Goal: Task Accomplishment & Management: Manage account settings

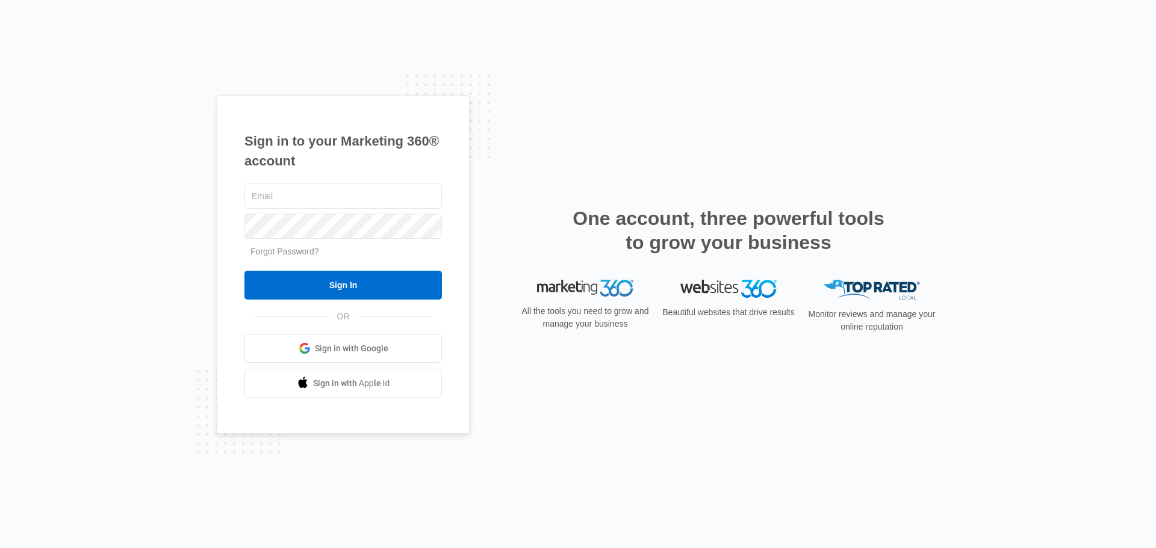
click at [409, 143] on h1 "Sign in to your Marketing 360® account" at bounding box center [342, 151] width 197 height 40
click at [373, 200] on input "text" at bounding box center [342, 196] width 197 height 25
type input "[EMAIL_ADDRESS][DOMAIN_NAME]"
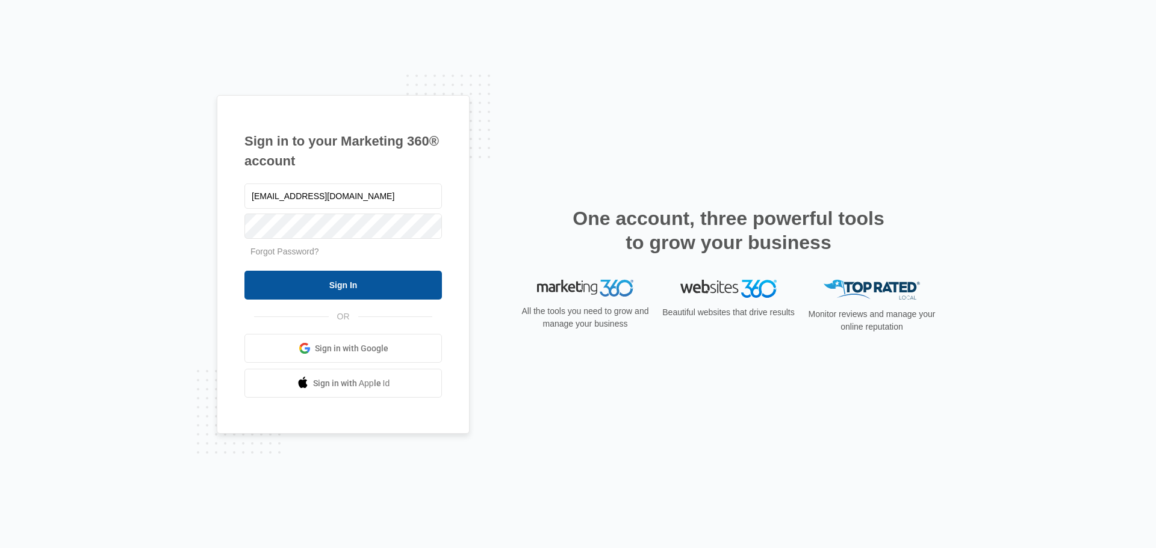
click at [335, 289] on input "Sign In" at bounding box center [342, 285] width 197 height 29
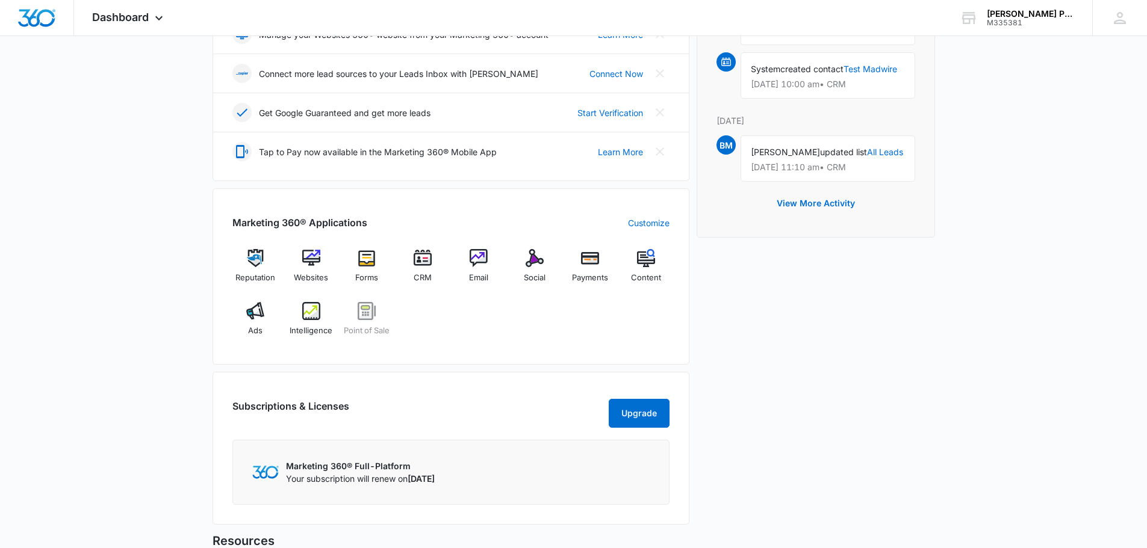
scroll to position [361, 0]
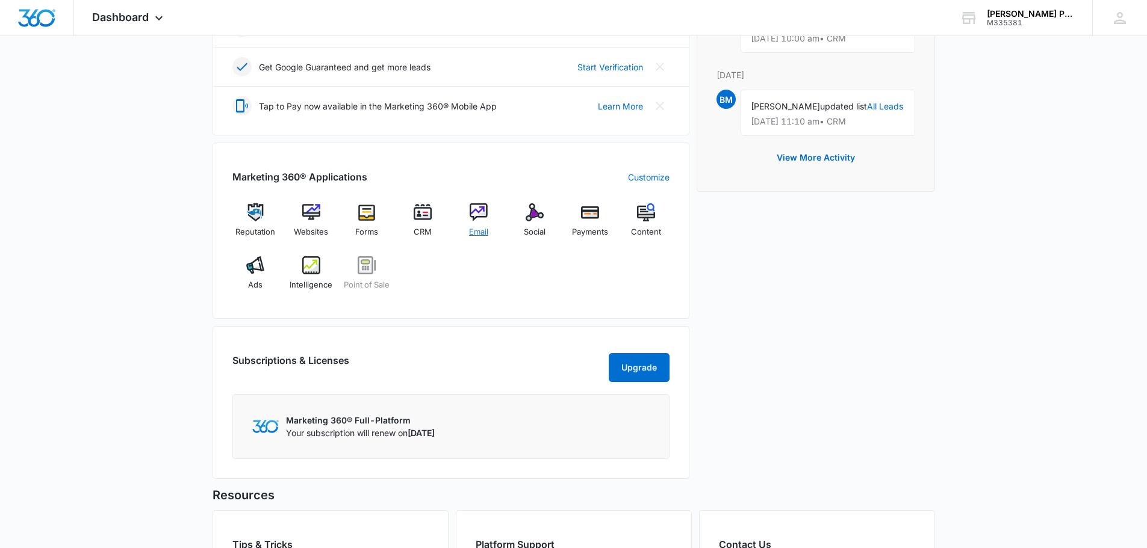
click at [485, 213] on img at bounding box center [479, 212] width 18 height 18
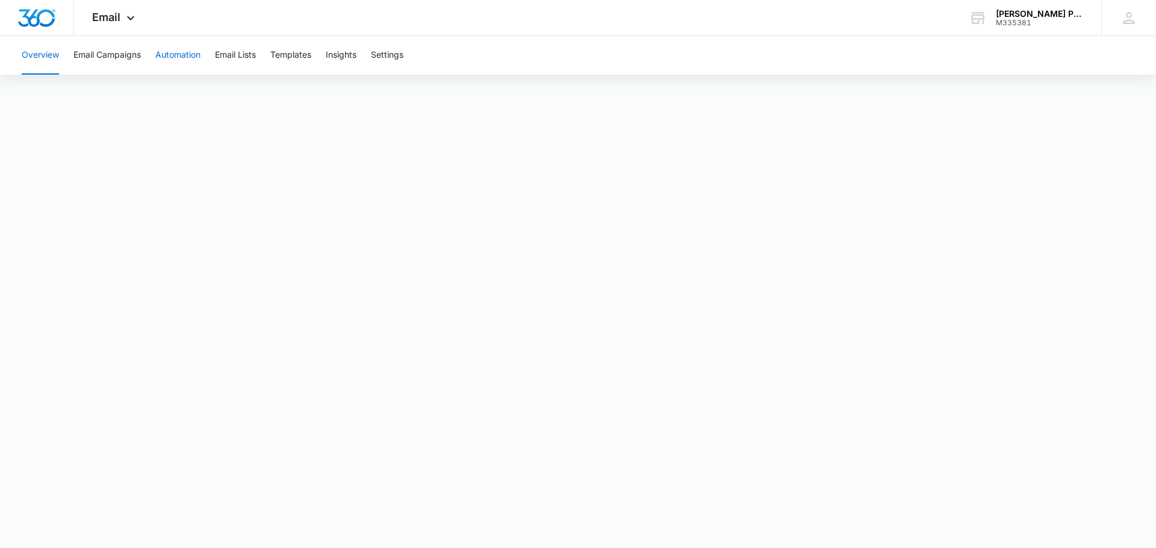
click at [171, 60] on button "Automation" at bounding box center [177, 55] width 45 height 39
click at [130, 20] on icon at bounding box center [130, 21] width 14 height 14
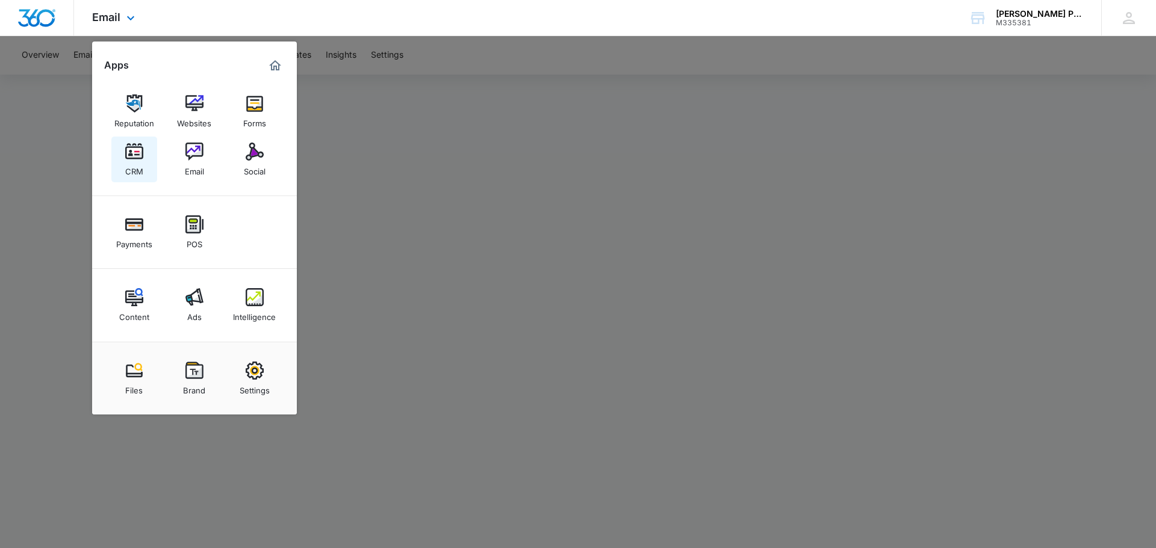
click at [138, 161] on div "CRM" at bounding box center [134, 169] width 18 height 16
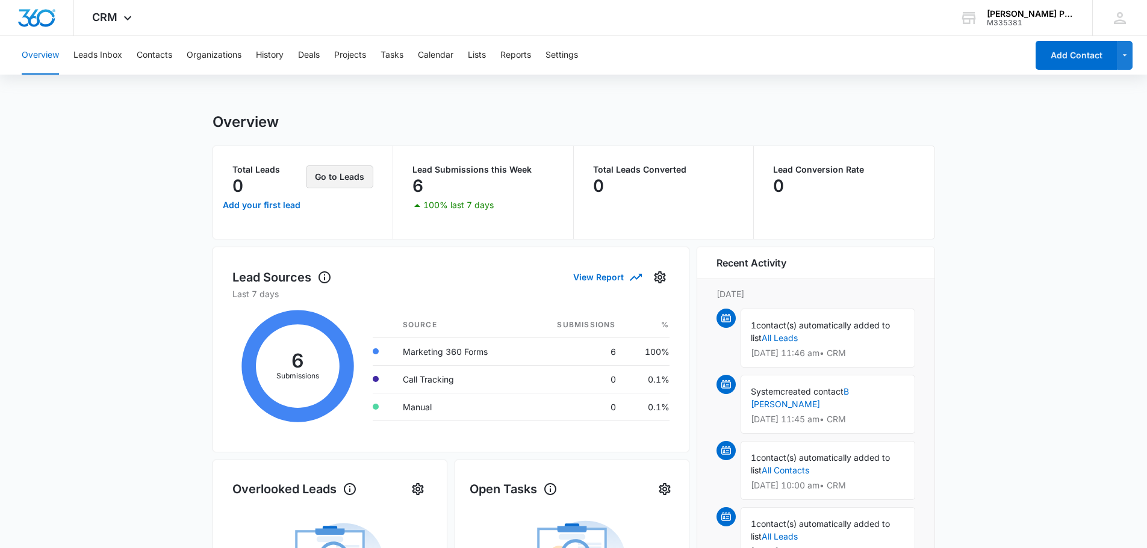
click at [358, 176] on button "Go to Leads" at bounding box center [339, 177] width 67 height 23
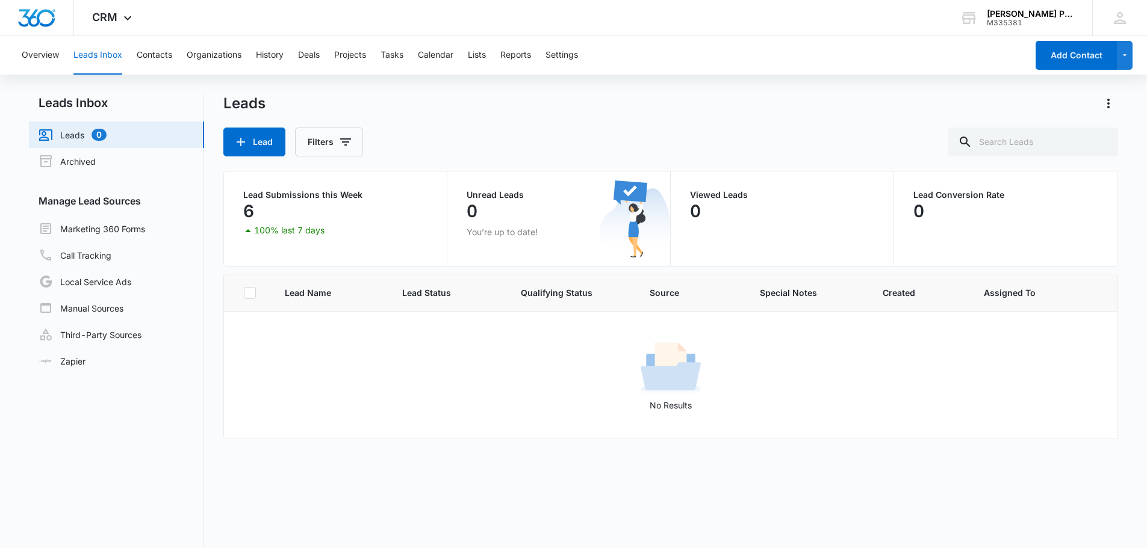
click at [100, 137] on link "Leads 0" at bounding box center [73, 135] width 68 height 14
click at [111, 255] on link "Call Tracking" at bounding box center [75, 255] width 73 height 14
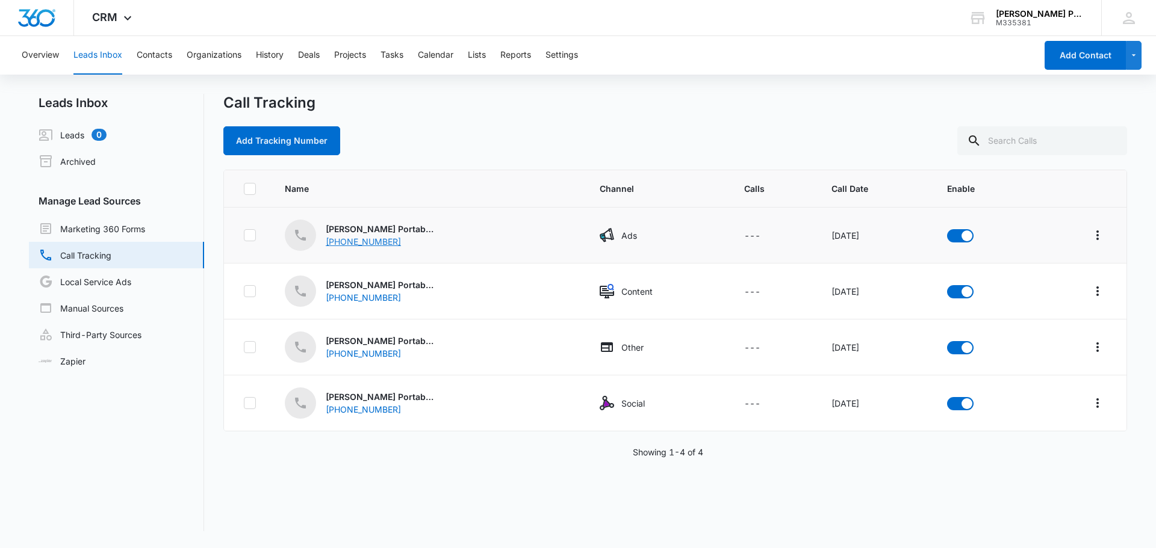
click at [394, 243] on div "(912) 208-6455" at bounding box center [374, 241] width 96 height 13
click at [535, 244] on div "Morris Portable Buildings – Ads (912) 208-6455" at bounding box center [428, 235] width 286 height 31
click at [120, 289] on link "Local Service Ads" at bounding box center [85, 282] width 93 height 14
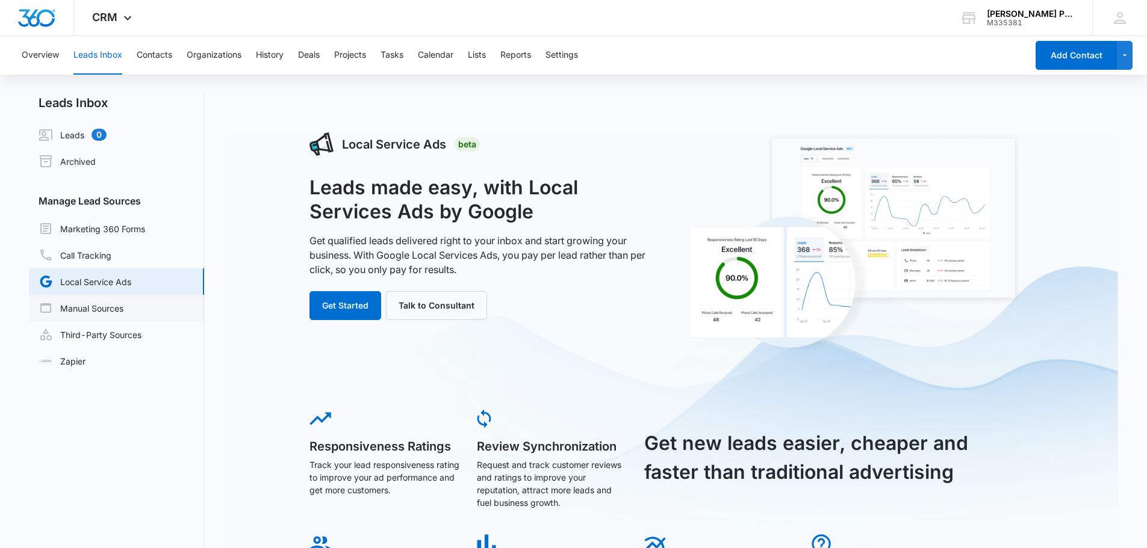
click at [120, 309] on link "Manual Sources" at bounding box center [81, 308] width 85 height 14
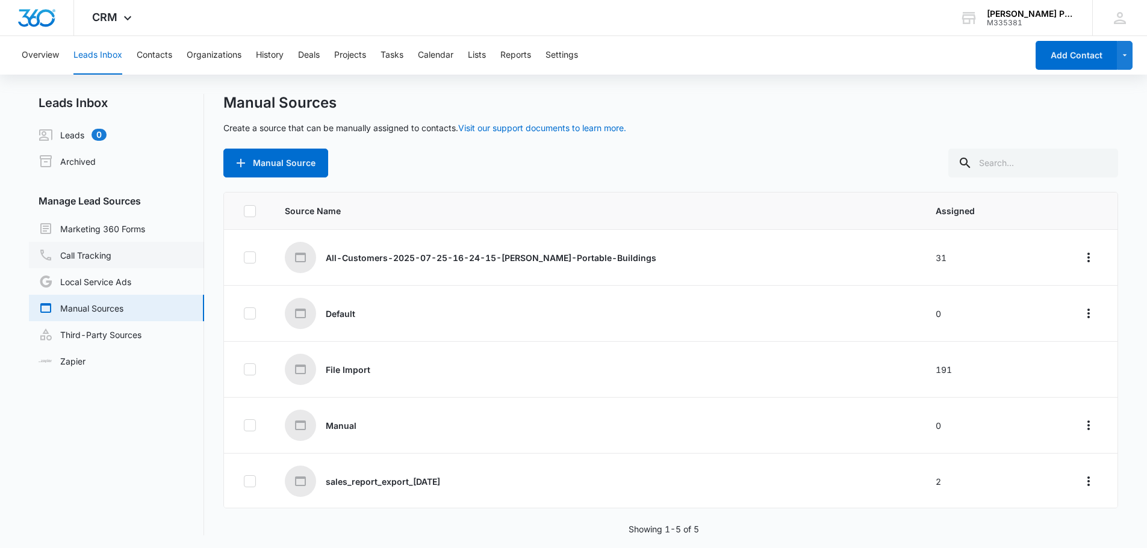
click at [111, 256] on link "Call Tracking" at bounding box center [75, 255] width 73 height 14
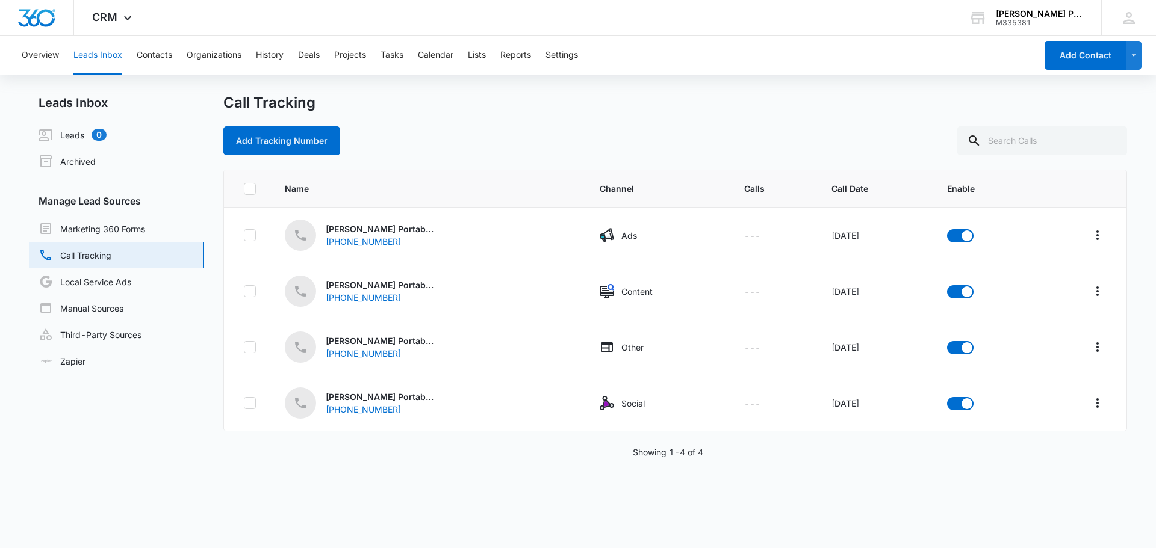
click at [176, 64] on div "Overview Leads Inbox Contacts Organizations History Deals Projects Tasks Calend…" at bounding box center [525, 55] width 1022 height 39
click at [161, 52] on button "Contacts" at bounding box center [155, 55] width 36 height 39
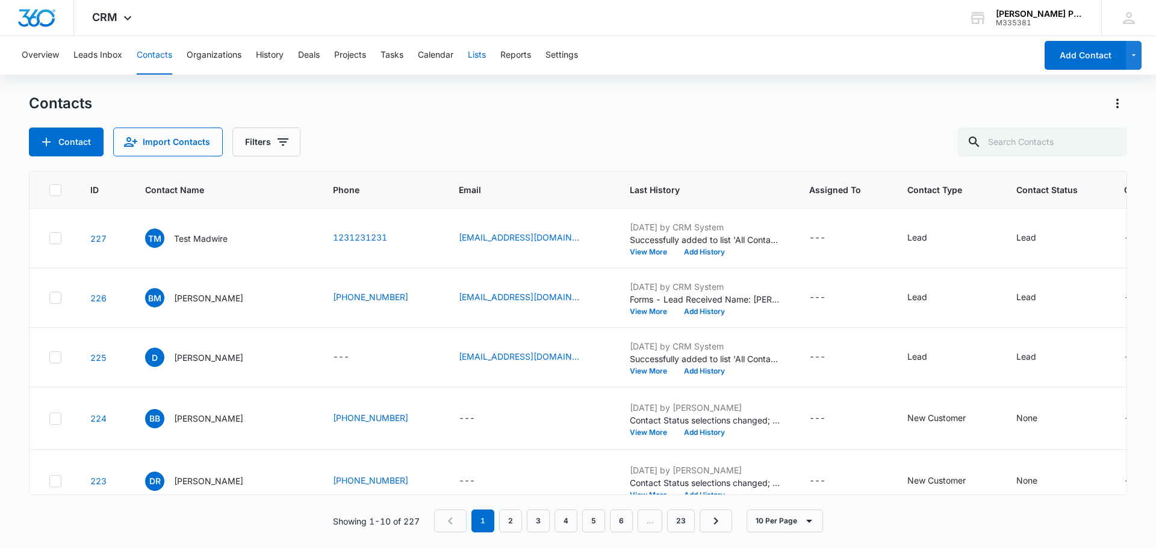
click at [477, 57] on button "Lists" at bounding box center [477, 55] width 18 height 39
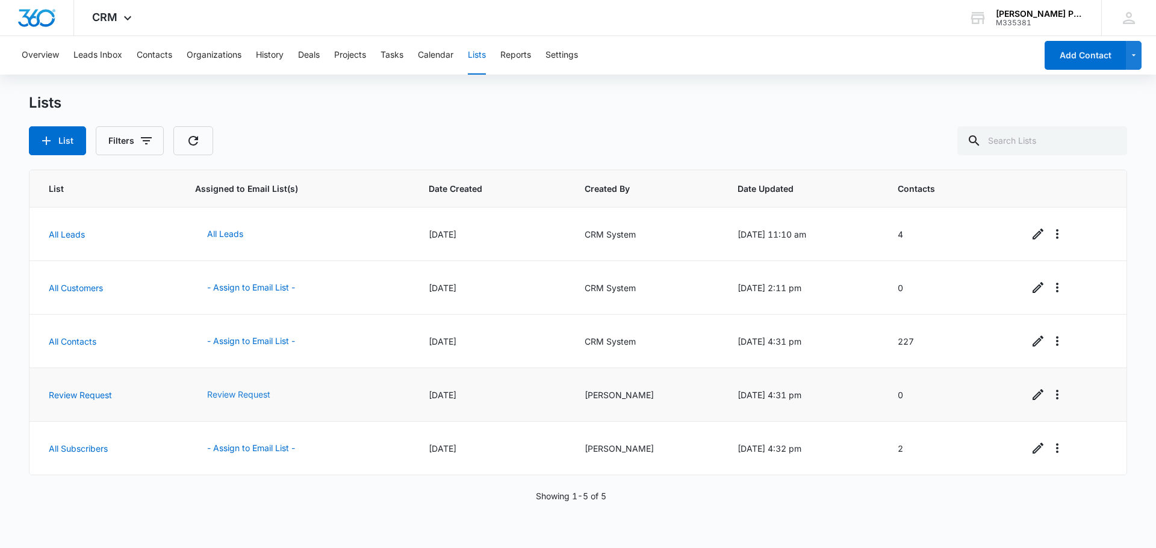
click at [252, 394] on button "Review Request" at bounding box center [238, 394] width 87 height 29
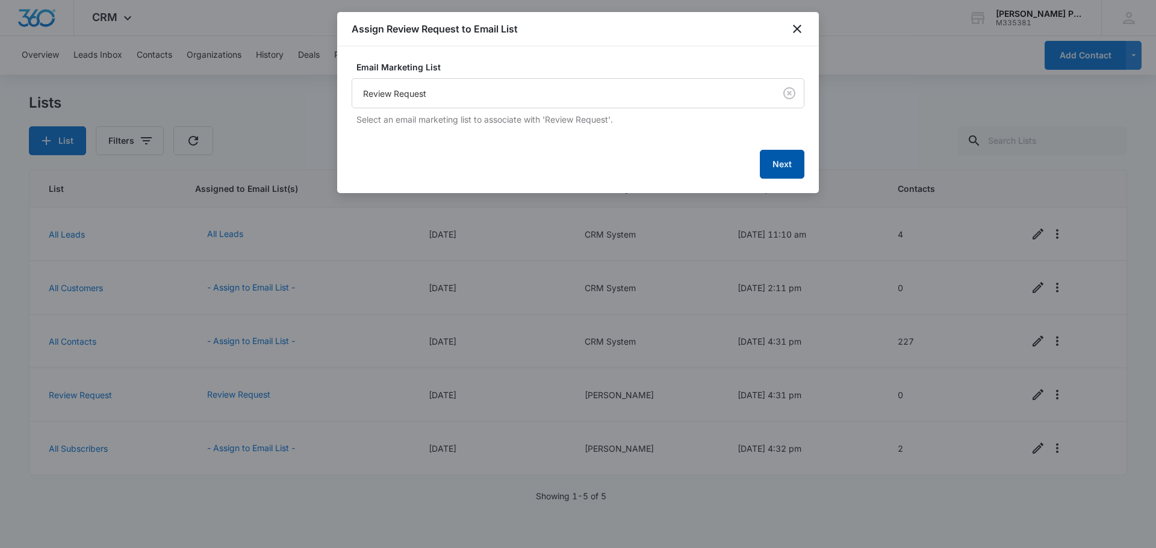
click at [784, 165] on button "Next" at bounding box center [782, 164] width 45 height 29
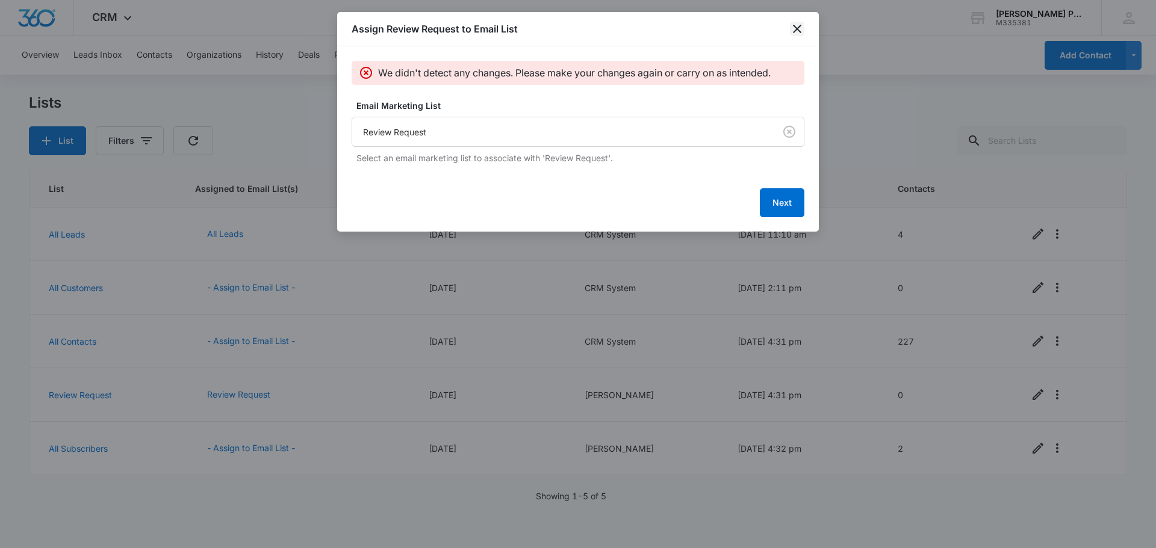
click at [798, 28] on icon "close" at bounding box center [797, 29] width 8 height 8
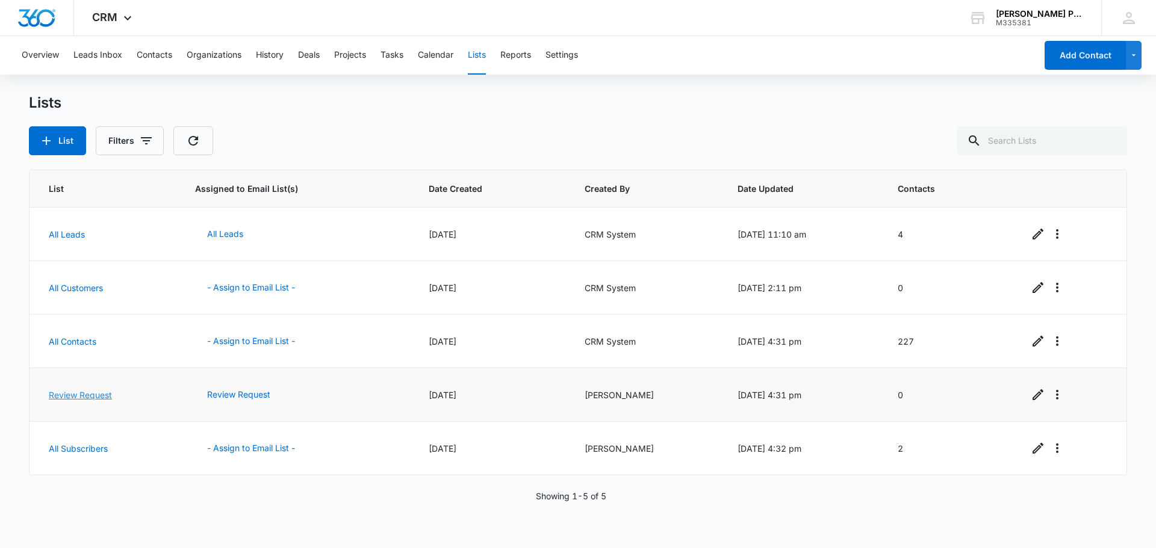
click at [83, 396] on link "Review Request" at bounding box center [80, 395] width 63 height 10
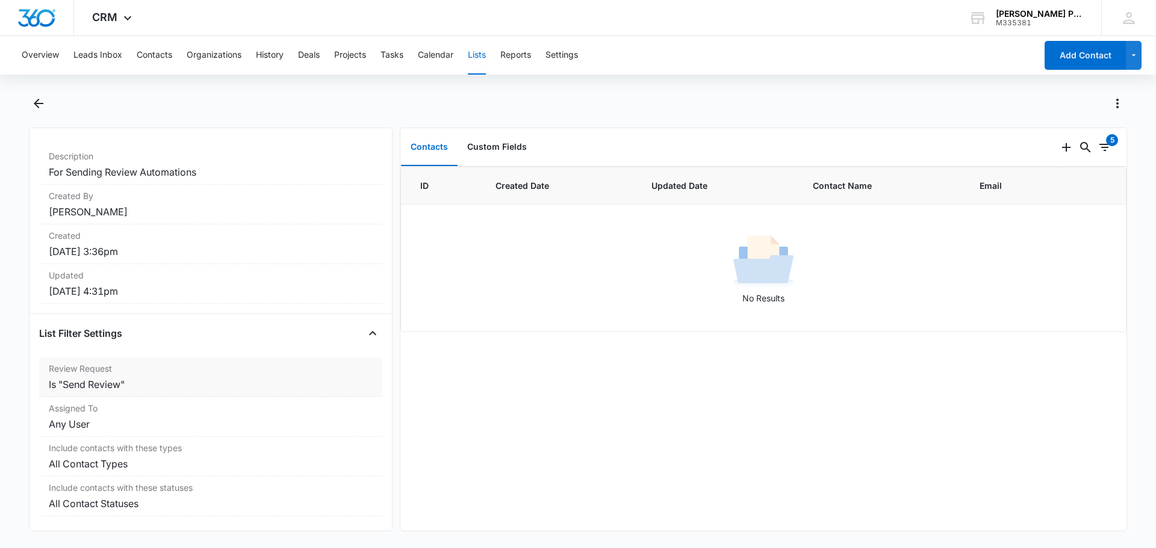
scroll to position [128, 0]
click at [42, 107] on icon "Back" at bounding box center [38, 103] width 14 height 14
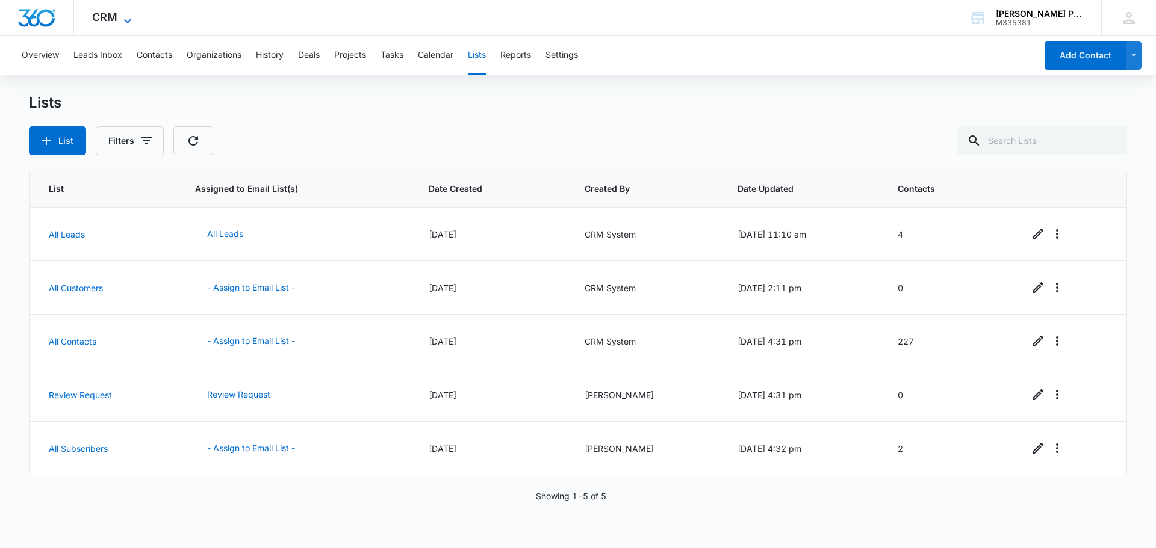
click at [123, 20] on icon at bounding box center [127, 21] width 14 height 14
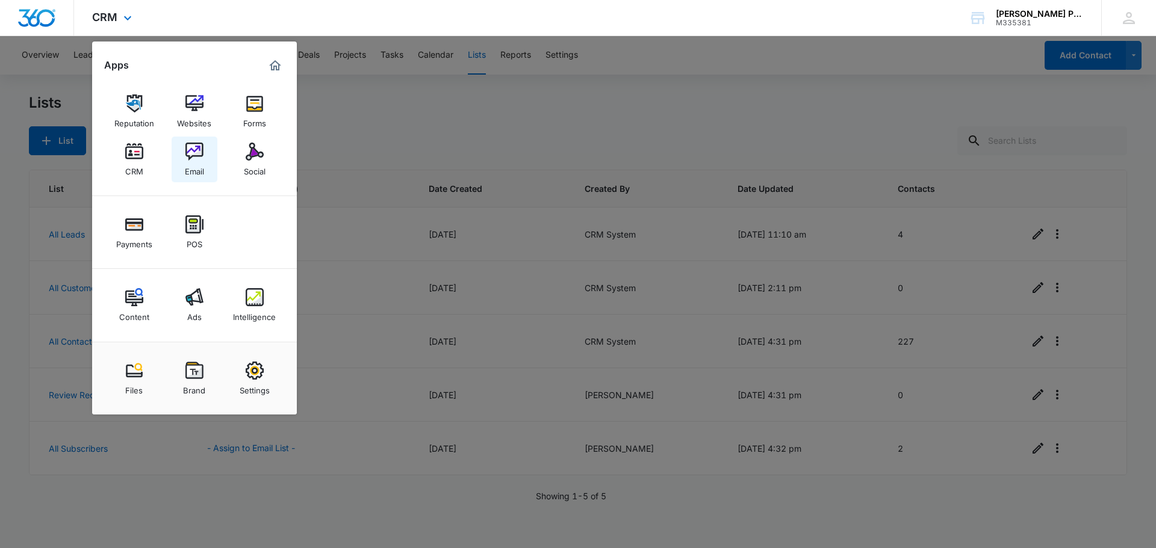
click at [190, 144] on img at bounding box center [194, 152] width 18 height 18
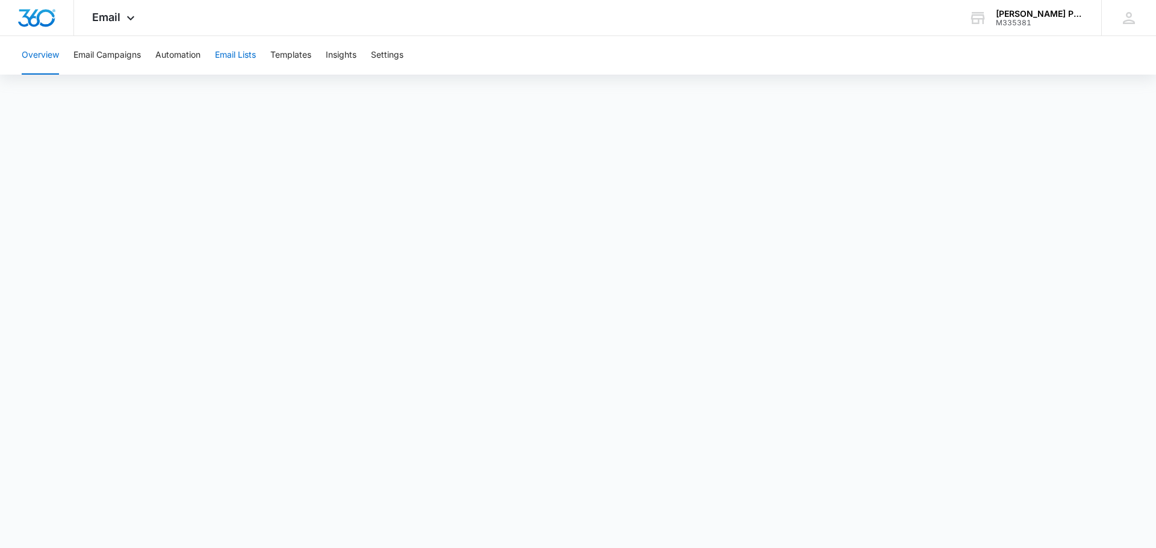
click at [240, 58] on button "Email Lists" at bounding box center [235, 55] width 41 height 39
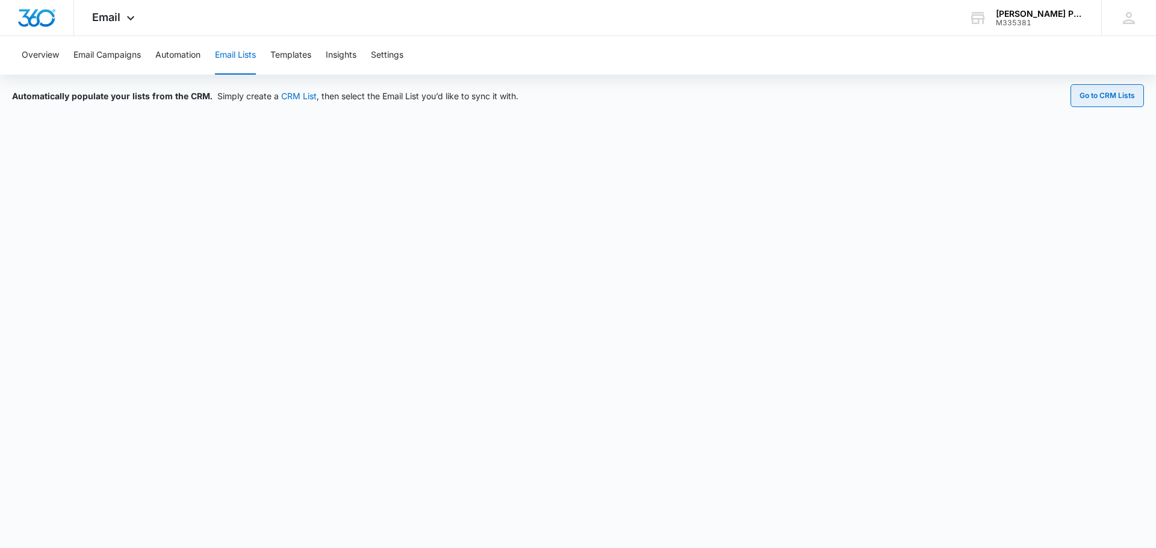
click at [1104, 98] on button "Go to CRM Lists" at bounding box center [1106, 95] width 73 height 23
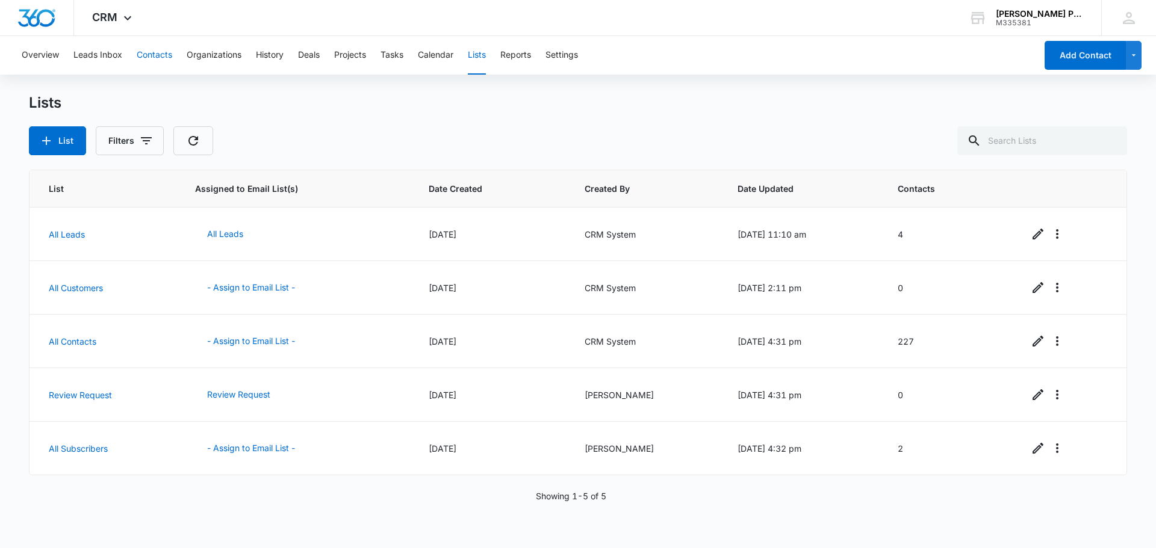
click at [148, 54] on button "Contacts" at bounding box center [155, 55] width 36 height 39
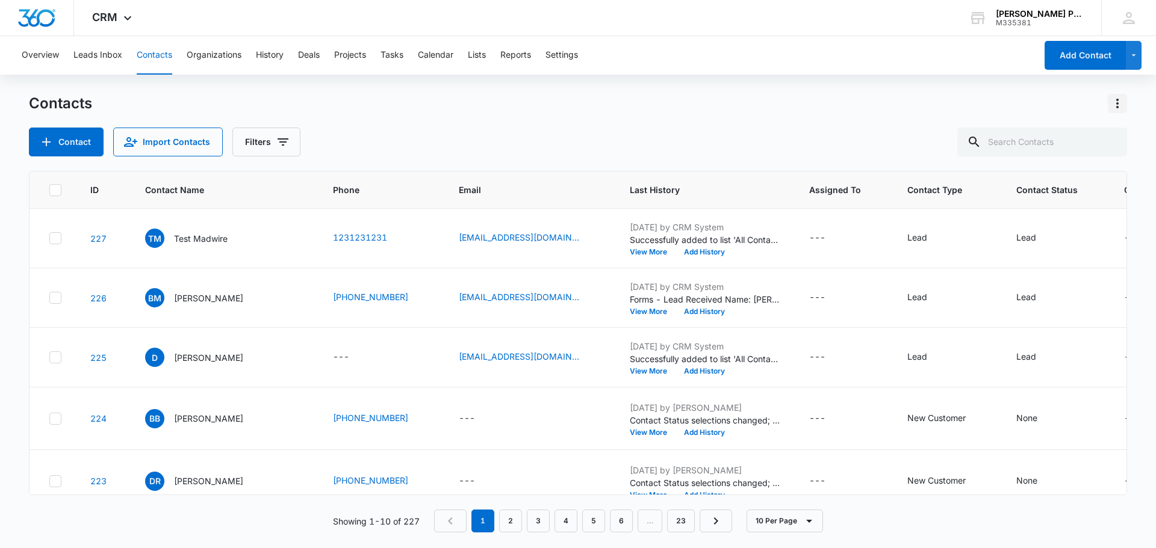
click at [1120, 104] on icon "Actions" at bounding box center [1117, 103] width 14 height 14
click at [692, 144] on div "Contact Import Contacts Filters" at bounding box center [578, 142] width 1098 height 29
click at [112, 22] on span "CRM" at bounding box center [104, 17] width 25 height 13
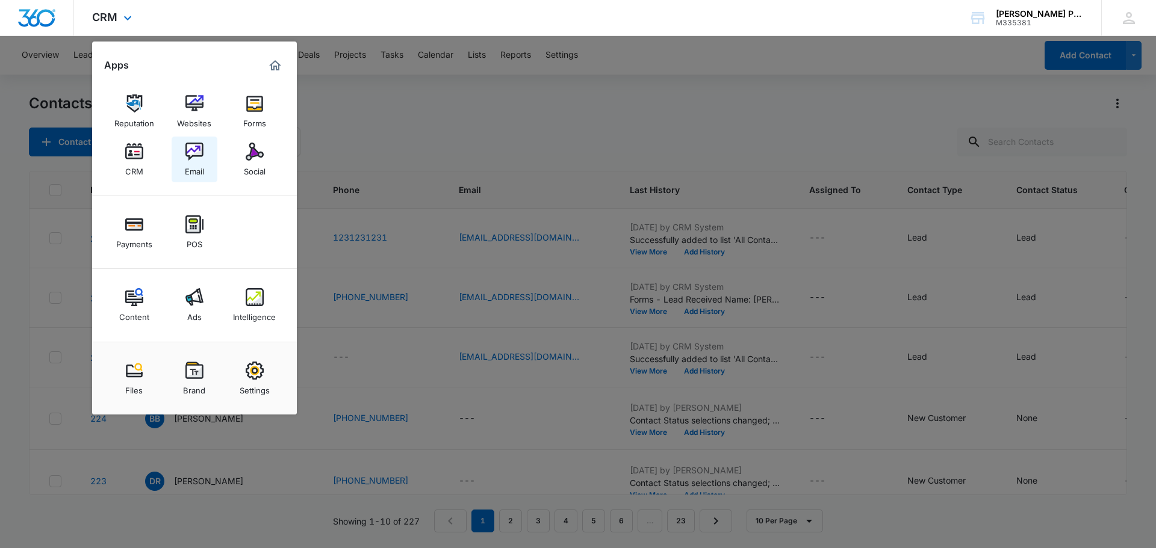
click at [193, 166] on div "Email" at bounding box center [194, 169] width 19 height 16
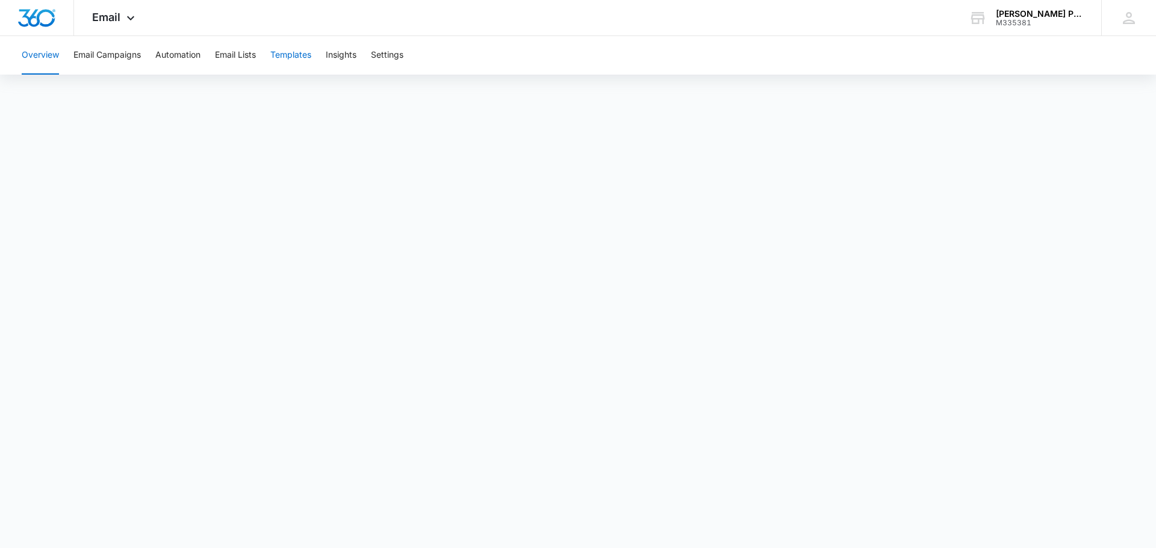
click at [303, 58] on button "Templates" at bounding box center [290, 55] width 41 height 39
click at [227, 53] on button "Email Lists" at bounding box center [235, 55] width 41 height 39
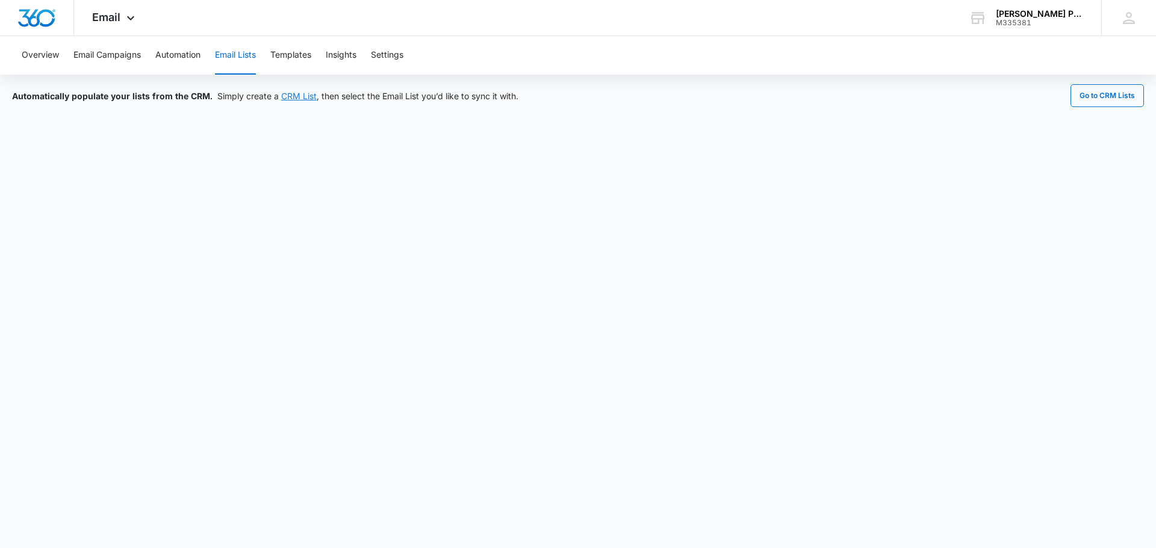
click at [293, 95] on link "CRM List" at bounding box center [299, 96] width 36 height 10
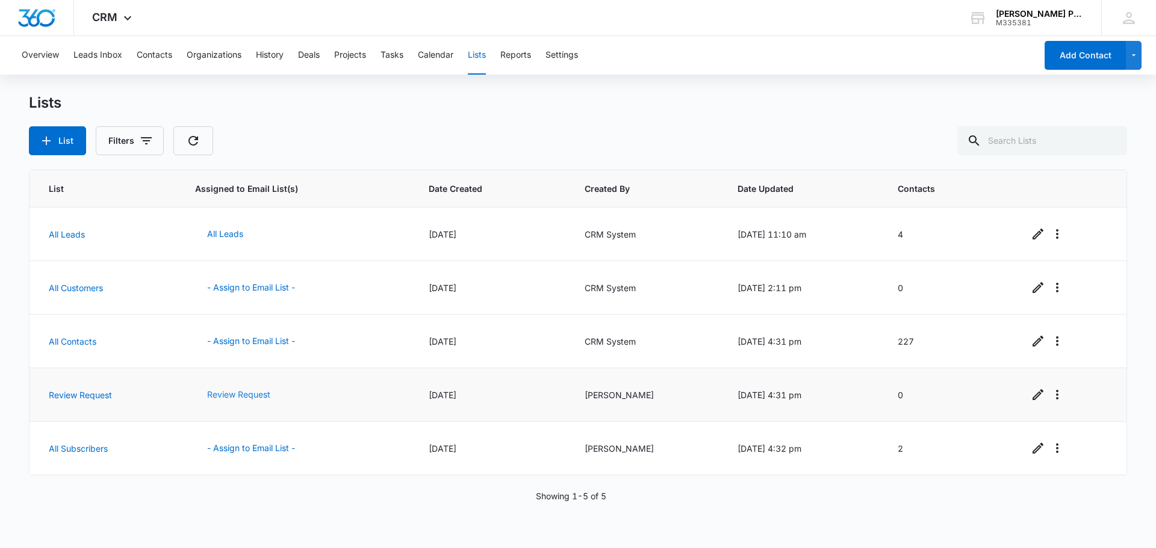
click at [253, 395] on button "Review Request" at bounding box center [238, 394] width 87 height 29
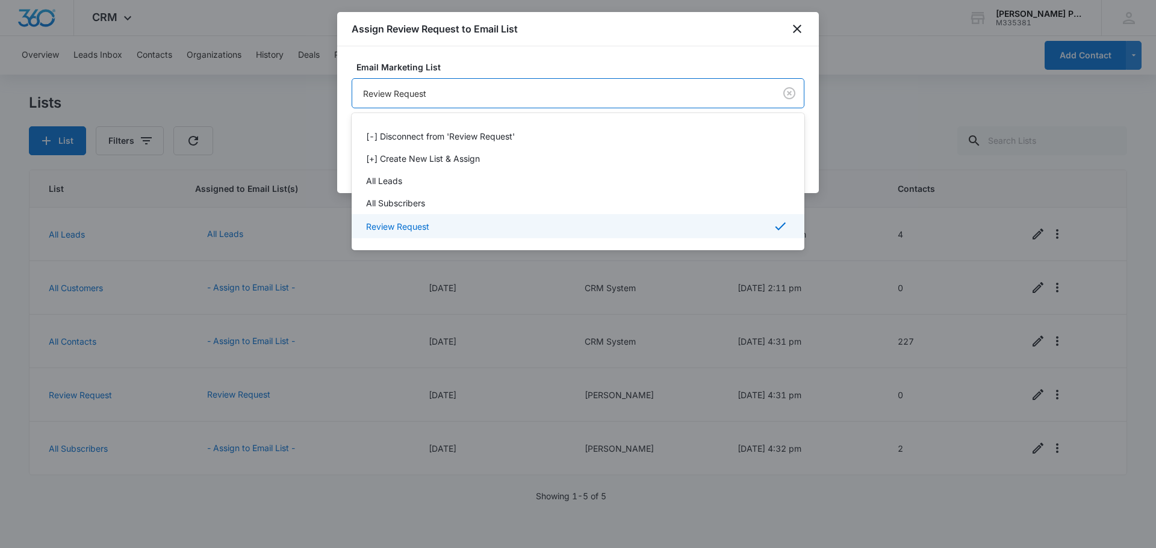
drag, startPoint x: 482, startPoint y: 81, endPoint x: 480, endPoint y: 92, distance: 10.5
click at [482, 87] on body "CRM Apps Reputation Websites Forms CRM Email Social Payments POS Content Ads In…" at bounding box center [578, 274] width 1156 height 548
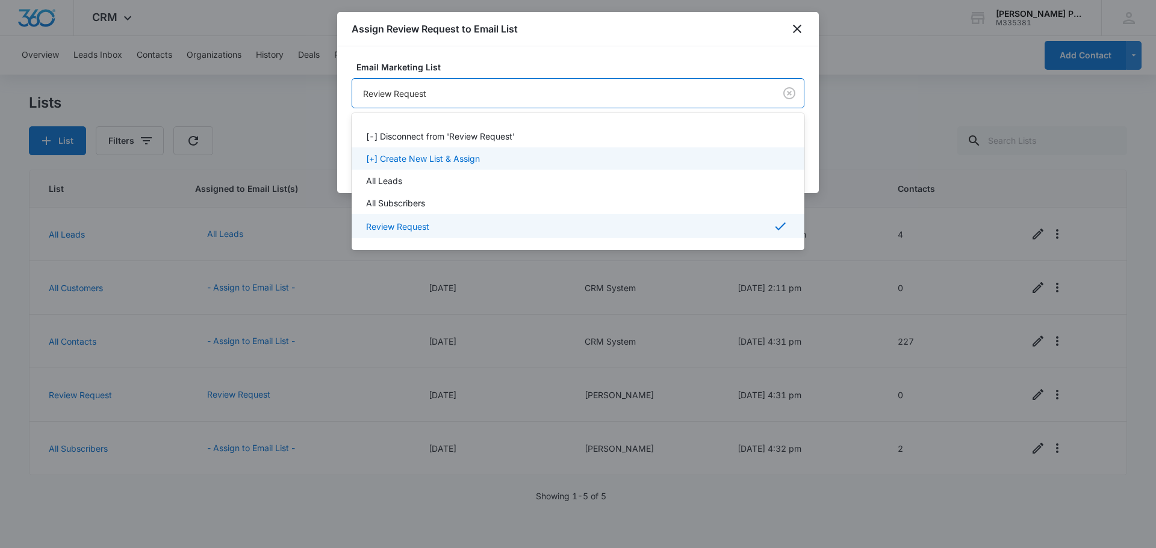
click at [442, 158] on p "[+] Create New List & Assign" at bounding box center [423, 158] width 114 height 13
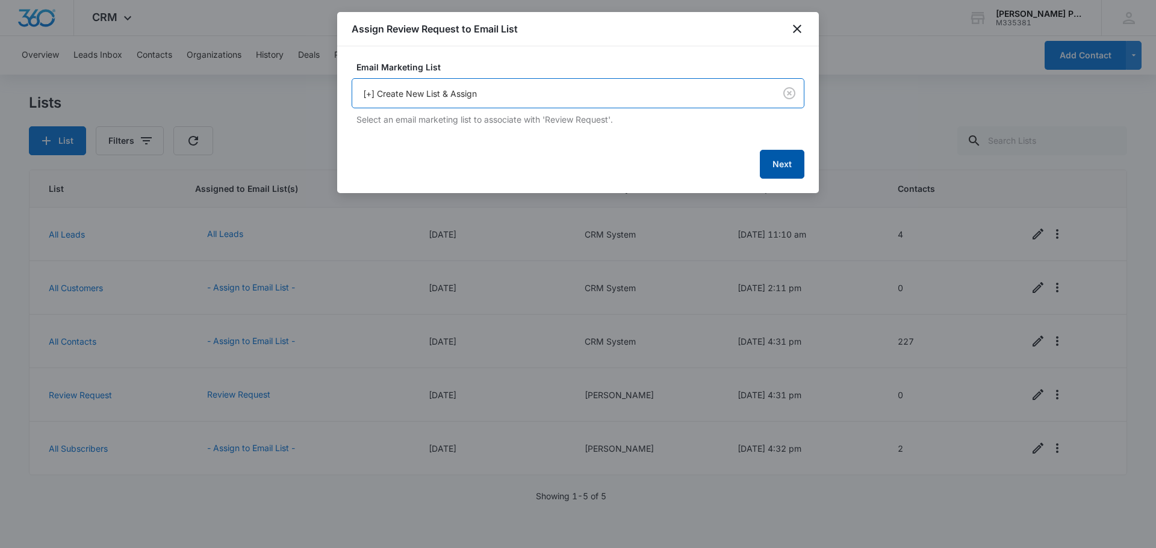
click at [793, 169] on button "Next" at bounding box center [782, 164] width 45 height 29
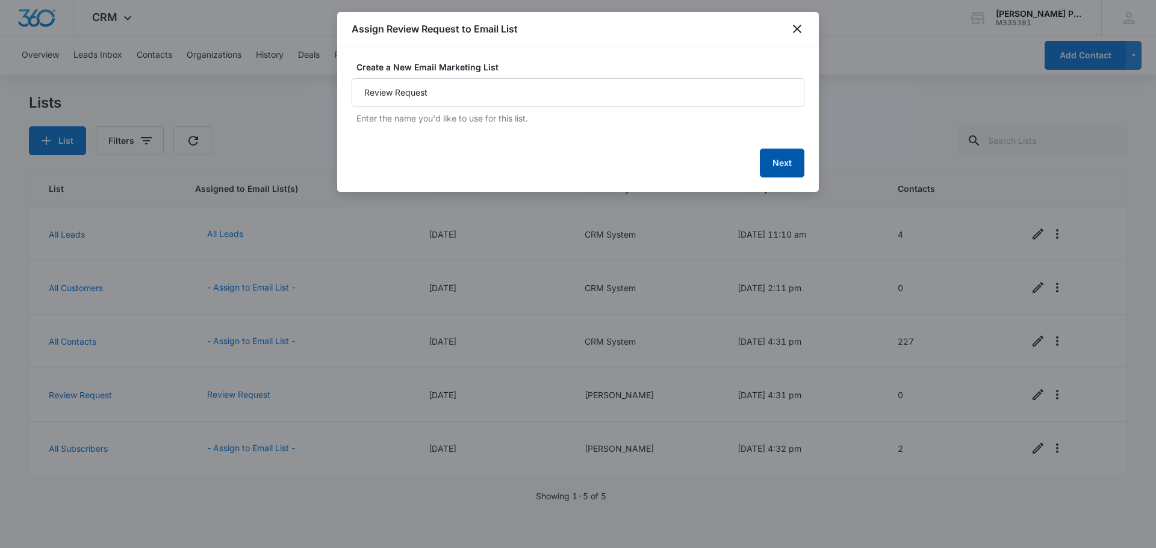
click at [780, 160] on button "Next" at bounding box center [782, 163] width 45 height 29
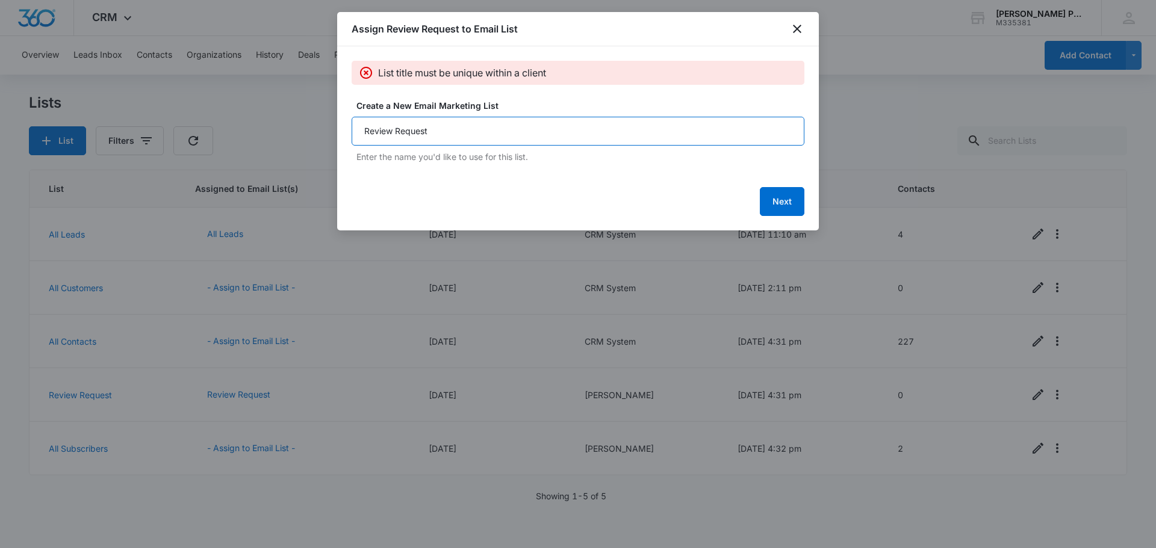
click at [464, 129] on input "Review Request" at bounding box center [578, 131] width 453 height 29
type input "Review Request New customers"
click at [779, 201] on button "Next" at bounding box center [782, 201] width 45 height 29
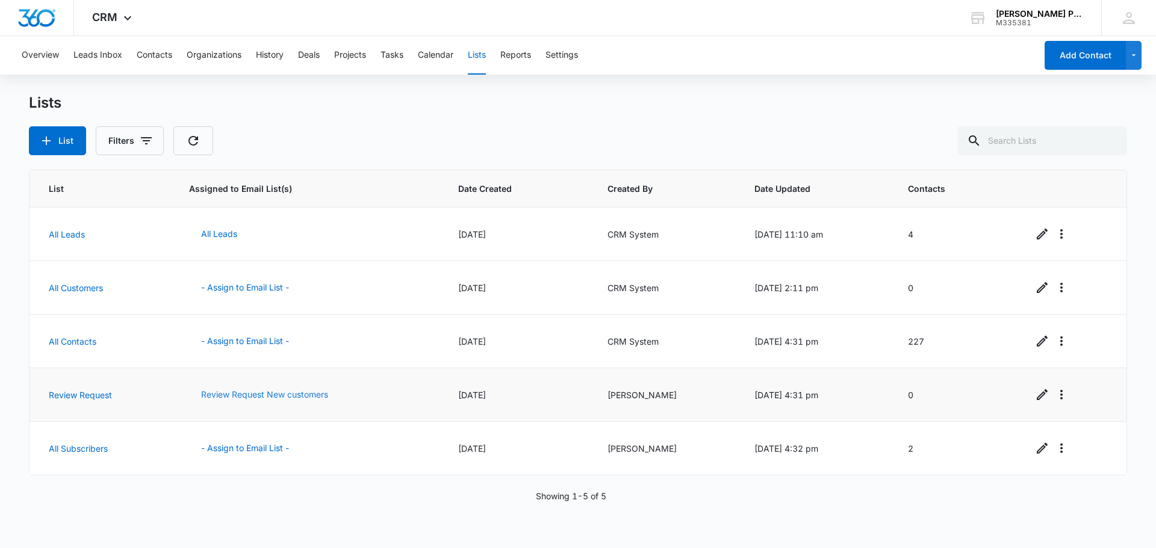
click at [300, 394] on button "Review Request New customers" at bounding box center [264, 394] width 151 height 29
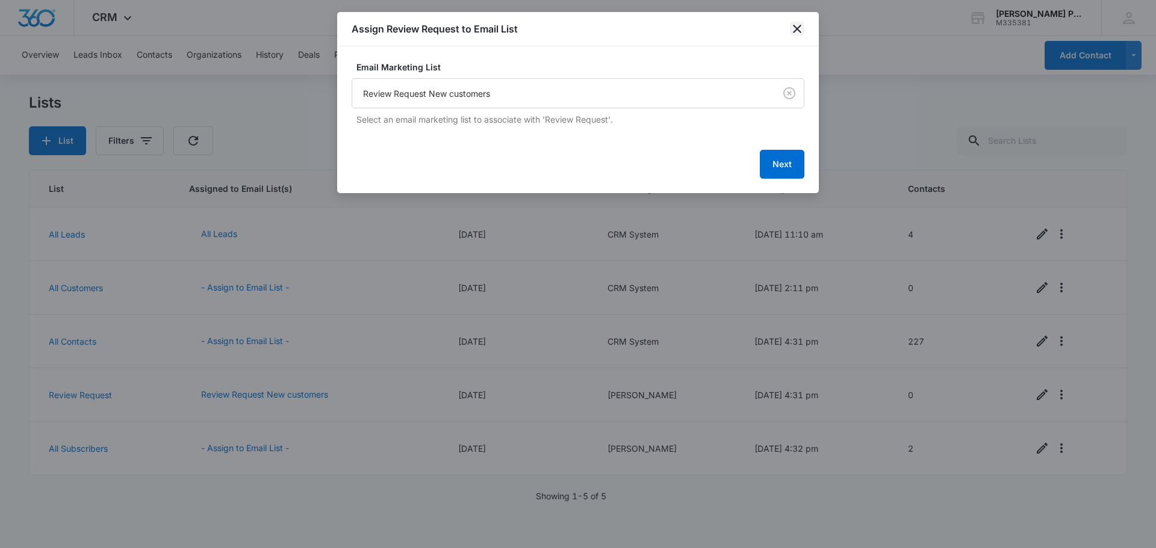
click at [798, 26] on icon "close" at bounding box center [797, 29] width 14 height 14
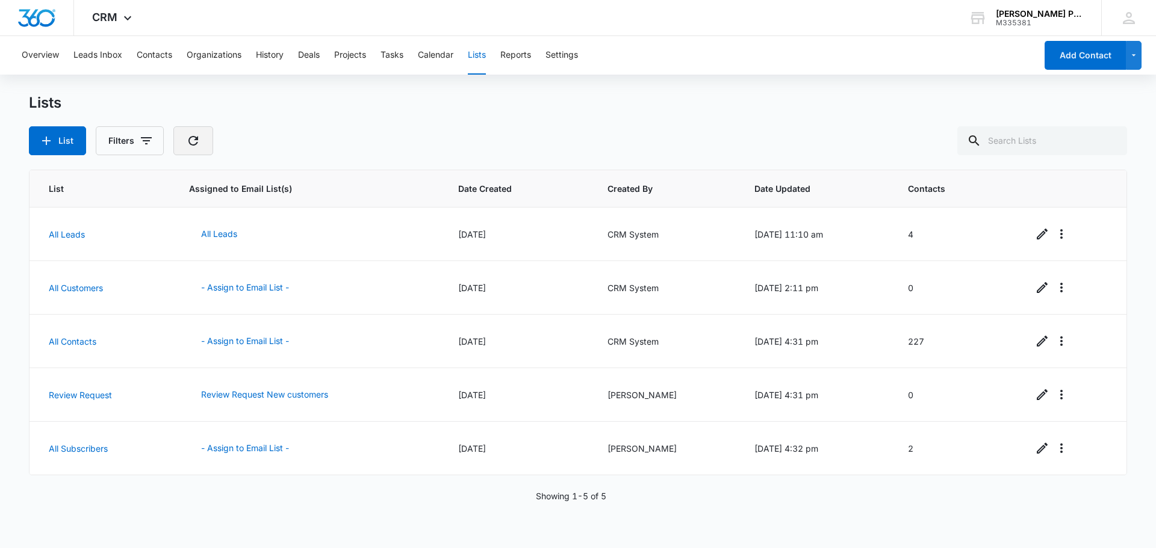
click at [195, 148] on button "button" at bounding box center [193, 140] width 40 height 29
click at [1060, 400] on icon "Overflow Menu" at bounding box center [1061, 395] width 14 height 14
click at [275, 394] on button "Review Request New customers" at bounding box center [264, 394] width 151 height 29
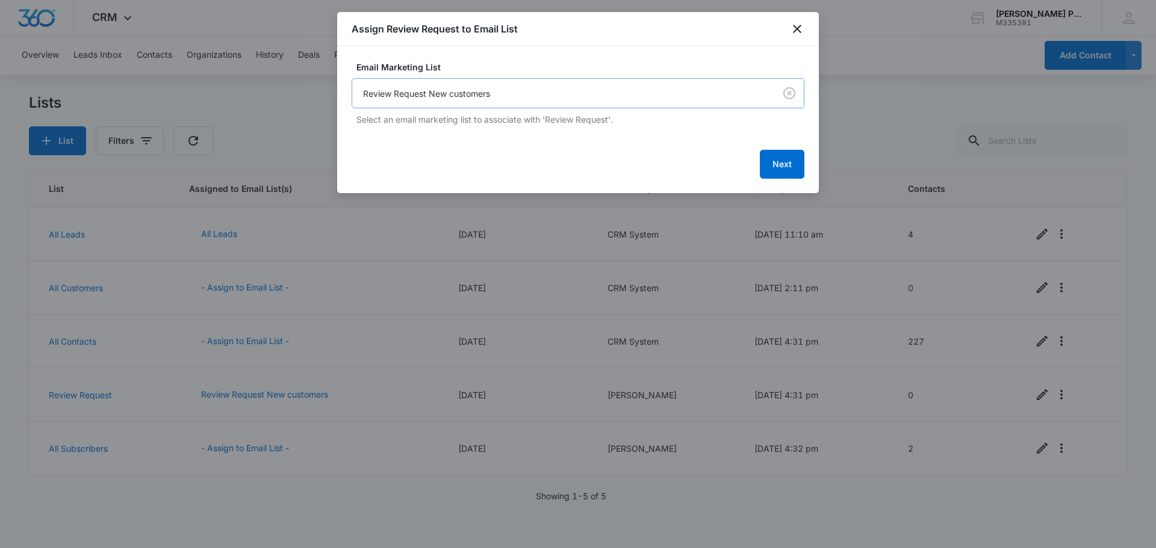
click at [591, 96] on body "CRM Apps Reputation Websites Forms CRM Email Social Payments POS Content Ads In…" at bounding box center [578, 274] width 1156 height 548
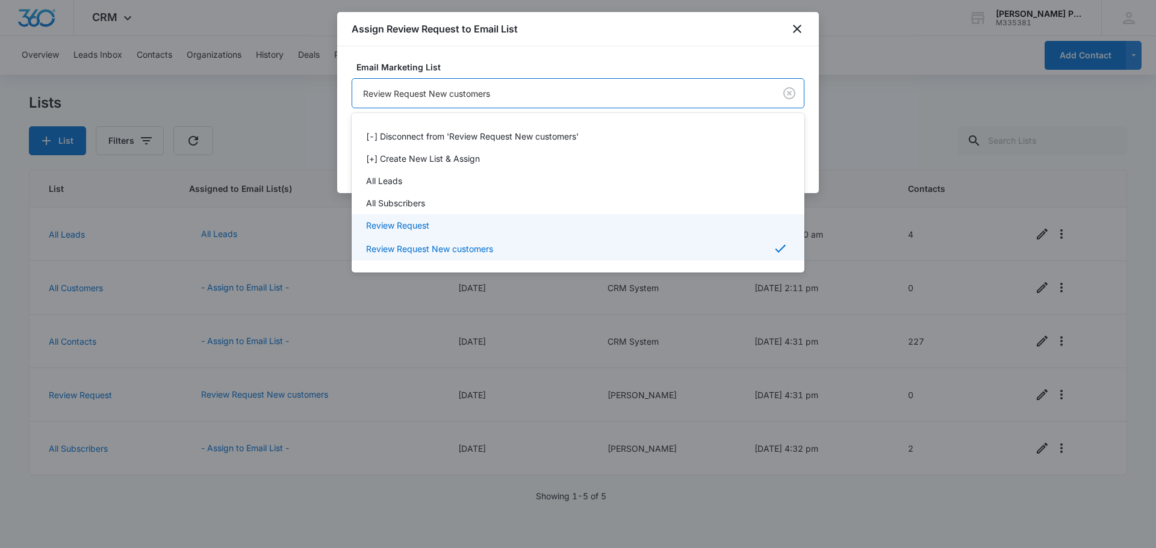
click at [448, 225] on div "Review Request" at bounding box center [576, 225] width 421 height 13
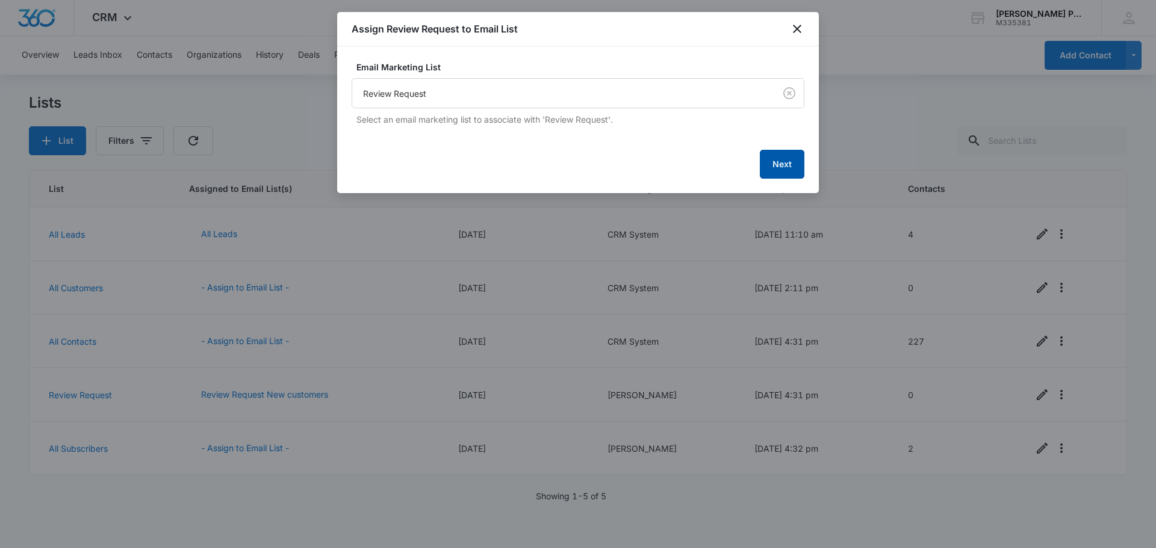
click at [777, 164] on button "Next" at bounding box center [782, 164] width 45 height 29
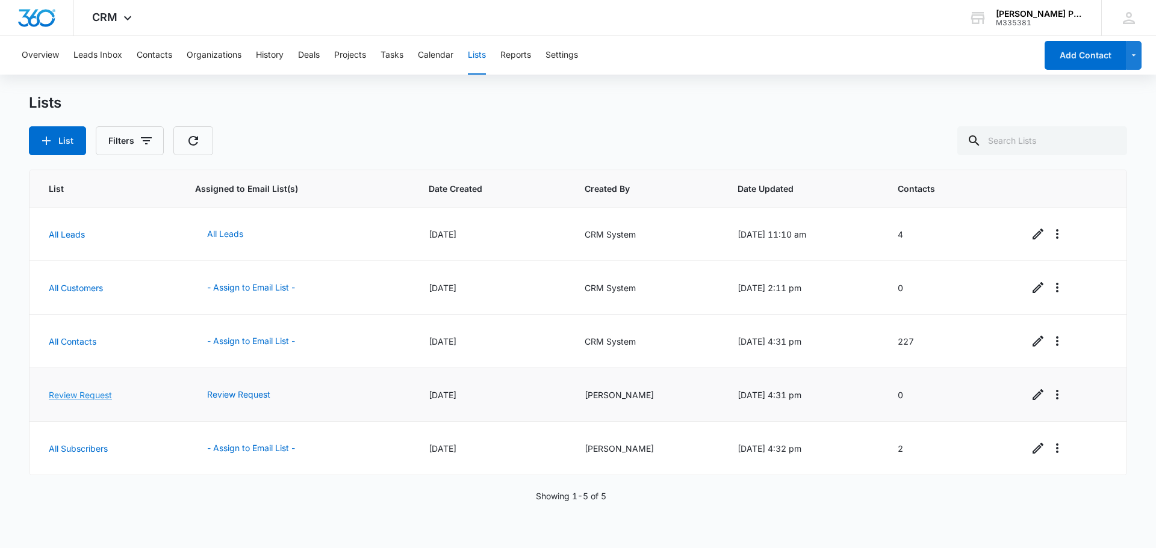
click at [76, 396] on link "Review Request" at bounding box center [80, 395] width 63 height 10
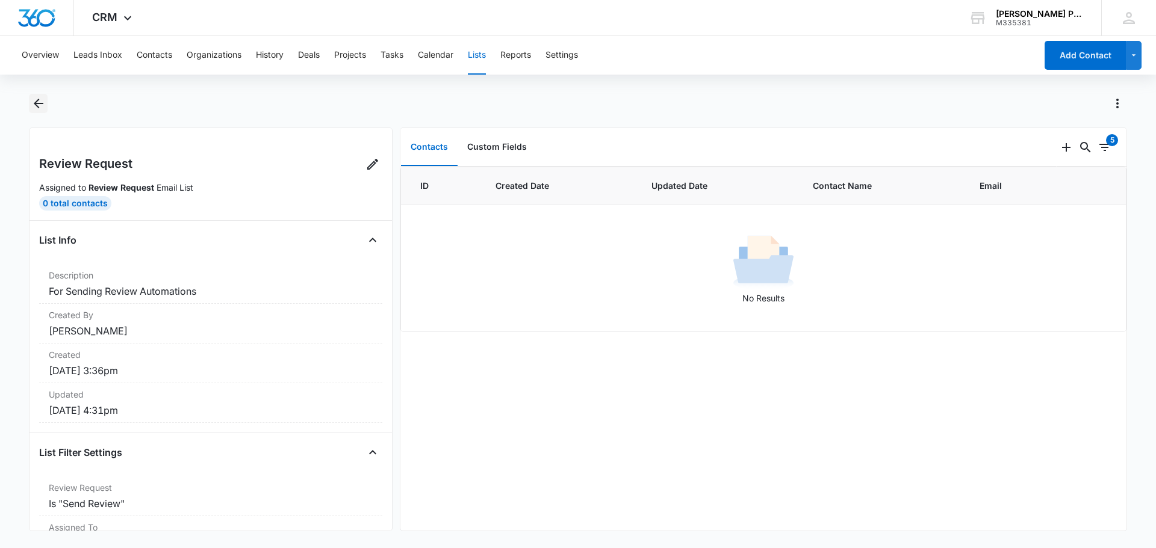
click at [37, 100] on icon "Back" at bounding box center [38, 103] width 14 height 14
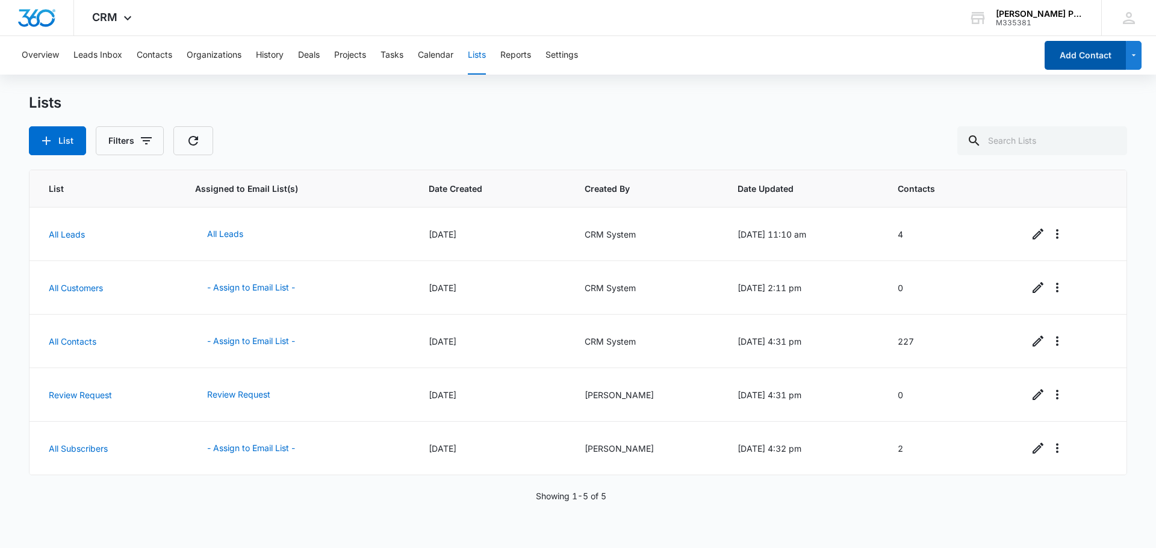
click at [1107, 57] on button "Add Contact" at bounding box center [1085, 55] width 81 height 29
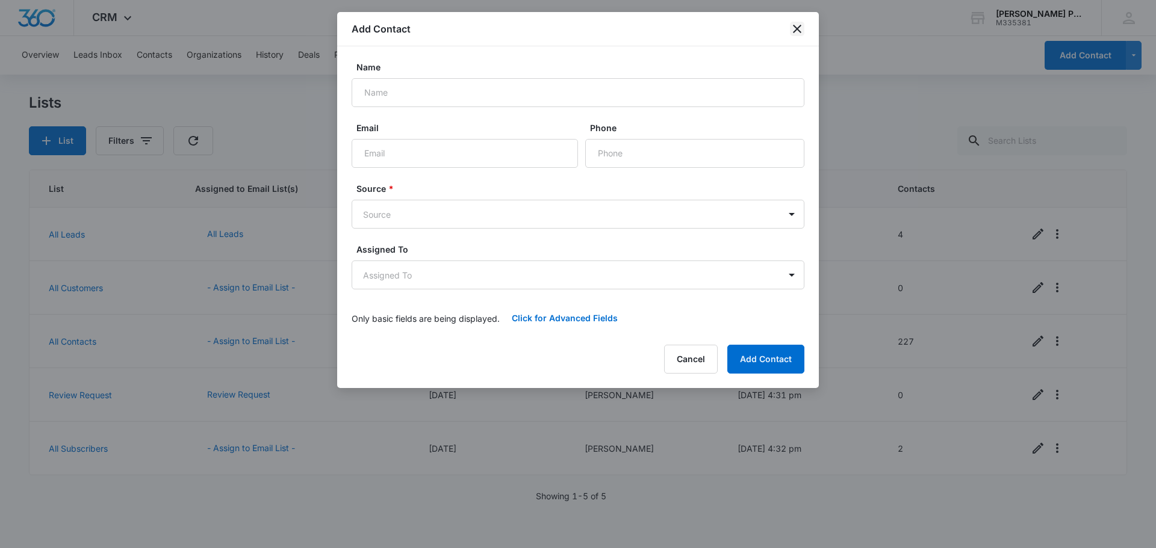
click at [793, 35] on icon "close" at bounding box center [797, 29] width 14 height 14
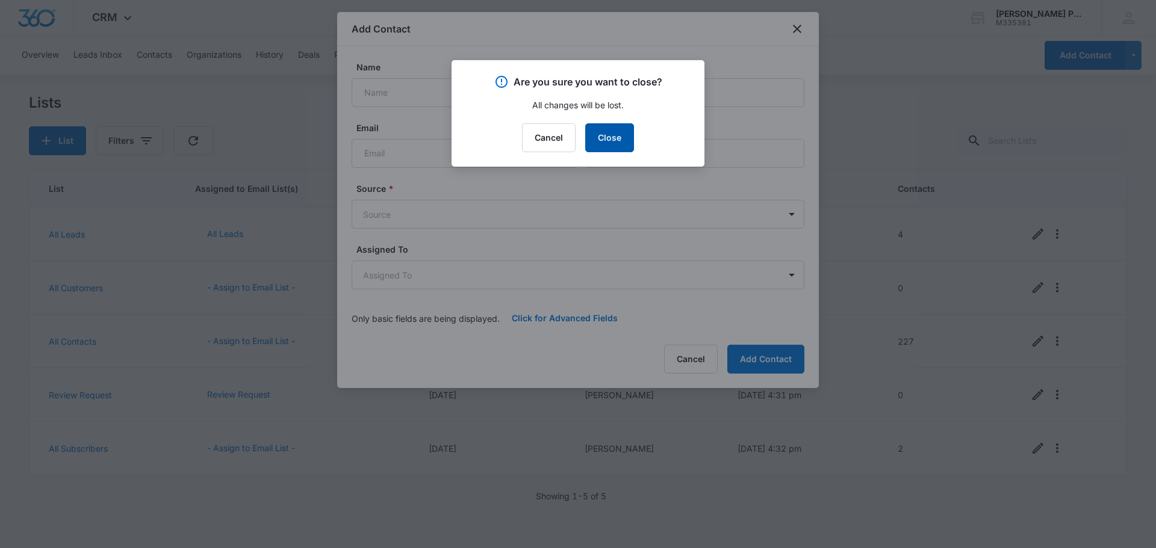
click at [612, 146] on button "Close" at bounding box center [609, 137] width 49 height 29
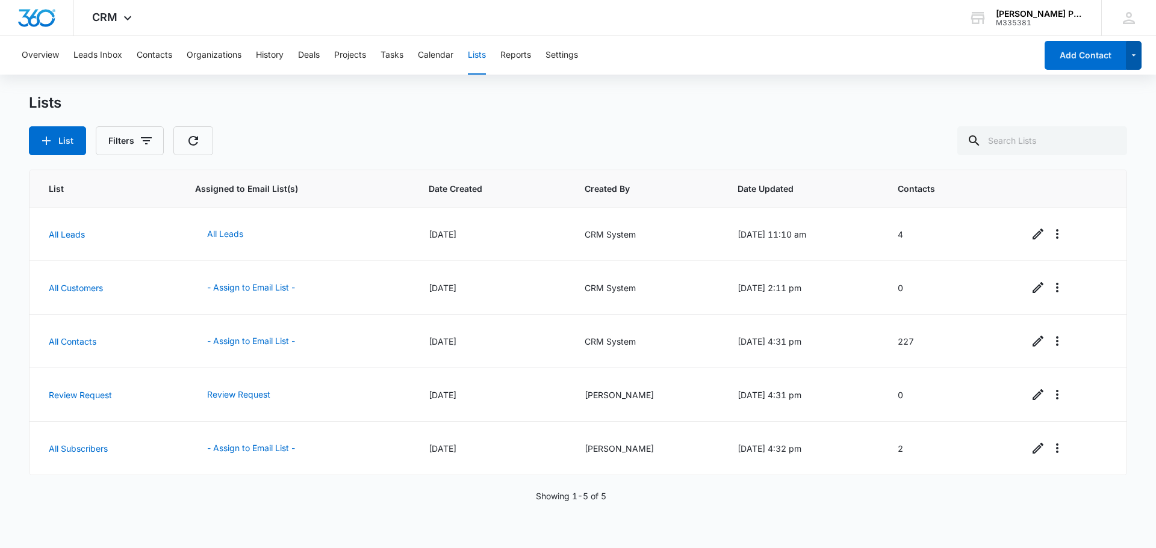
click at [1135, 64] on button "button" at bounding box center [1134, 55] width 16 height 29
click at [1060, 187] on div "Add List" at bounding box center [1077, 184] width 70 height 8
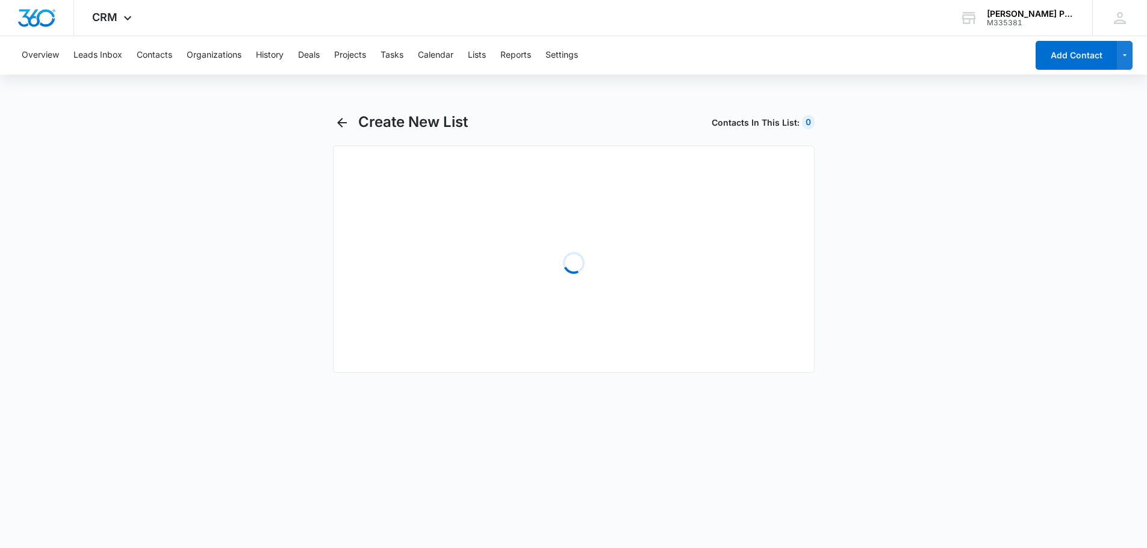
select select "31"
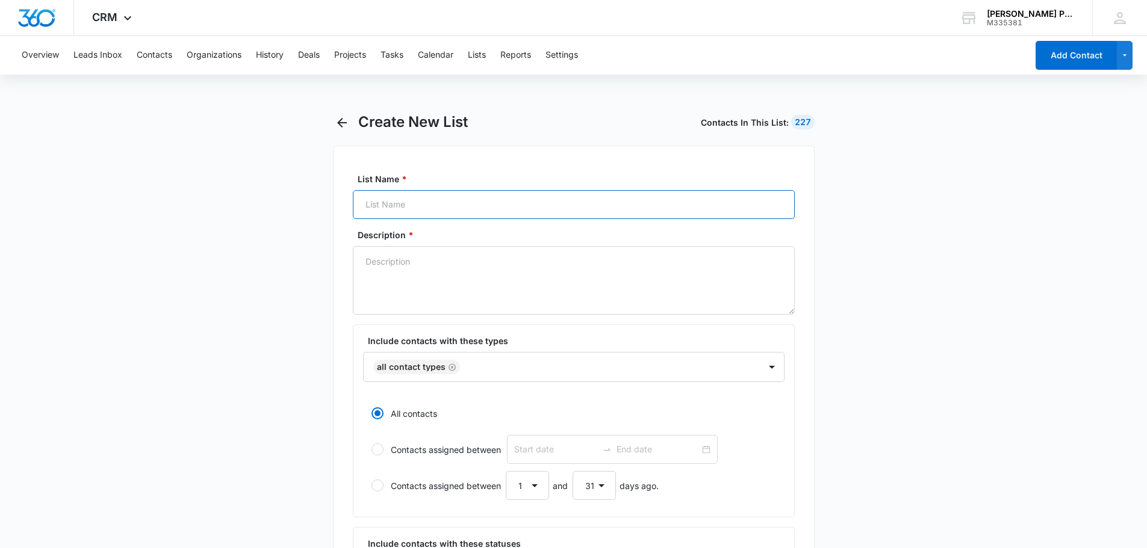
click at [408, 203] on input "List Name *" at bounding box center [574, 204] width 442 height 29
type input "New customer Review Request"
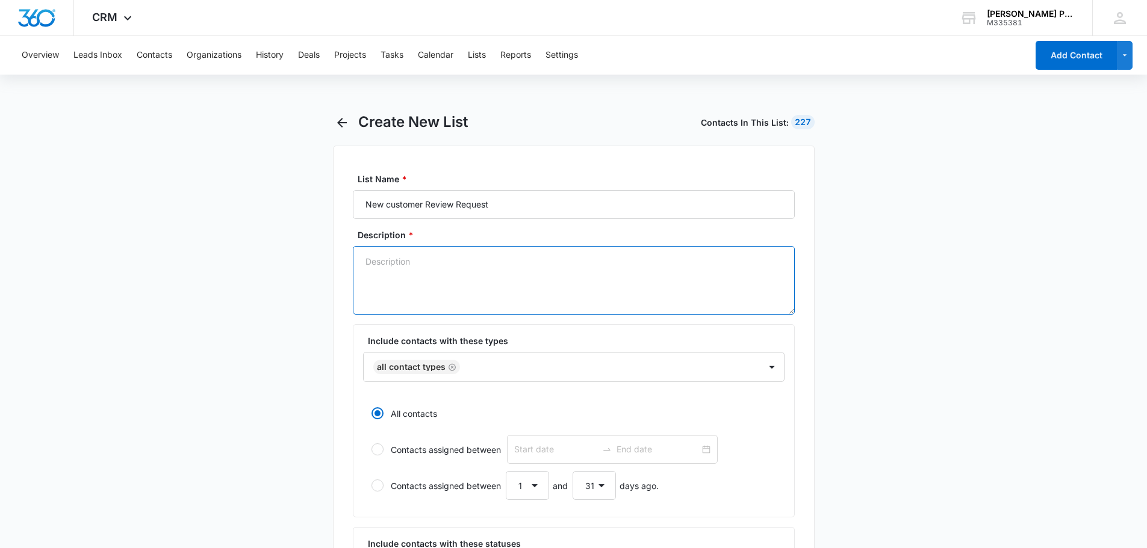
click at [438, 275] on textarea "Description *" at bounding box center [574, 280] width 442 height 69
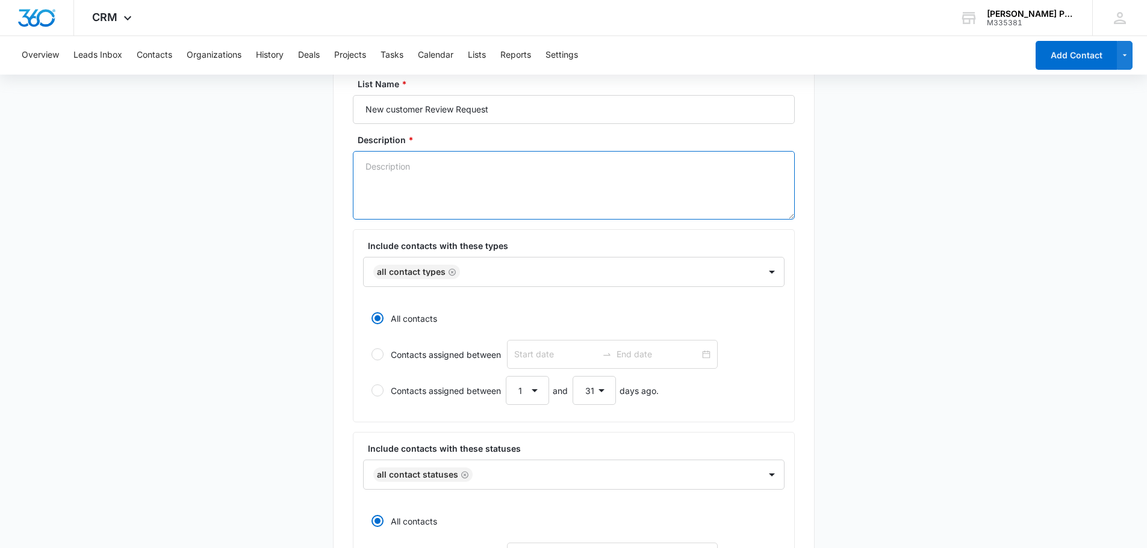
scroll to position [120, 0]
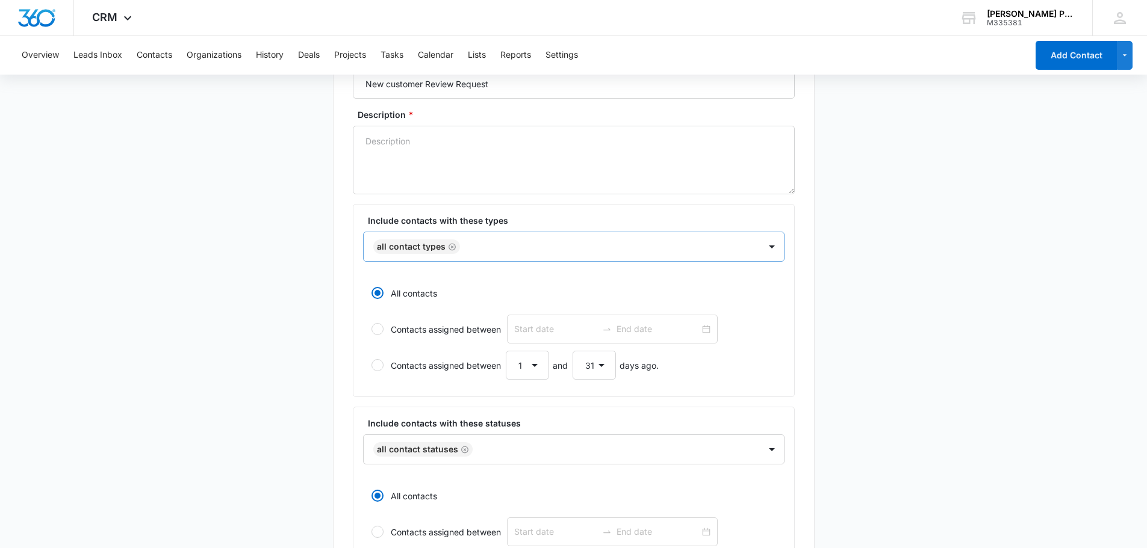
click at [666, 246] on div at bounding box center [604, 247] width 281 height 15
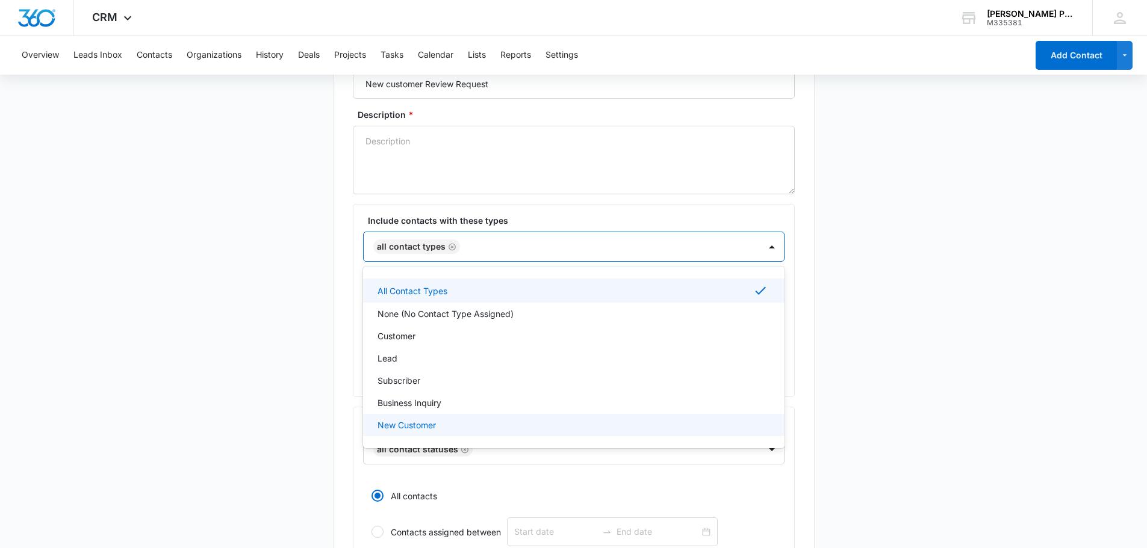
click at [433, 427] on p "New Customer" at bounding box center [406, 425] width 58 height 13
click at [448, 248] on icon "Remove All Contact Types" at bounding box center [452, 247] width 8 height 9
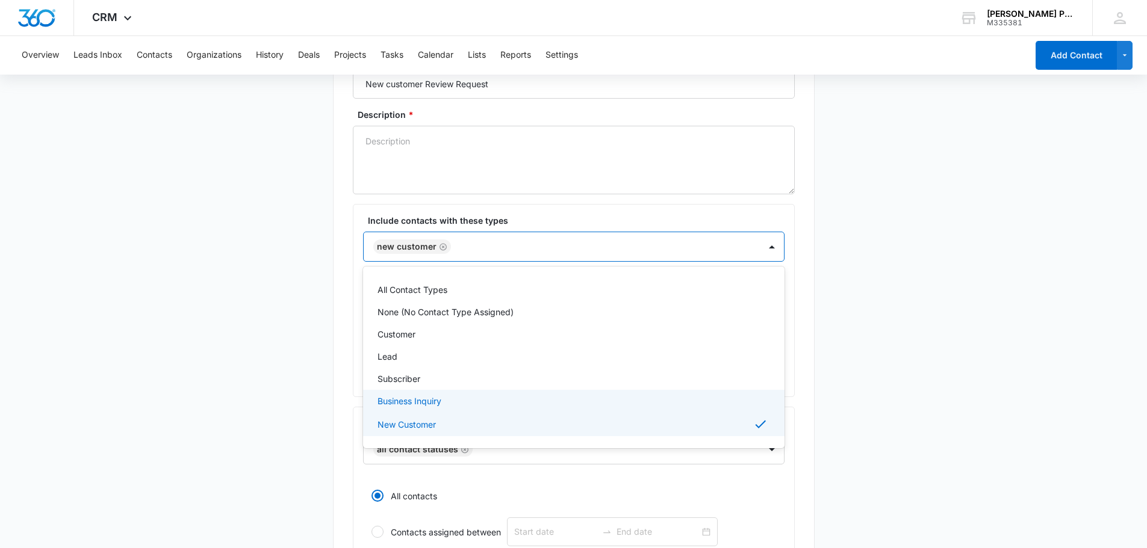
click at [305, 340] on main "Create New List Contacts In This List : 36 List Name * New customer Review Requ…" at bounding box center [573, 415] width 1147 height 844
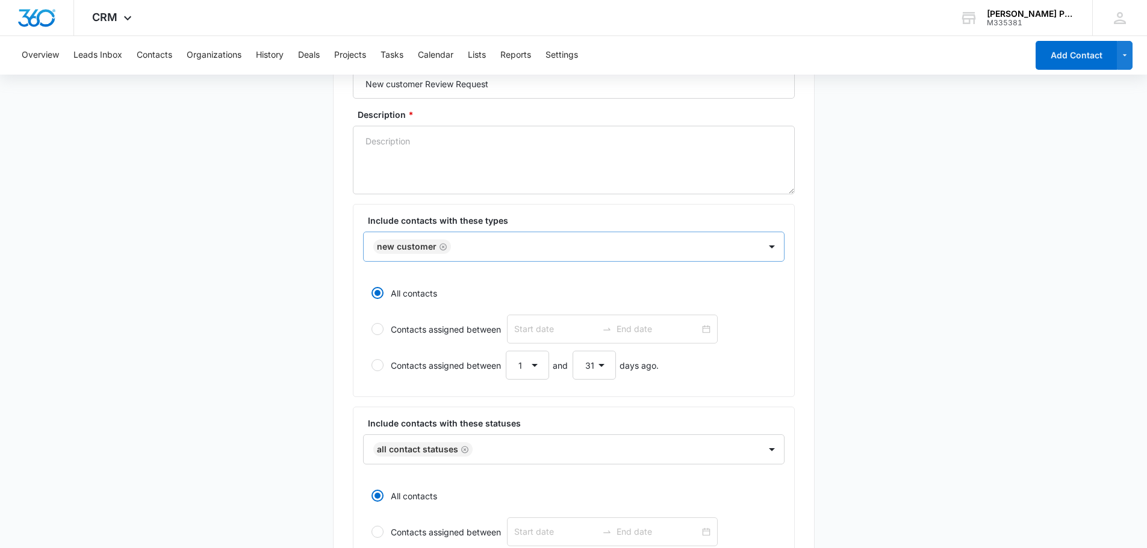
scroll to position [241, 0]
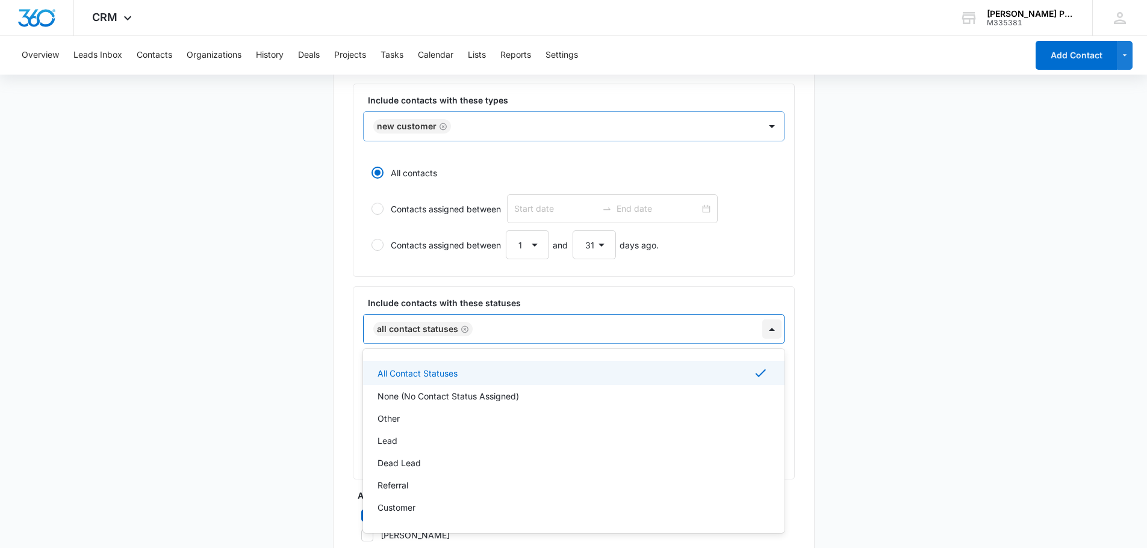
click at [769, 331] on div at bounding box center [771, 329] width 19 height 19
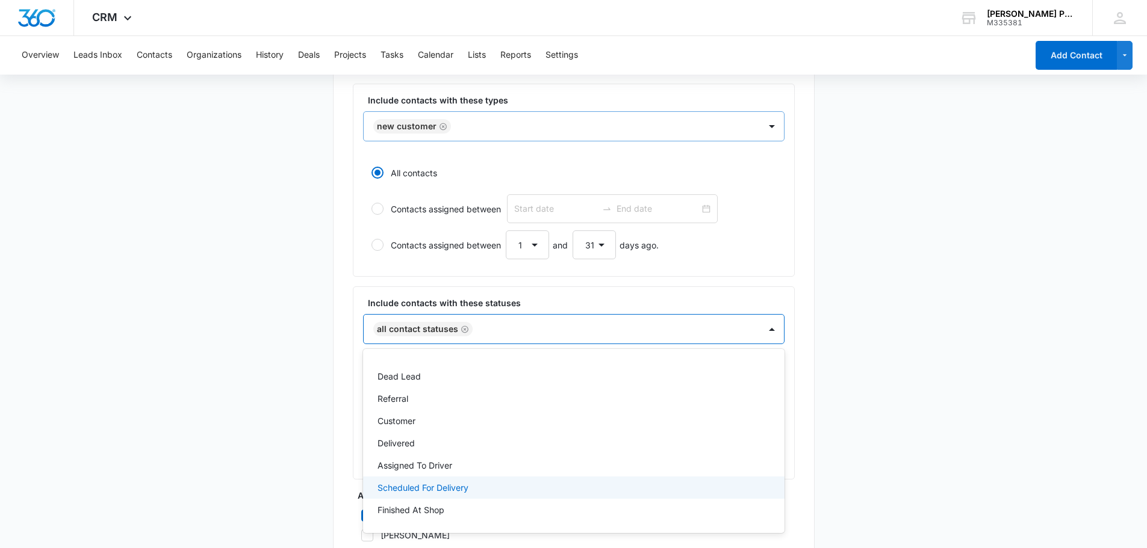
scroll to position [0, 0]
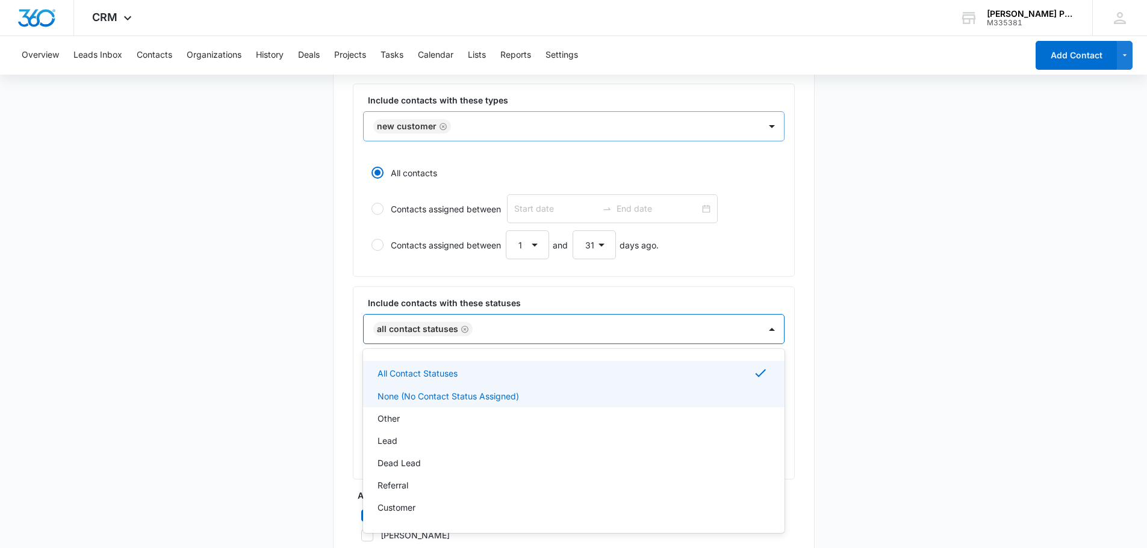
click at [514, 400] on p "None (No Contact Status Assigned)" at bounding box center [447, 396] width 141 height 13
click at [624, 330] on icon "Remove None (No Contact Status Assigned)" at bounding box center [627, 329] width 7 height 7
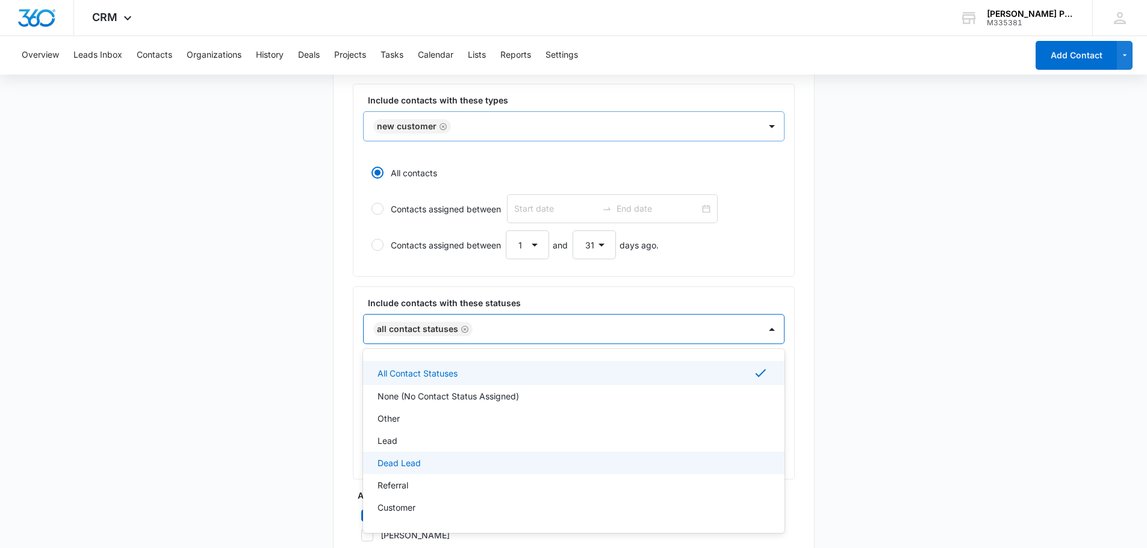
scroll to position [87, 0]
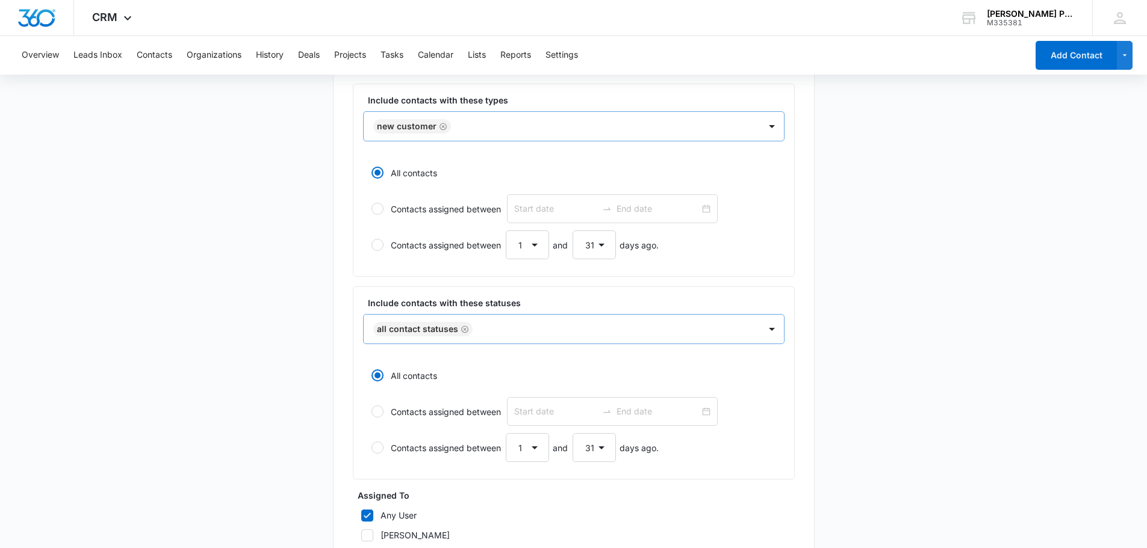
click at [286, 390] on main "Create New List Contacts In This List : 32 List Name * New customer Review Requ…" at bounding box center [573, 294] width 1147 height 844
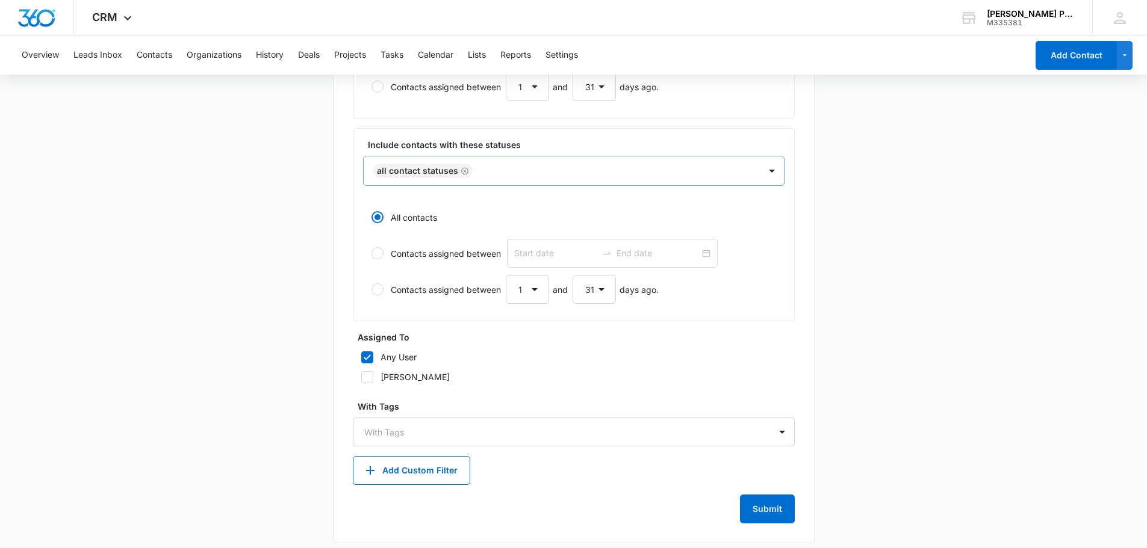
scroll to position [409, 0]
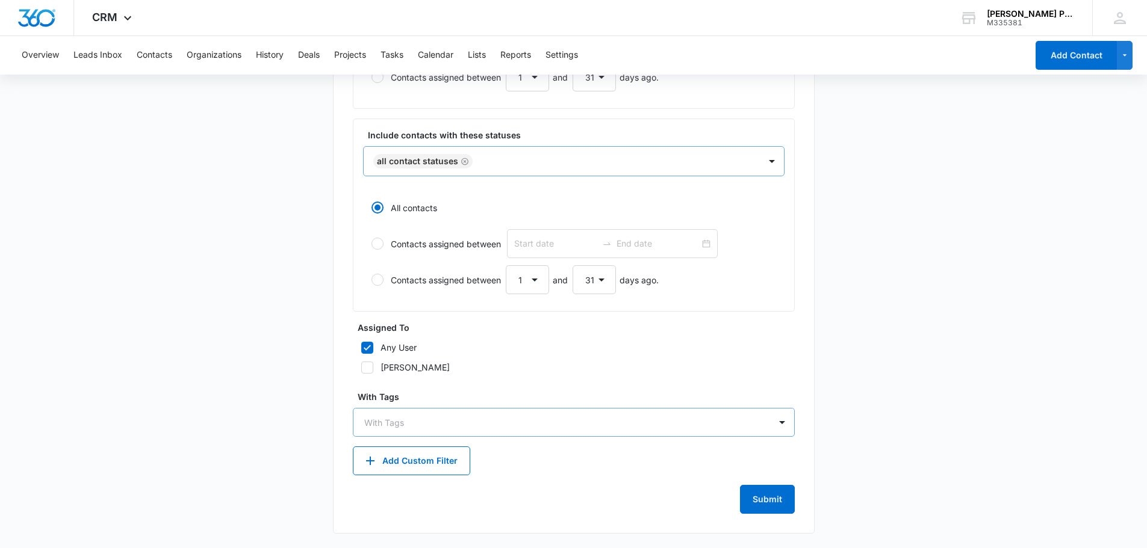
click at [430, 421] on div at bounding box center [566, 422] width 405 height 15
click at [431, 421] on div at bounding box center [566, 422] width 405 height 15
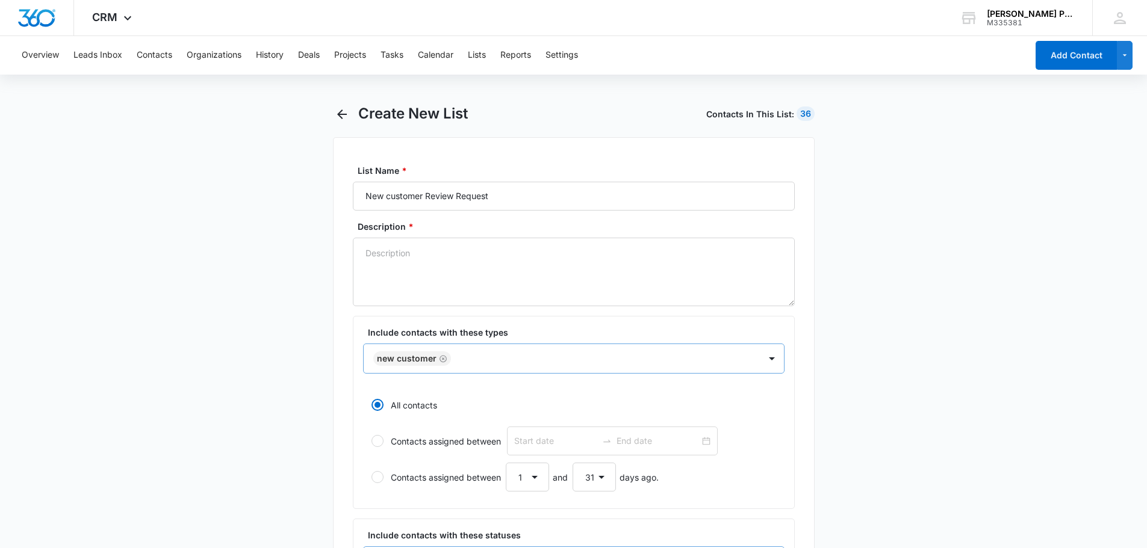
scroll to position [0, 0]
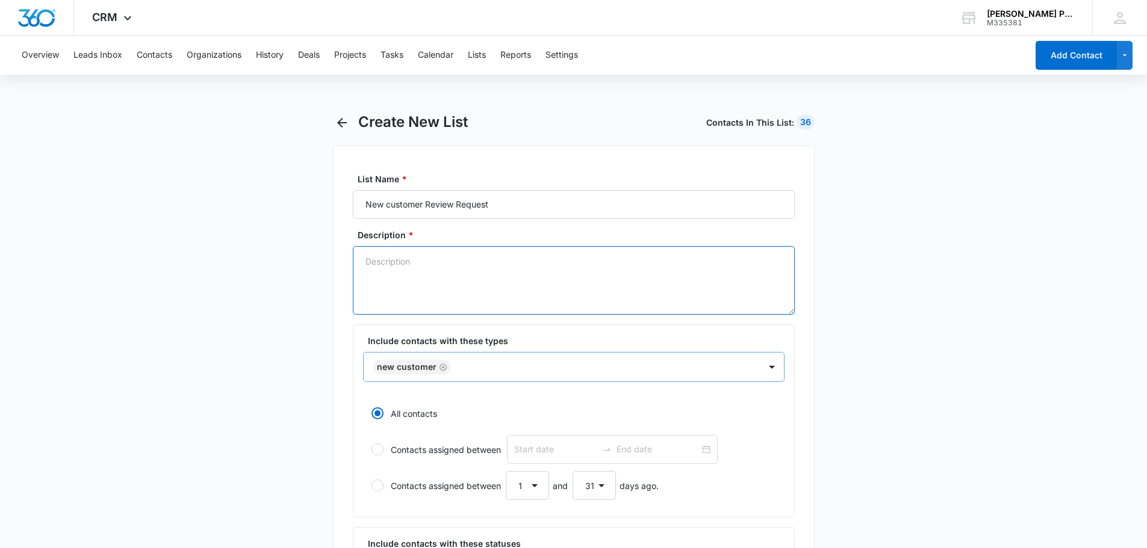
click at [474, 262] on textarea "Description *" at bounding box center [574, 280] width 442 height 69
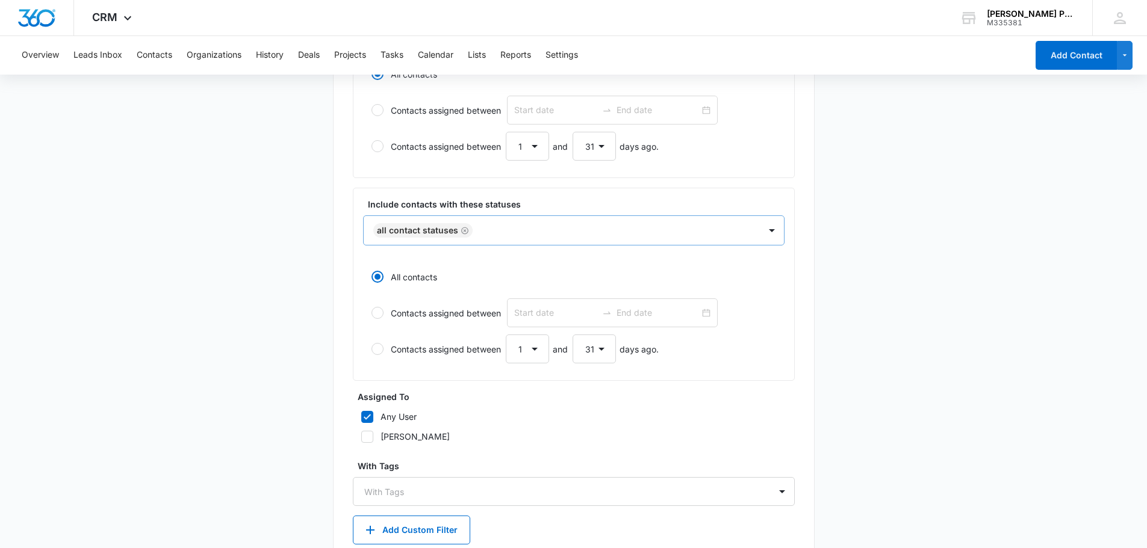
scroll to position [409, 0]
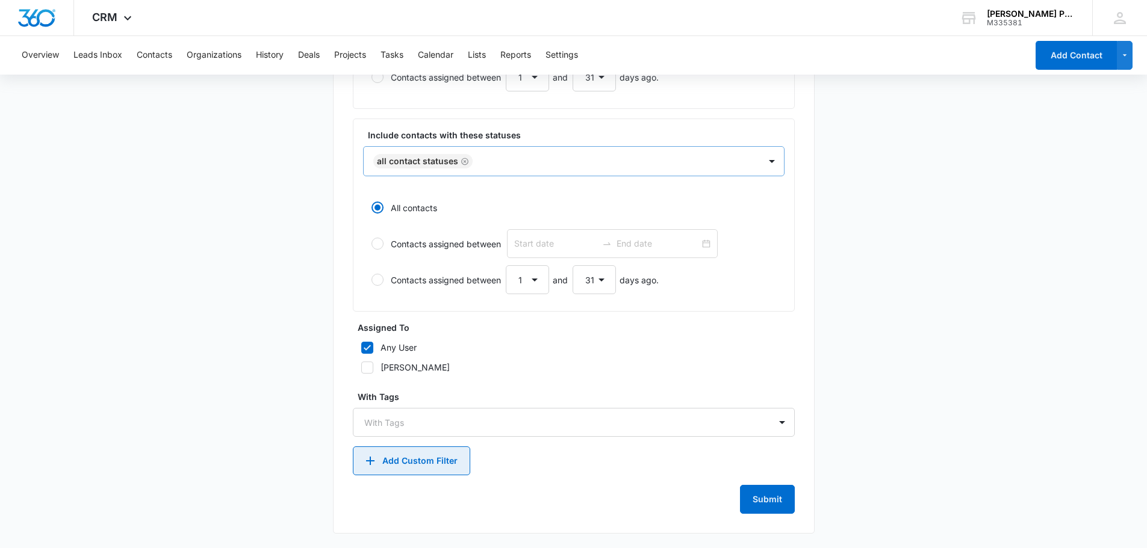
type textarea "new customers prior to 8/11/2025"
click at [413, 463] on button "Add Custom Filter" at bounding box center [411, 461] width 117 height 29
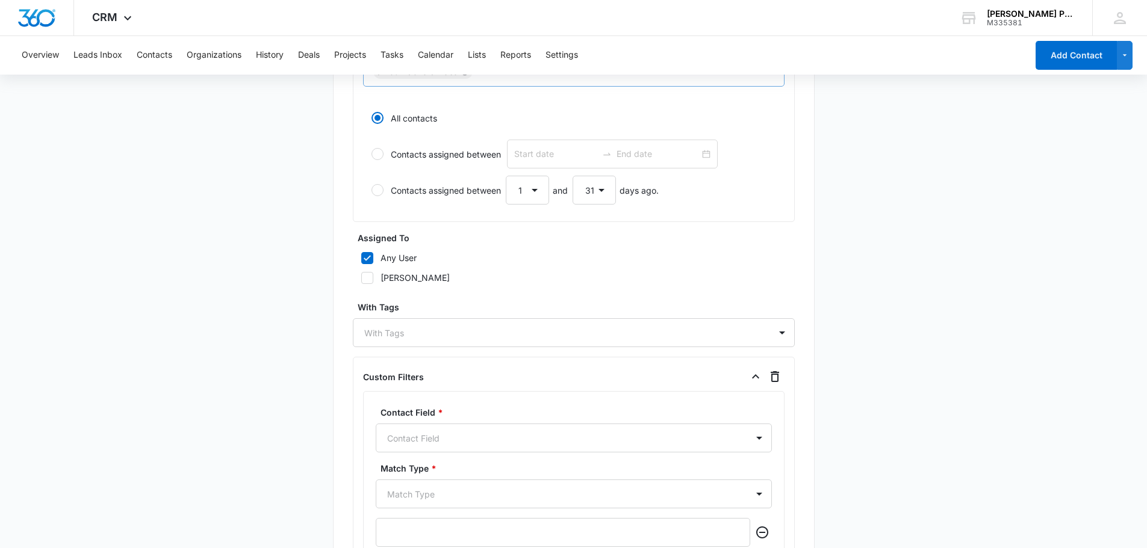
scroll to position [650, 0]
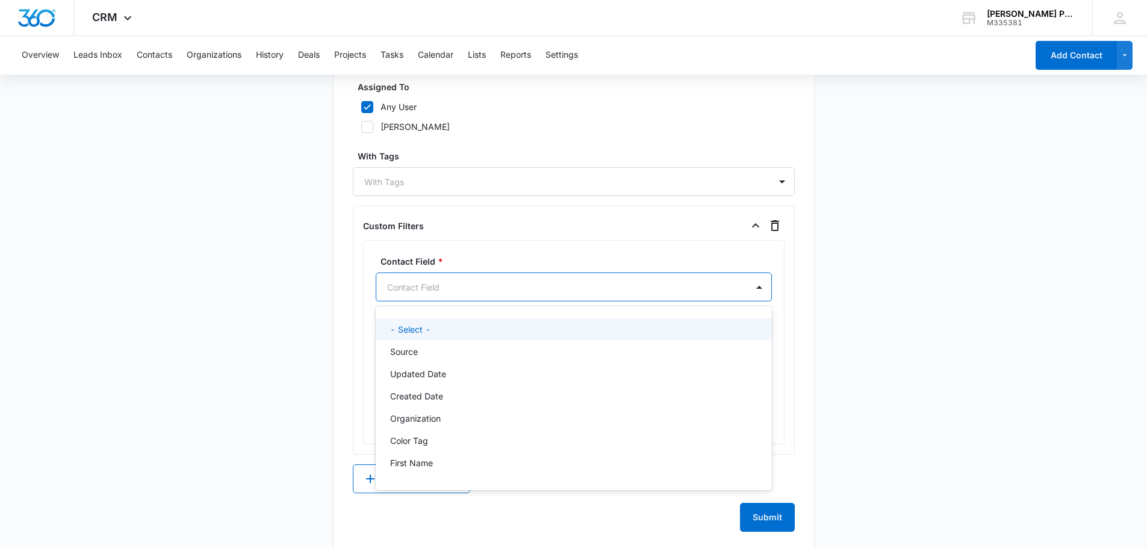
click at [577, 290] on div at bounding box center [559, 287] width 344 height 15
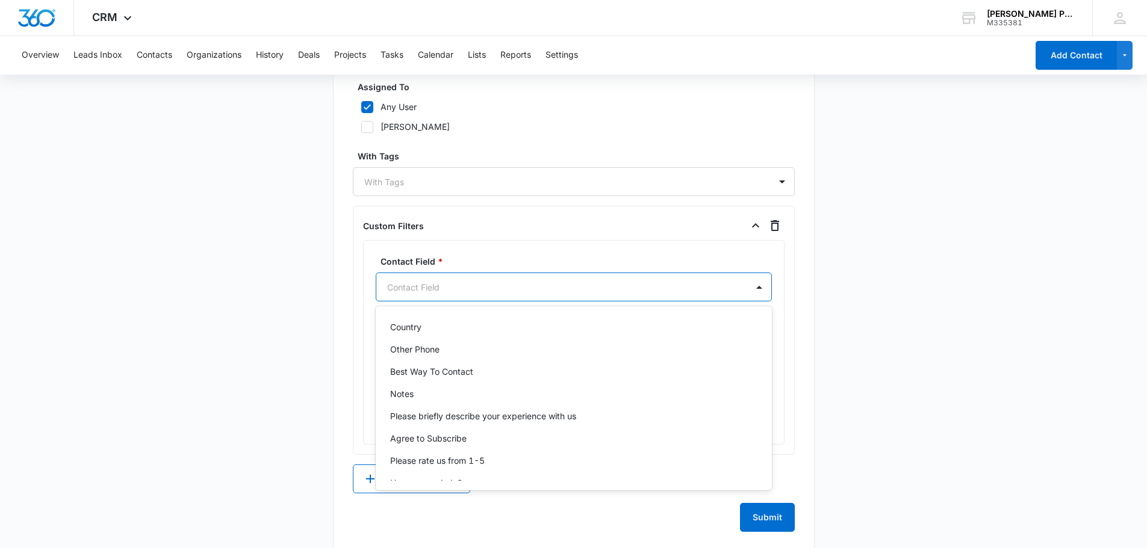
scroll to position [0, 0]
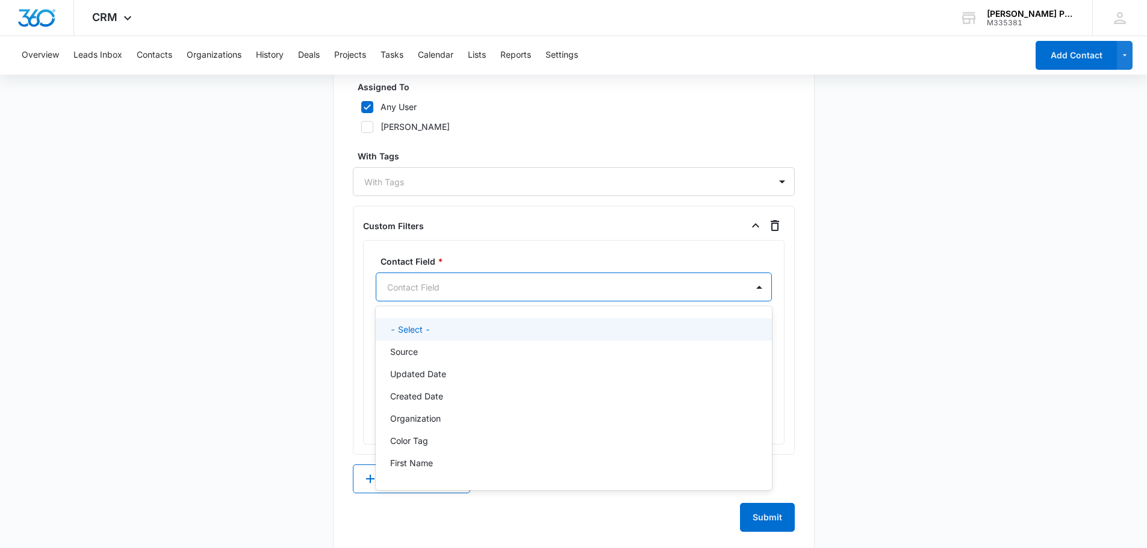
click at [624, 329] on div "- Select -" at bounding box center [572, 329] width 365 height 13
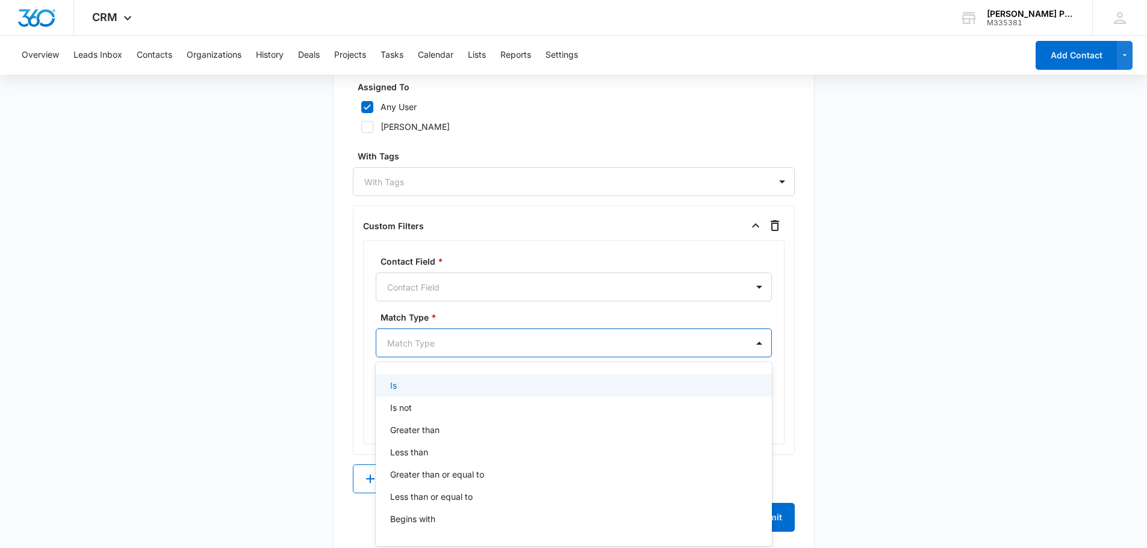
click at [604, 344] on div at bounding box center [559, 343] width 344 height 15
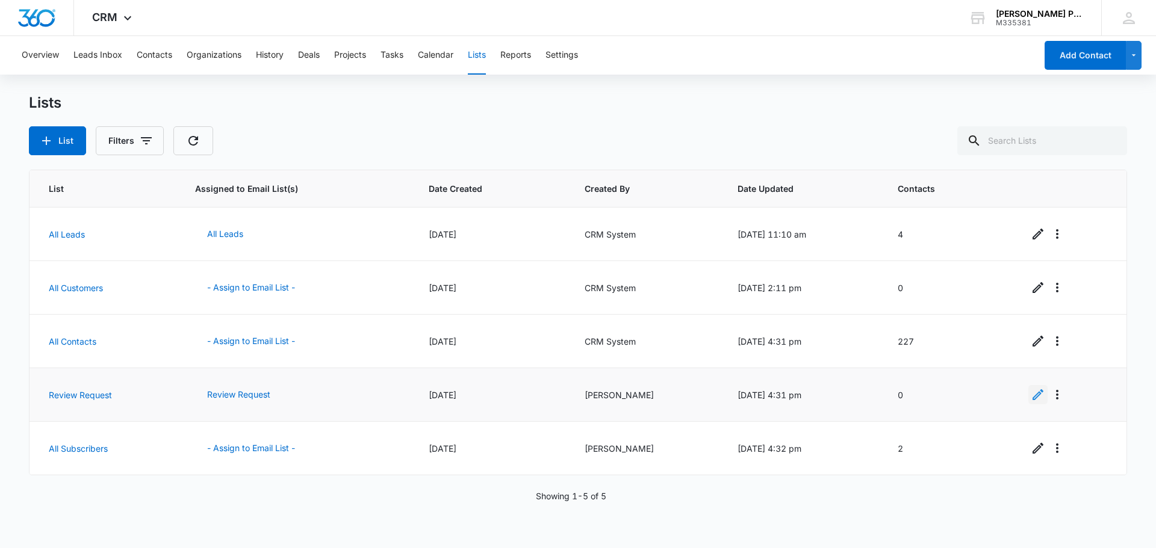
click at [1035, 393] on icon "Edit" at bounding box center [1038, 395] width 14 height 14
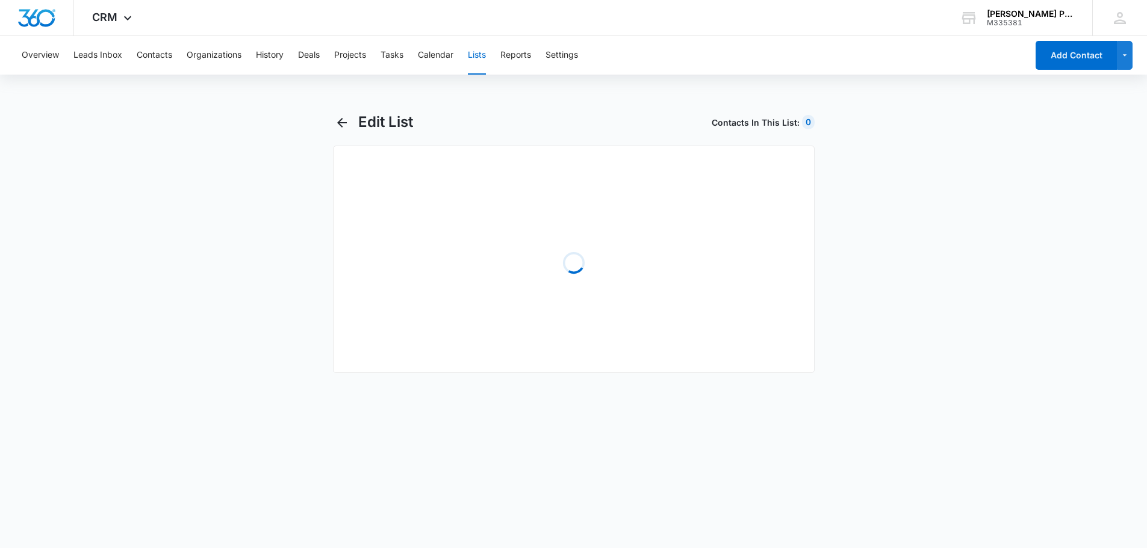
select select "31"
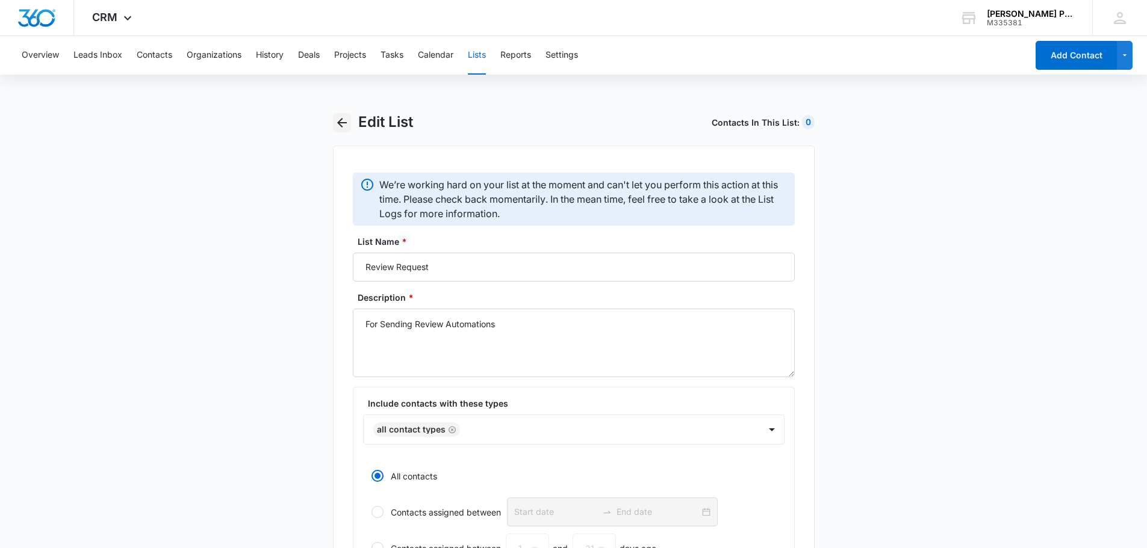
click at [343, 125] on icon "button" at bounding box center [342, 123] width 14 height 14
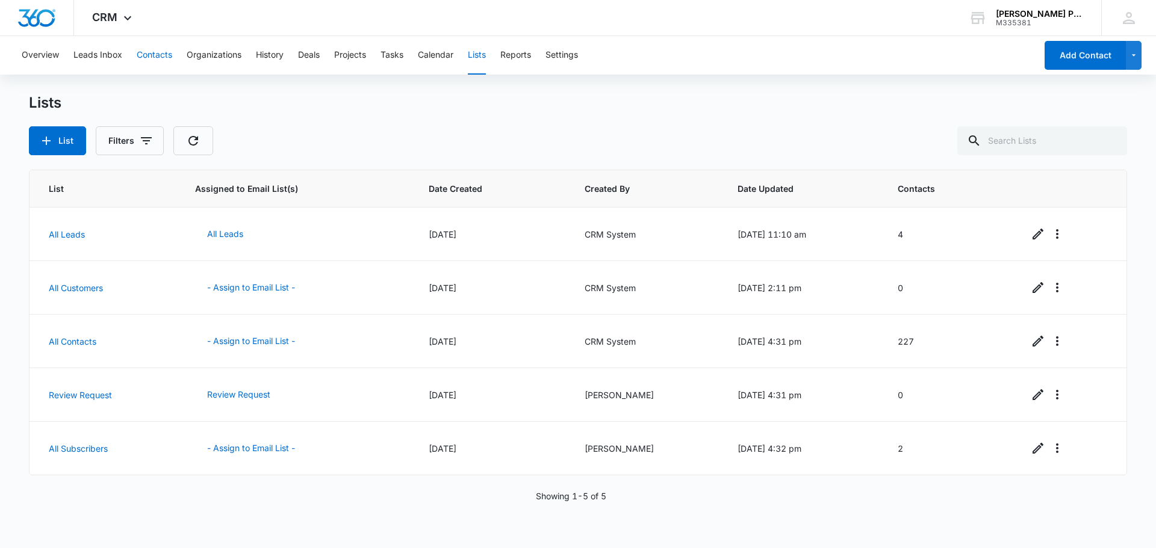
click at [147, 58] on button "Contacts" at bounding box center [155, 55] width 36 height 39
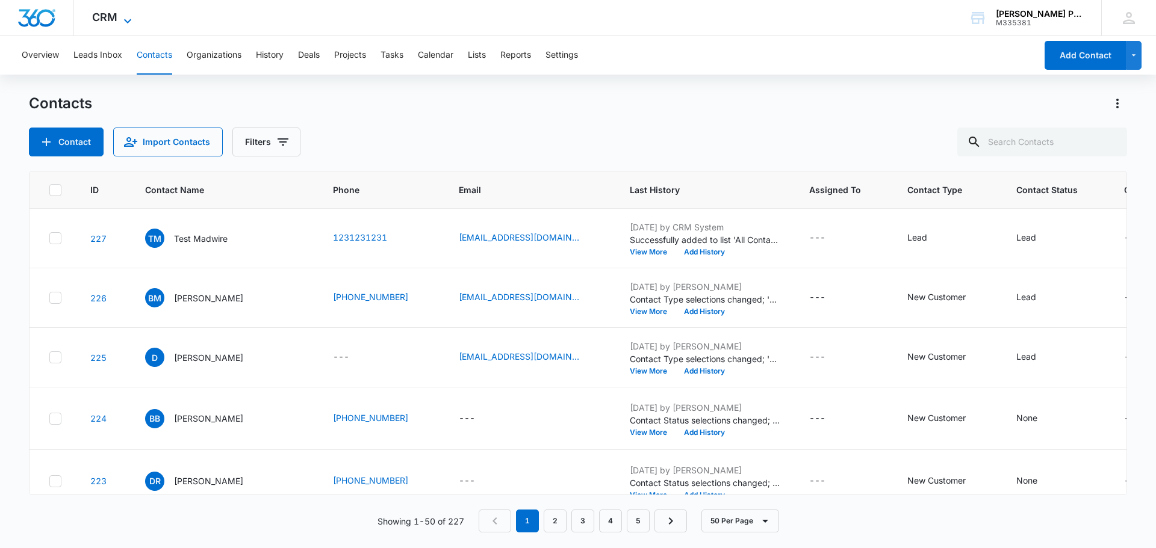
click at [130, 22] on icon at bounding box center [127, 21] width 14 height 14
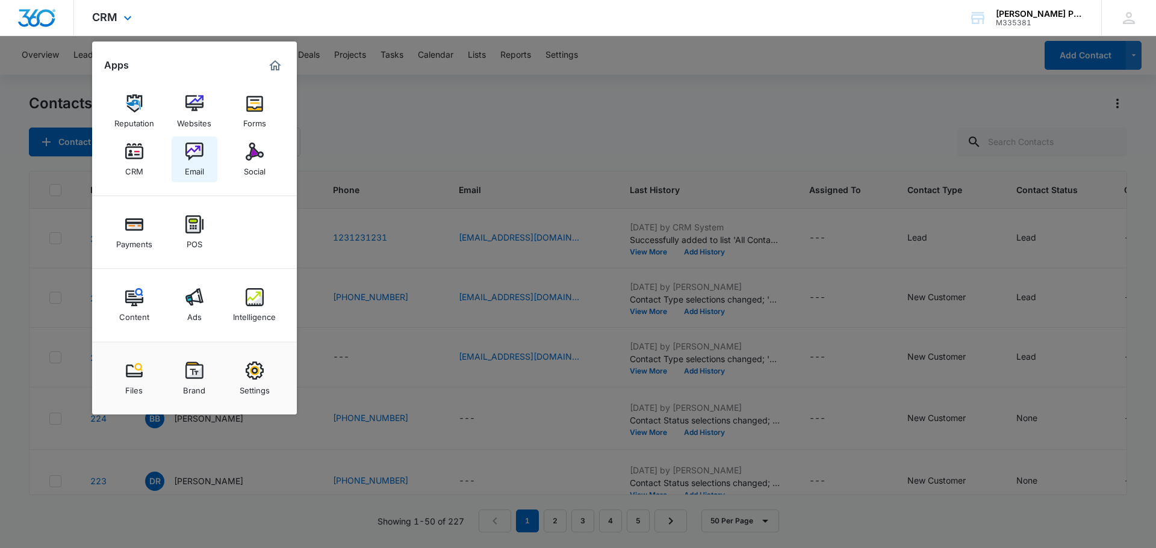
click at [198, 161] on link "Email" at bounding box center [195, 160] width 46 height 46
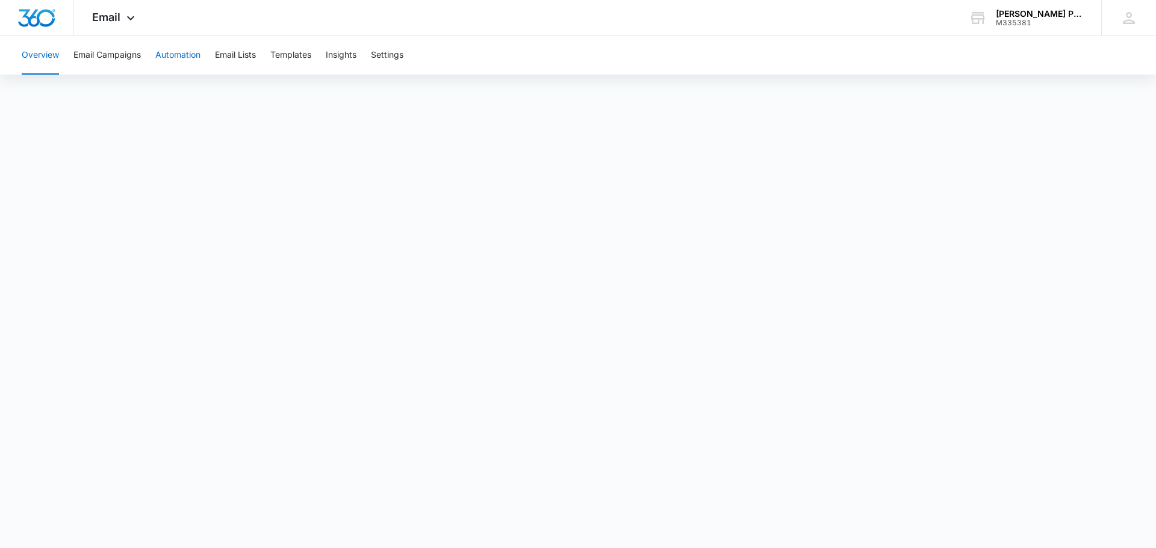
click at [170, 57] on button "Automation" at bounding box center [177, 55] width 45 height 39
click at [55, 63] on button "Overview" at bounding box center [40, 55] width 37 height 39
click at [299, 58] on button "Templates" at bounding box center [290, 55] width 41 height 39
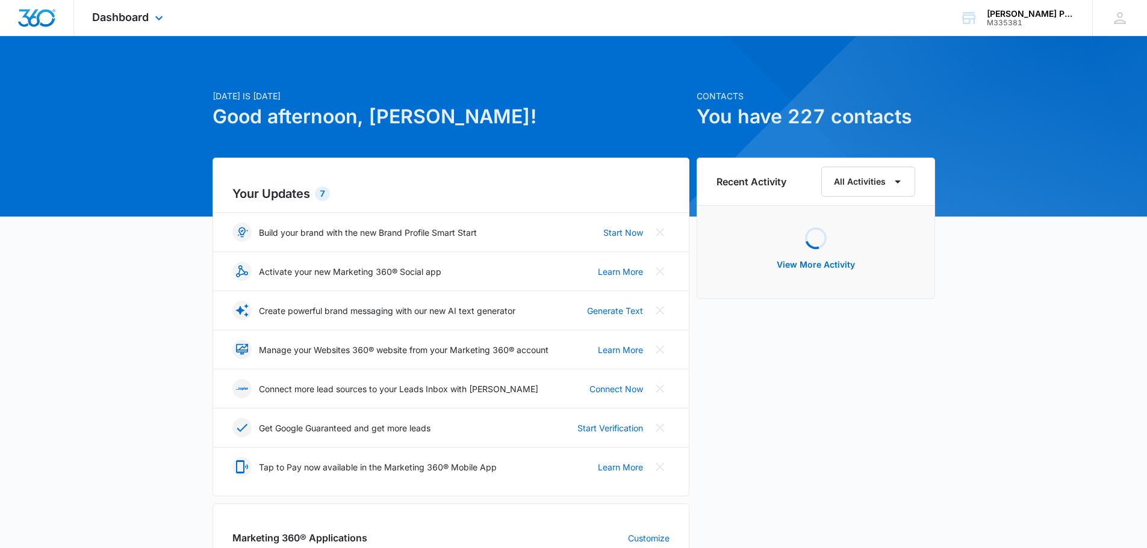
click at [141, 10] on div "Dashboard Apps Reputation Websites Forms CRM Email Social Payments POS Content …" at bounding box center [129, 18] width 110 height 36
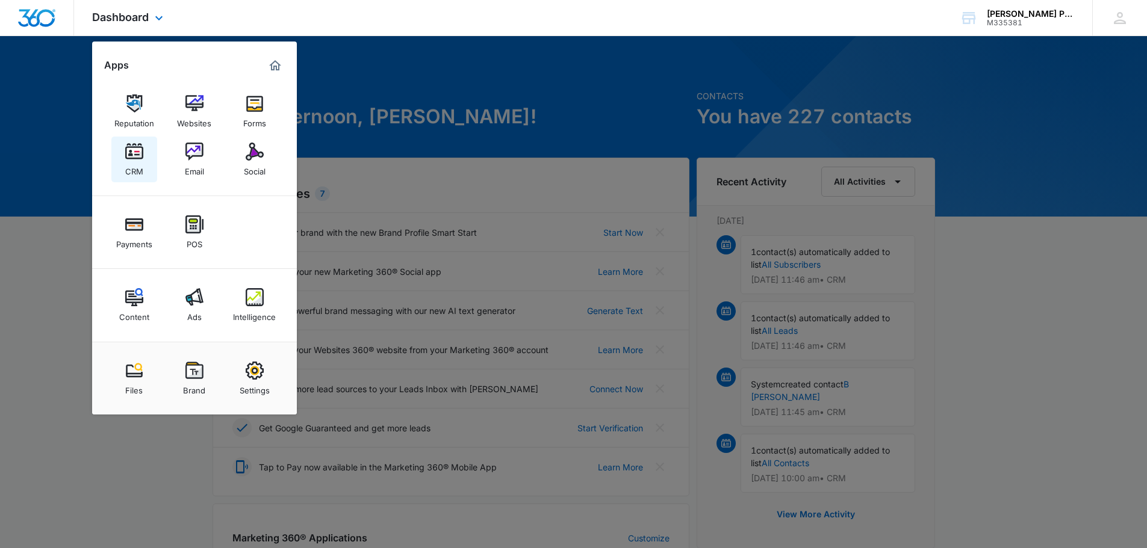
click at [146, 174] on link "CRM" at bounding box center [134, 160] width 46 height 46
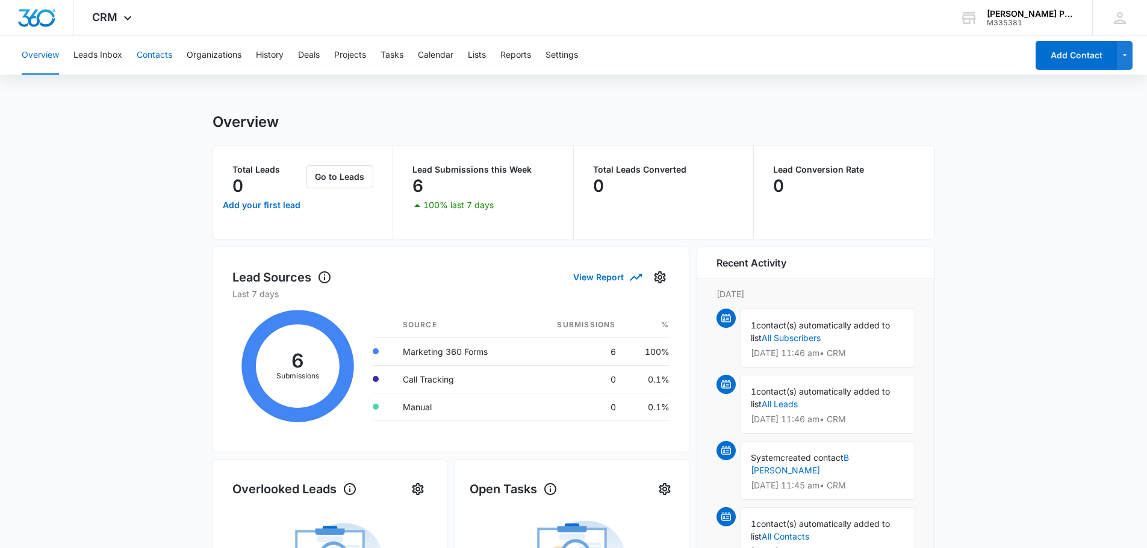
click at [151, 52] on button "Contacts" at bounding box center [155, 55] width 36 height 39
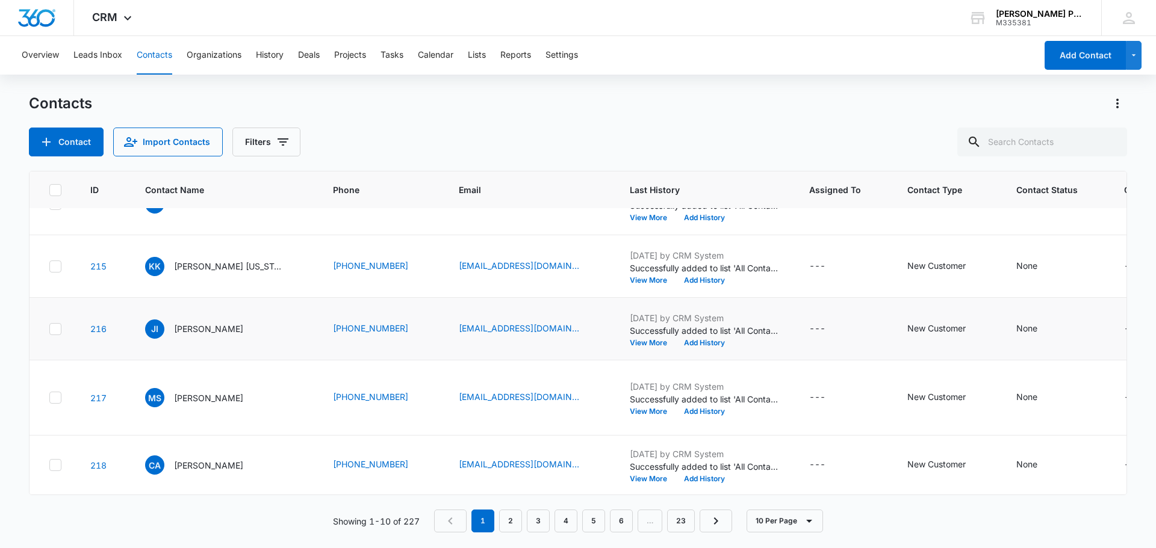
scroll to position [542, 0]
click at [768, 523] on button "10 Per Page" at bounding box center [785, 521] width 76 height 23
click at [792, 491] on button "50 Per Page" at bounding box center [794, 486] width 93 height 18
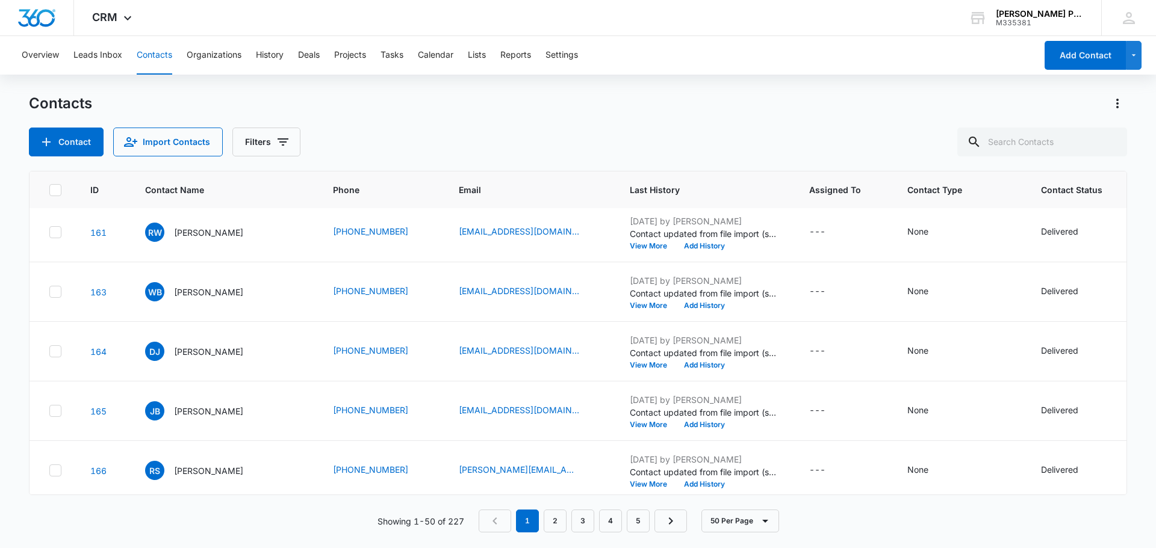
scroll to position [2769, 0]
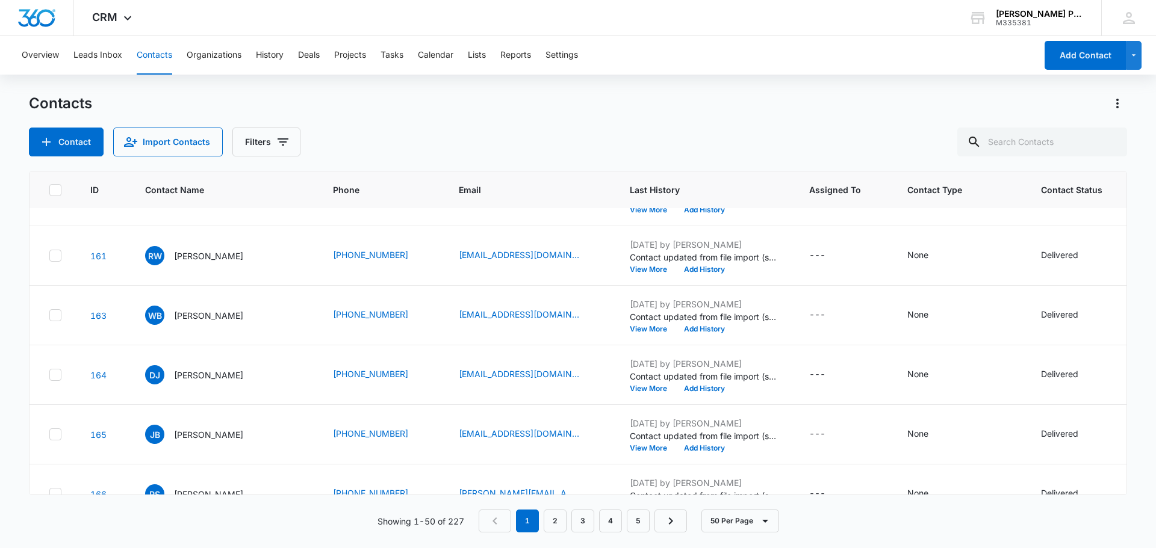
click at [985, 243] on button "Cancel" at bounding box center [973, 241] width 42 height 23
click at [955, 281] on div at bounding box center [961, 271] width 24 height 28
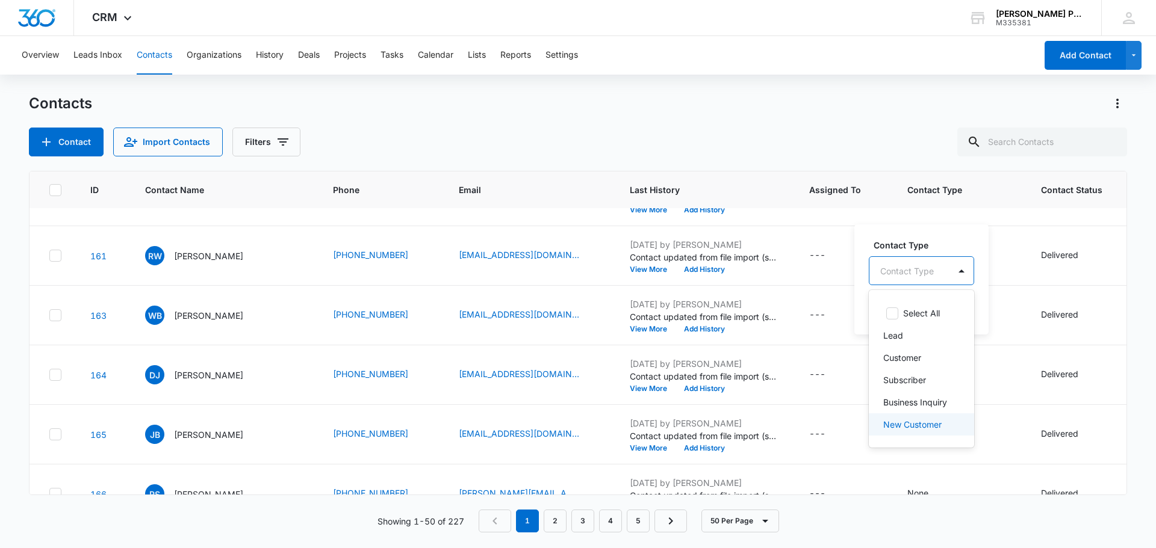
click at [928, 424] on p "New Customer" at bounding box center [912, 424] width 58 height 13
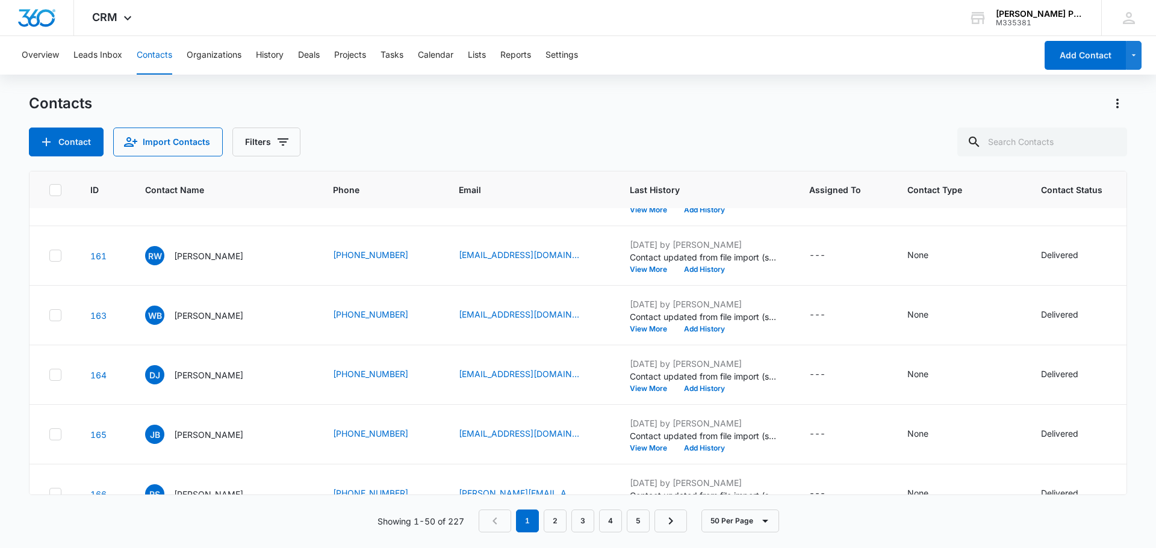
click at [966, 315] on button "Save" at bounding box center [972, 308] width 36 height 23
click at [57, 191] on icon at bounding box center [55, 190] width 11 height 11
click at [49, 190] on input "checkbox" at bounding box center [49, 190] width 1 height 1
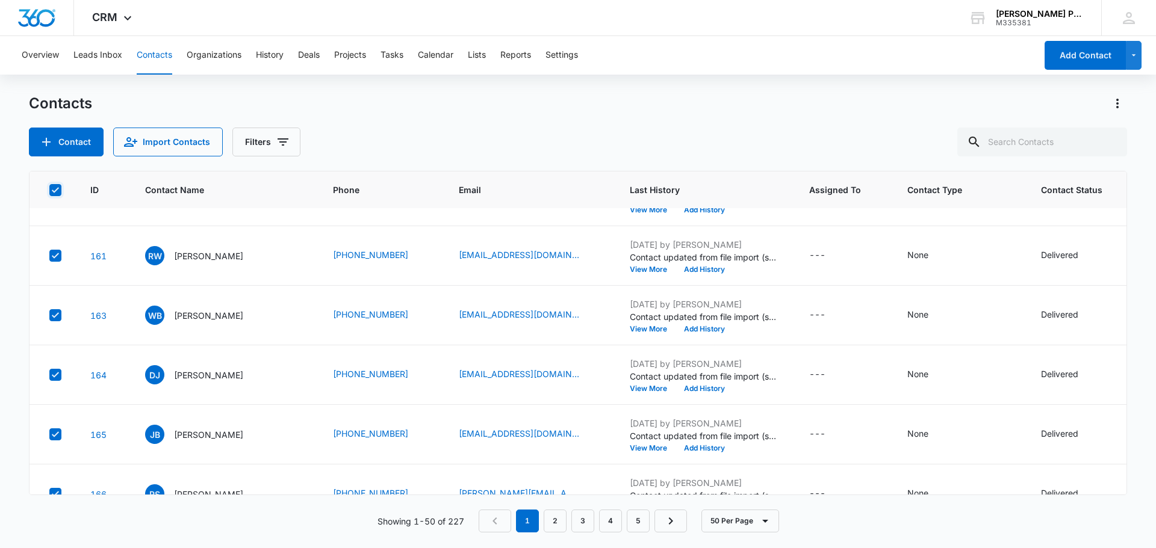
checkbox input "true"
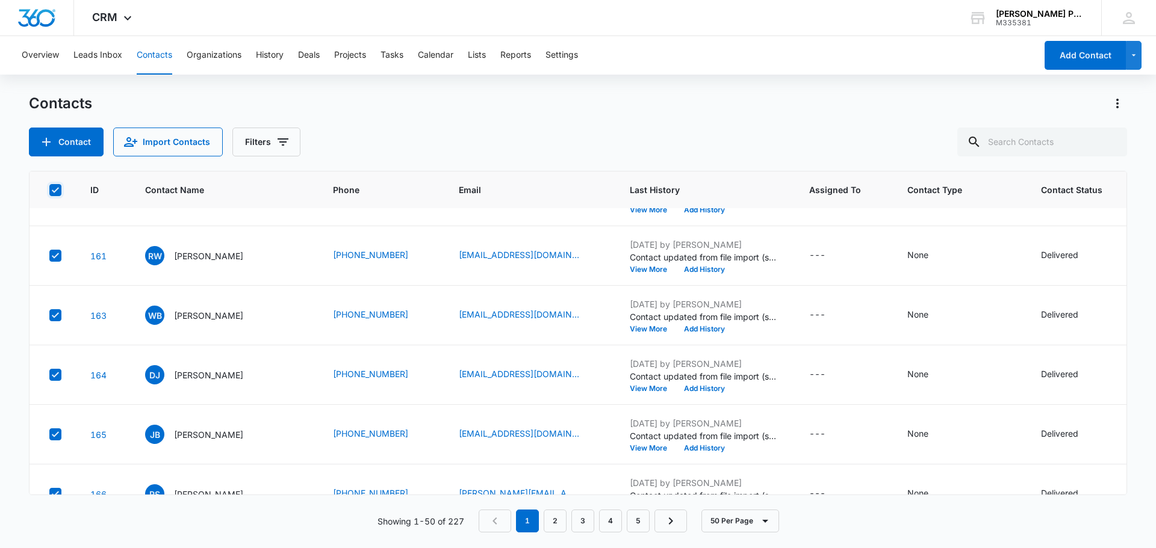
checkbox input "true"
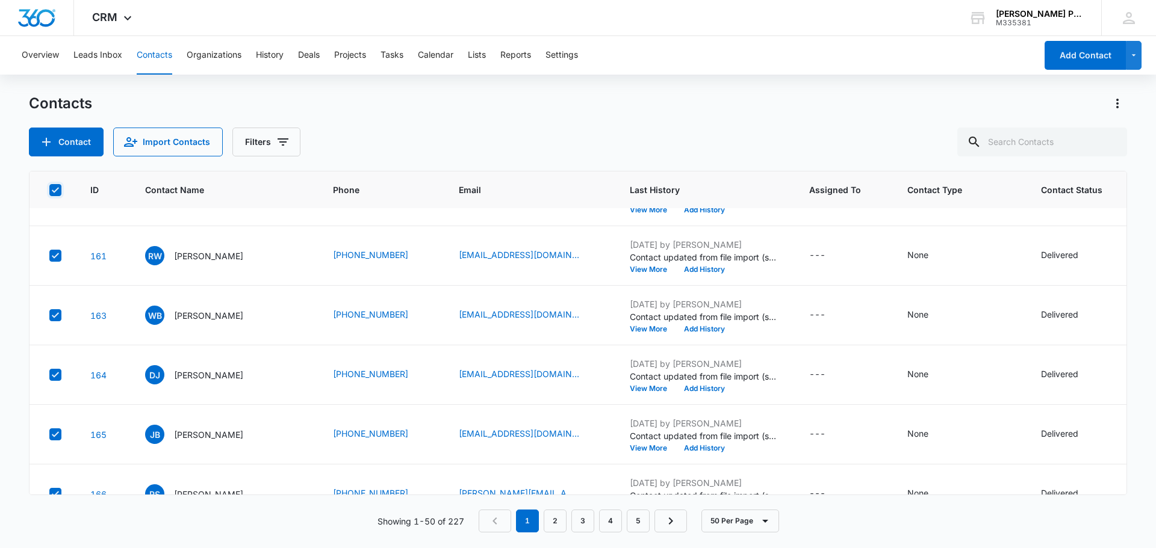
checkbox input "true"
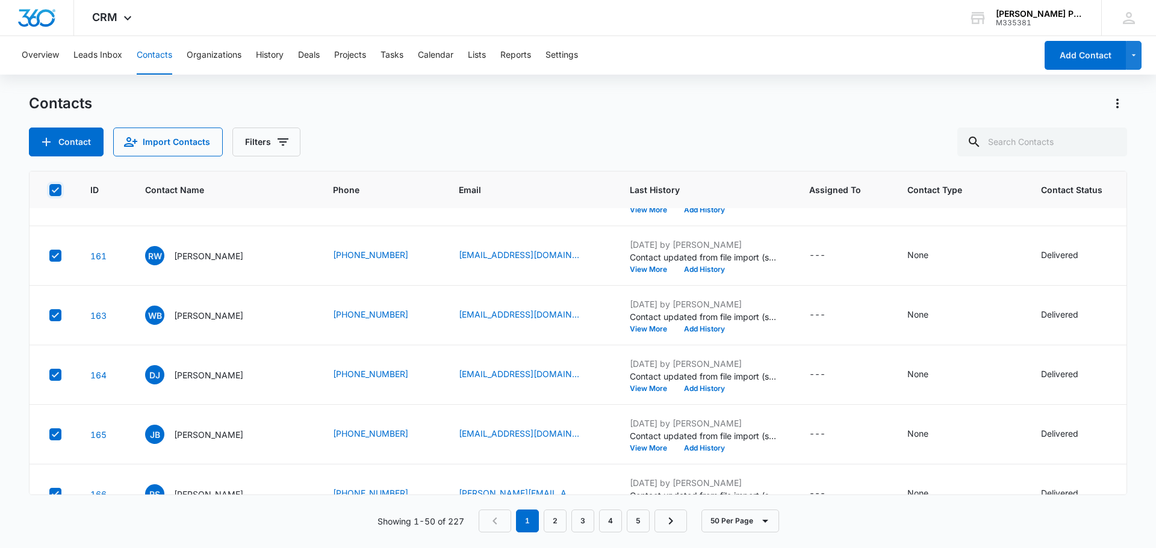
checkbox input "true"
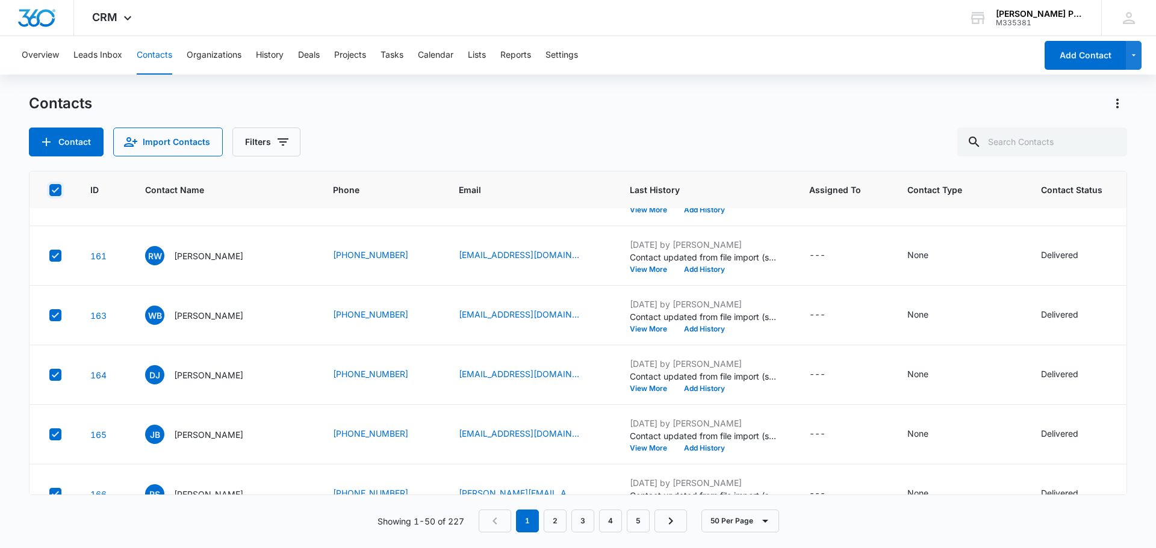
checkbox input "true"
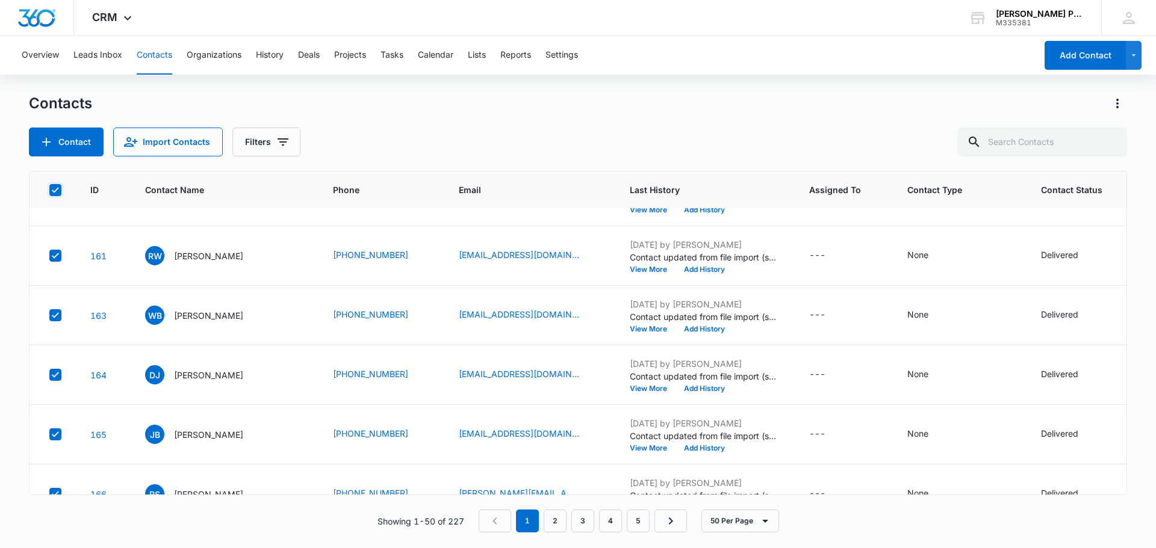
checkbox input "true"
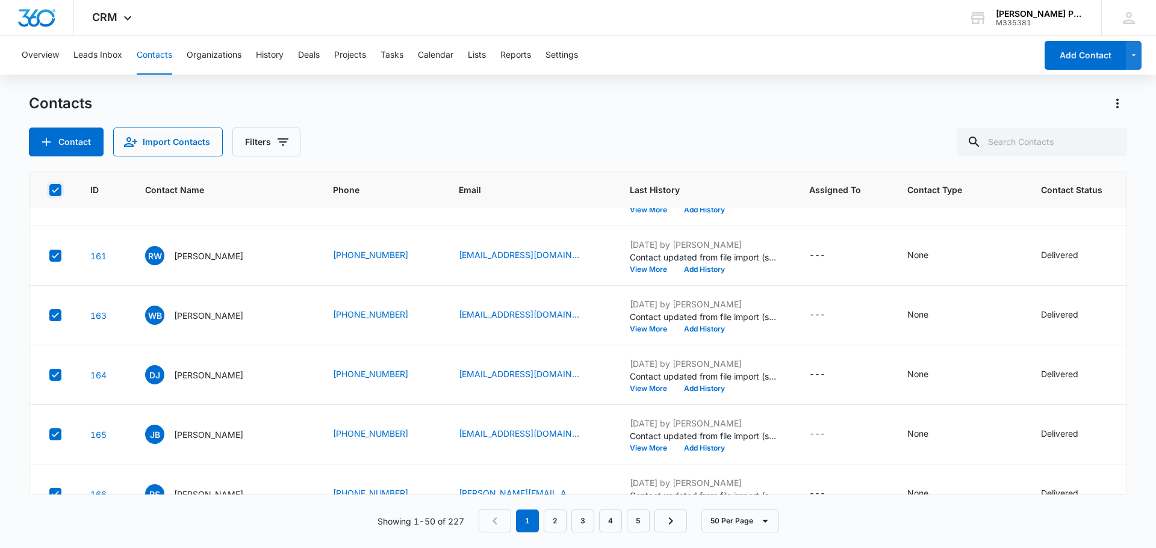
checkbox input "true"
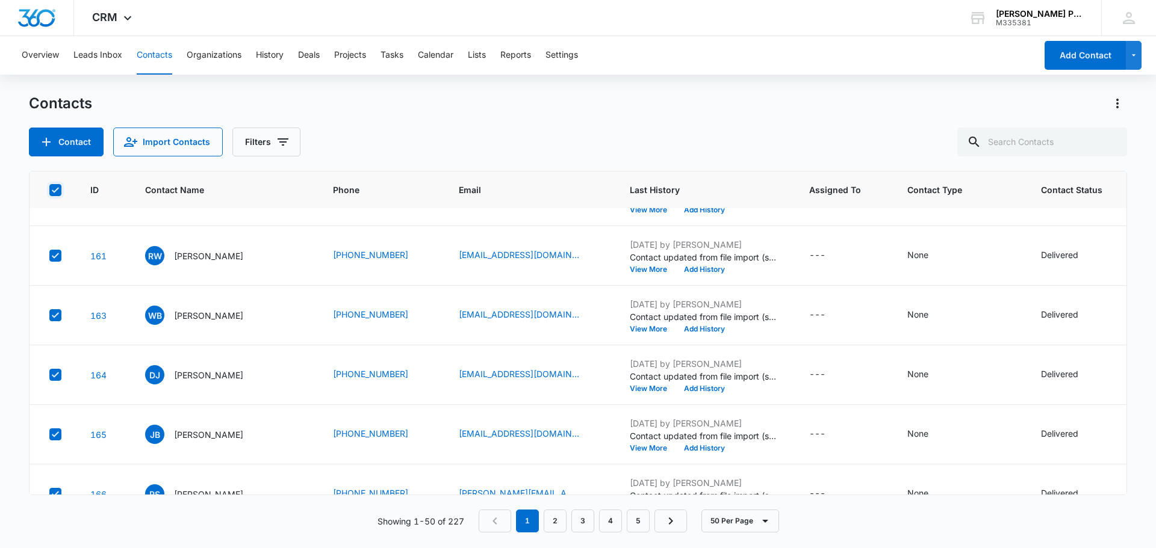
checkbox input "true"
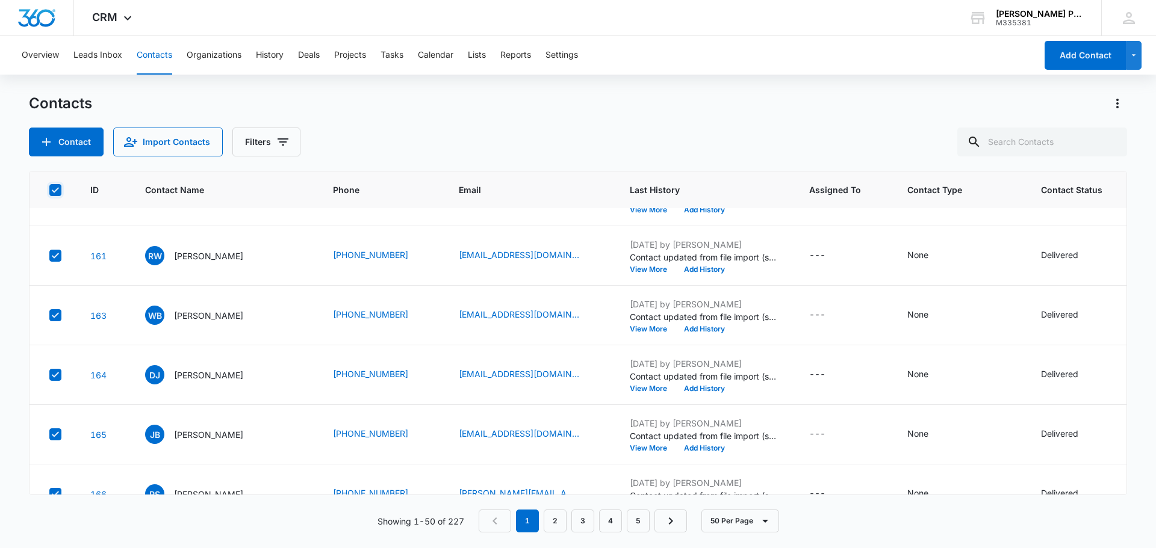
checkbox input "true"
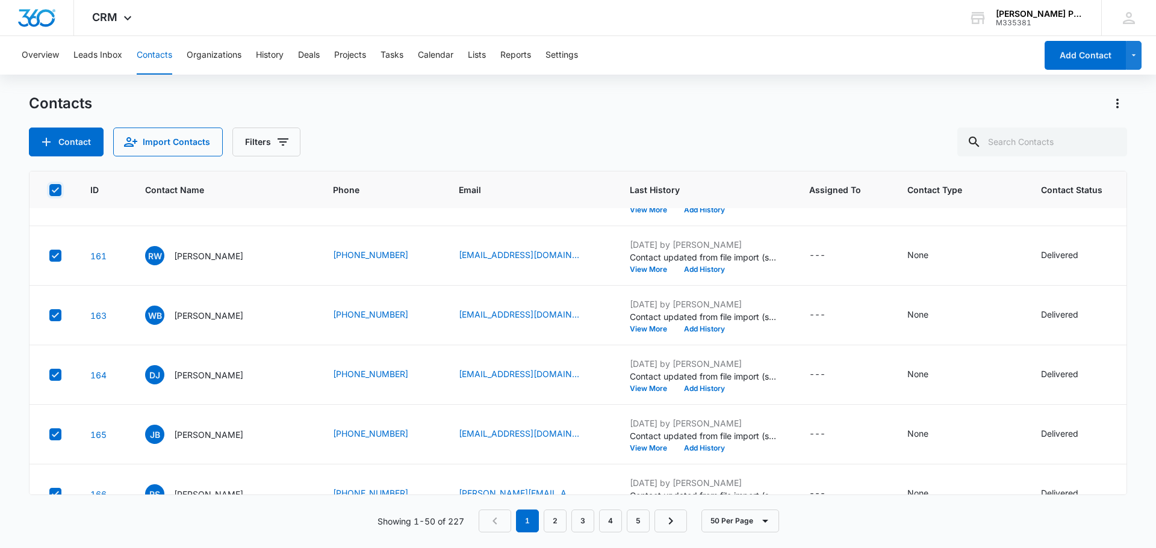
checkbox input "true"
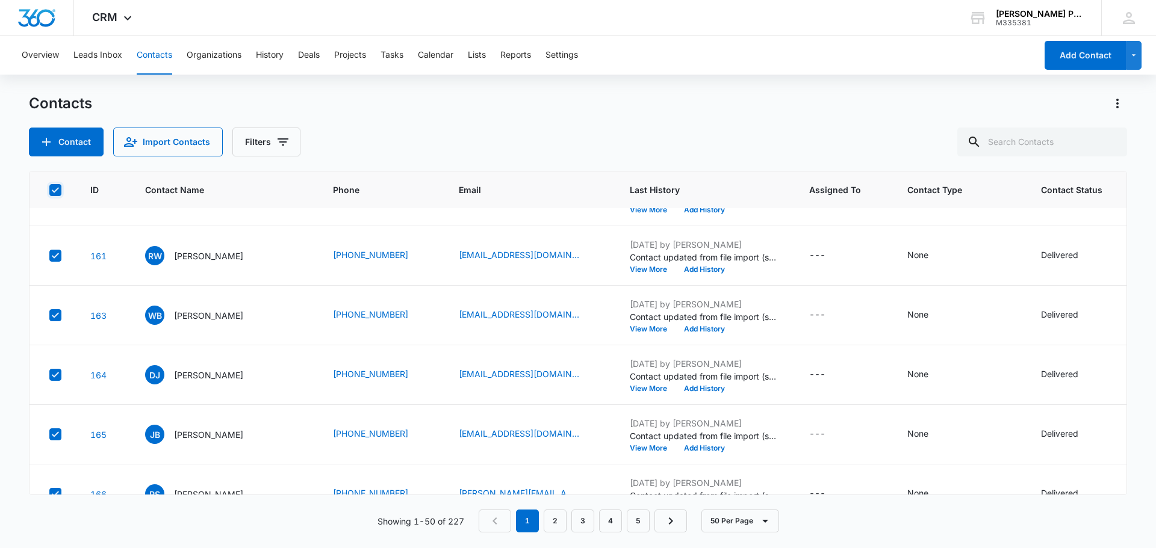
checkbox input "true"
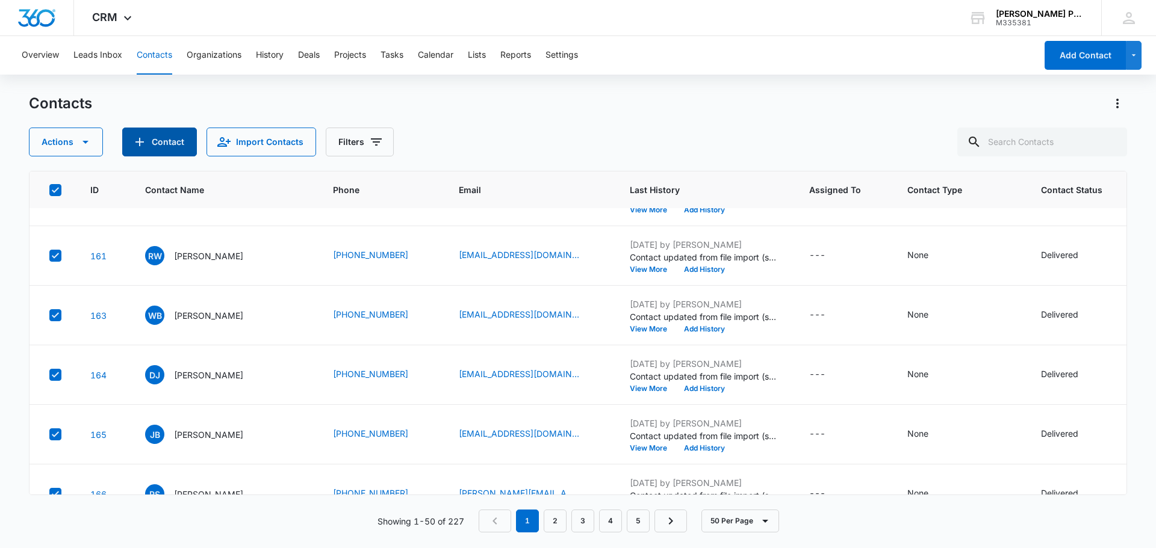
click at [138, 141] on icon "Add Contact" at bounding box center [139, 142] width 8 height 8
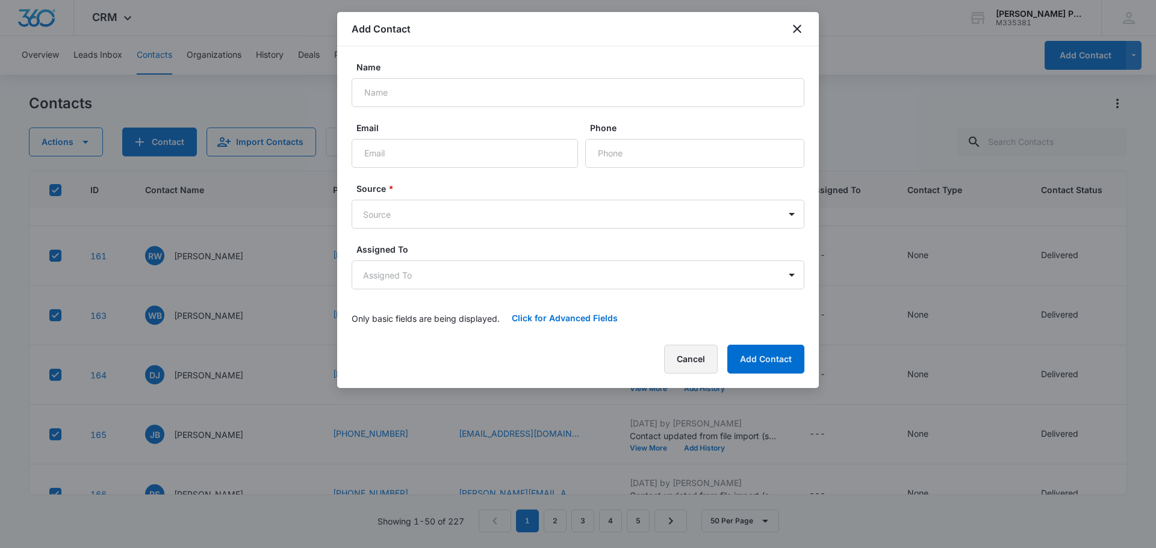
click at [691, 355] on button "Cancel" at bounding box center [691, 359] width 54 height 29
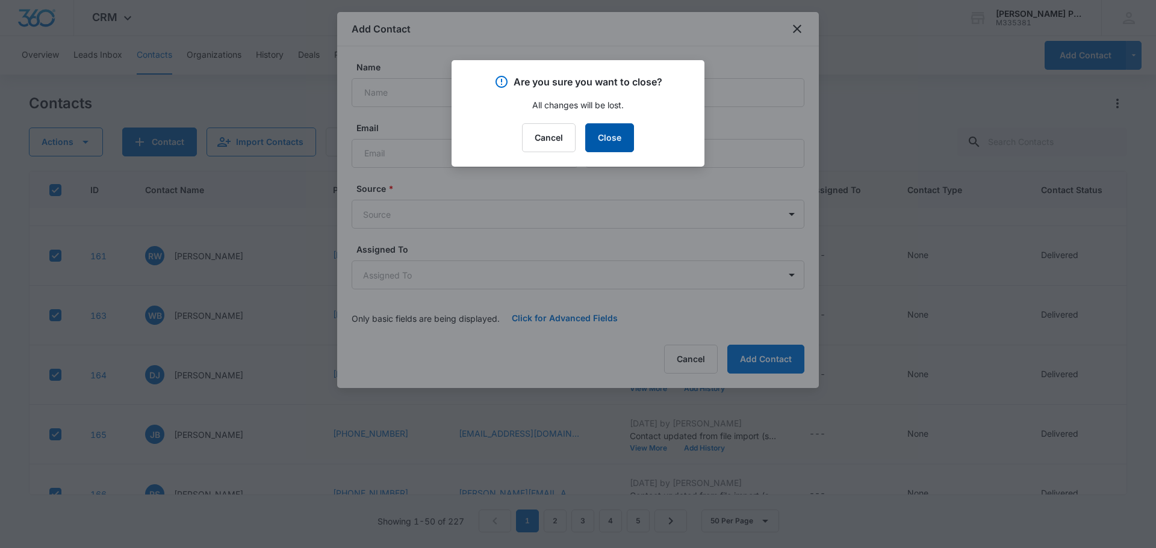
click at [621, 142] on button "Close" at bounding box center [609, 137] width 49 height 29
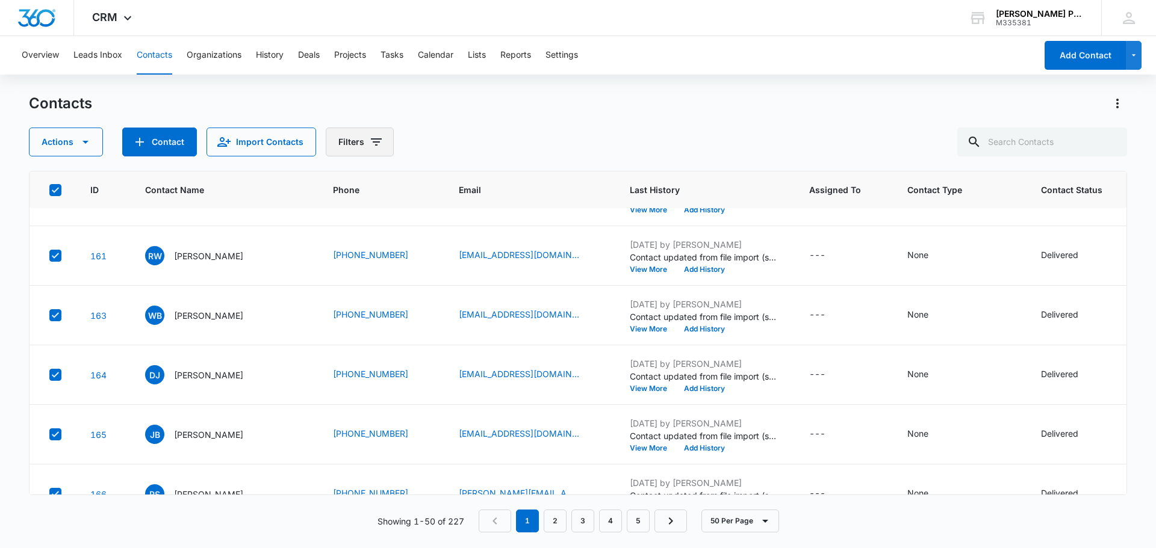
click at [374, 150] on button "Filters" at bounding box center [360, 142] width 68 height 29
click at [467, 123] on div "Contacts Actions Contact Import Contacts Filters Assigned To Sources Status Typ…" at bounding box center [578, 125] width 1098 height 63
click at [88, 144] on icon "button" at bounding box center [85, 142] width 14 height 14
click at [84, 220] on div "Assign Type" at bounding box center [71, 217] width 54 height 8
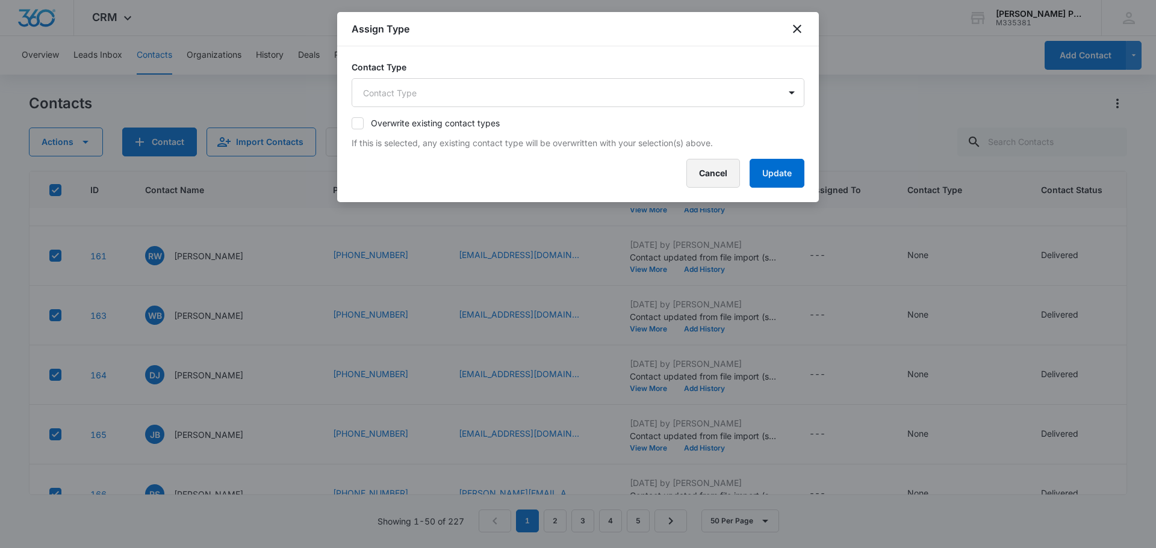
click at [713, 176] on button "Cancel" at bounding box center [713, 173] width 54 height 29
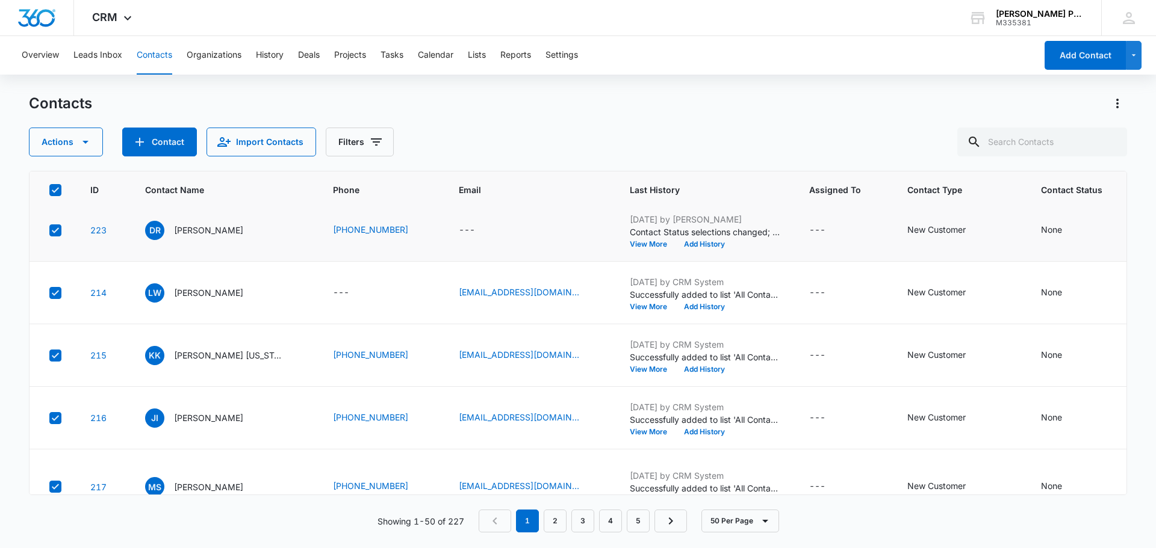
scroll to position [0, 0]
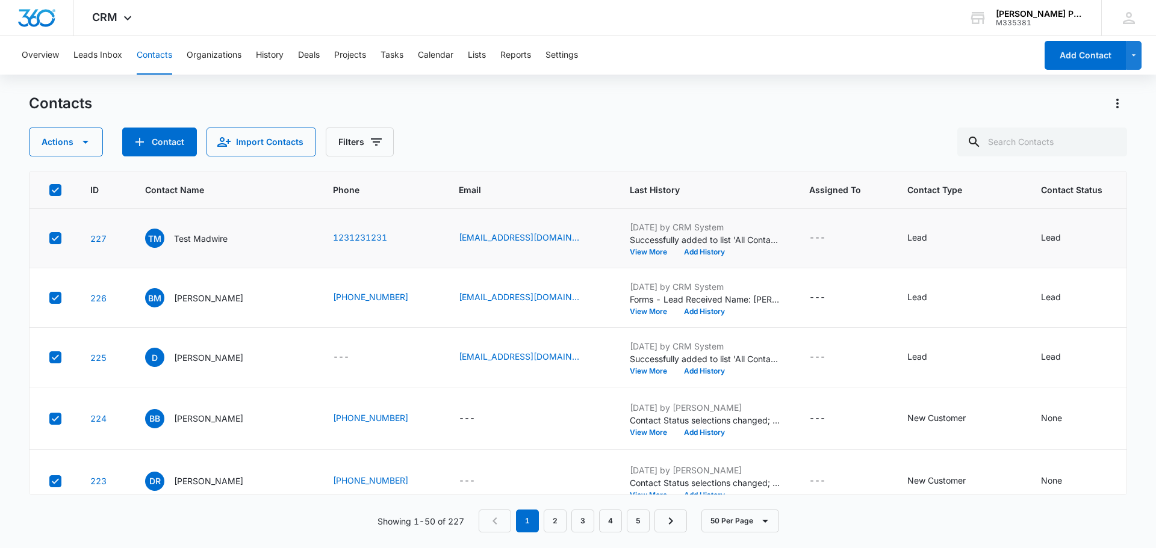
click at [55, 239] on icon at bounding box center [55, 237] width 7 height 5
click at [49, 239] on input "checkbox" at bounding box center [49, 238] width 1 height 1
checkbox input "false"
click at [55, 295] on icon at bounding box center [55, 298] width 11 height 11
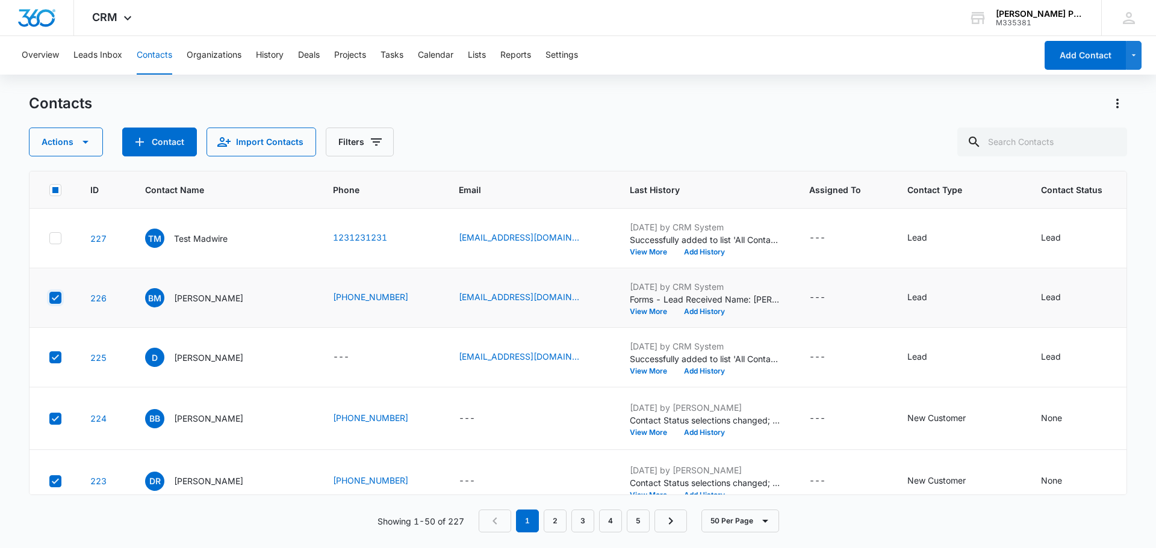
click at [49, 298] on input "checkbox" at bounding box center [49, 298] width 1 height 1
checkbox input "false"
click at [59, 355] on icon at bounding box center [55, 357] width 11 height 11
click at [49, 358] on input "checkbox" at bounding box center [49, 358] width 1 height 1
click at [57, 357] on icon at bounding box center [55, 357] width 7 height 5
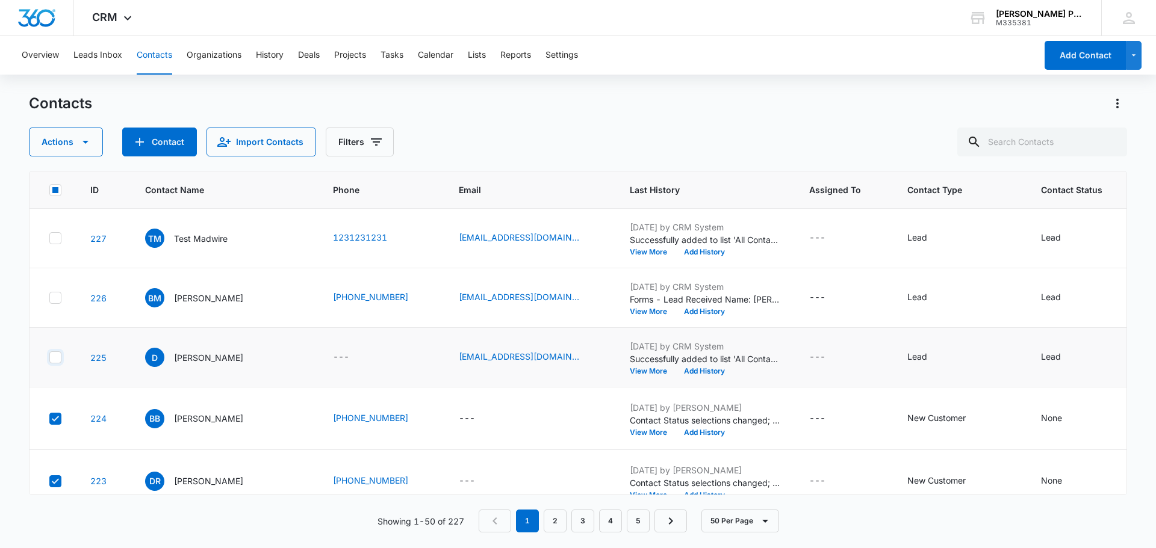
click at [49, 358] on input "checkbox" at bounding box center [49, 358] width 1 height 1
checkbox input "true"
click at [54, 293] on icon at bounding box center [55, 298] width 11 height 11
click at [49, 298] on input "checkbox" at bounding box center [49, 298] width 1 height 1
checkbox input "true"
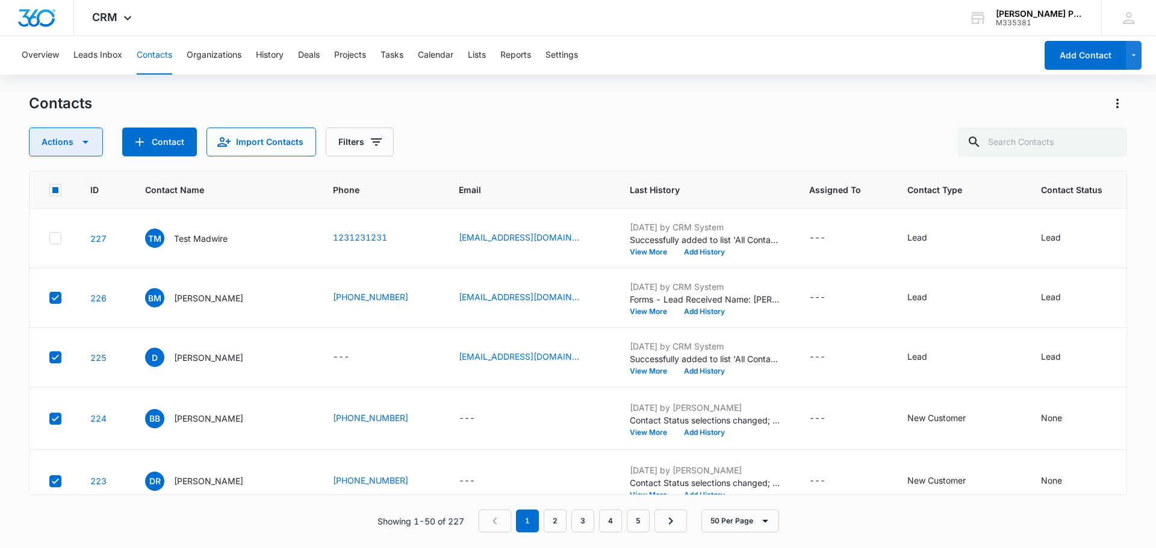
click at [81, 151] on button "Actions" at bounding box center [66, 142] width 74 height 29
click at [88, 221] on div "Assign Type" at bounding box center [71, 217] width 54 height 8
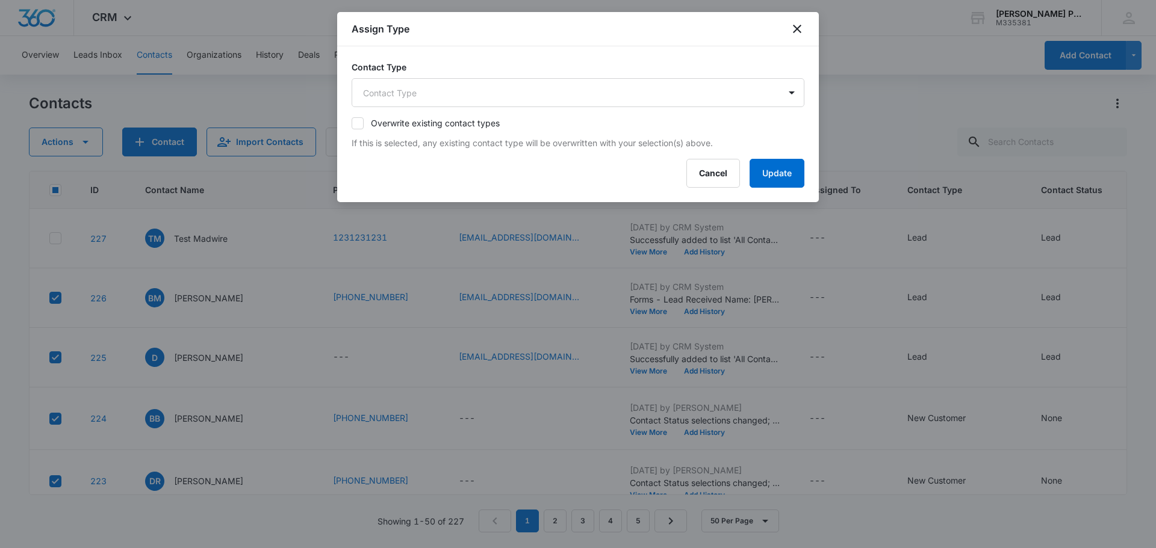
click at [358, 122] on icon at bounding box center [357, 123] width 11 height 11
click at [352, 123] on input "Overwrite existing contact types" at bounding box center [352, 123] width 0 height 0
click at [721, 94] on body "CRM Apps Reputation Websites Forms CRM Email Social Payments POS Content Ads In…" at bounding box center [578, 274] width 1156 height 548
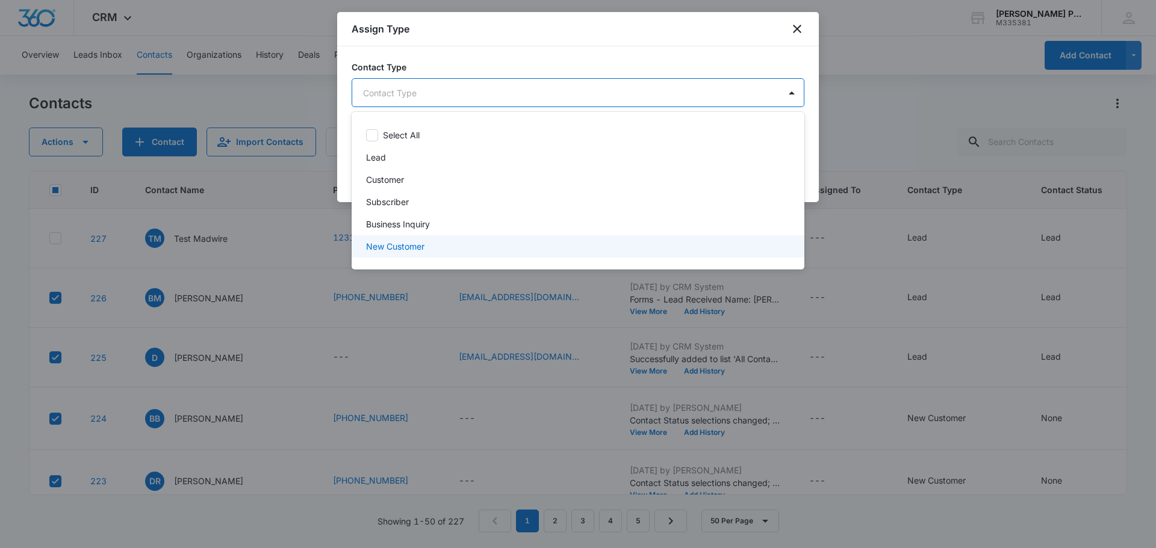
click at [411, 246] on p "New Customer" at bounding box center [395, 246] width 58 height 13
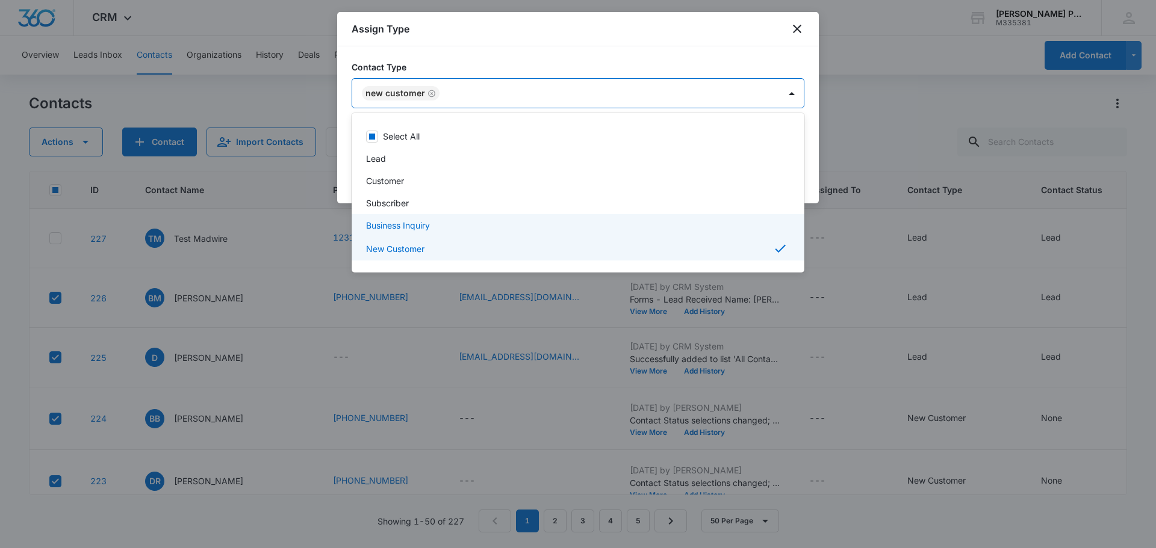
click at [816, 120] on div at bounding box center [578, 274] width 1156 height 548
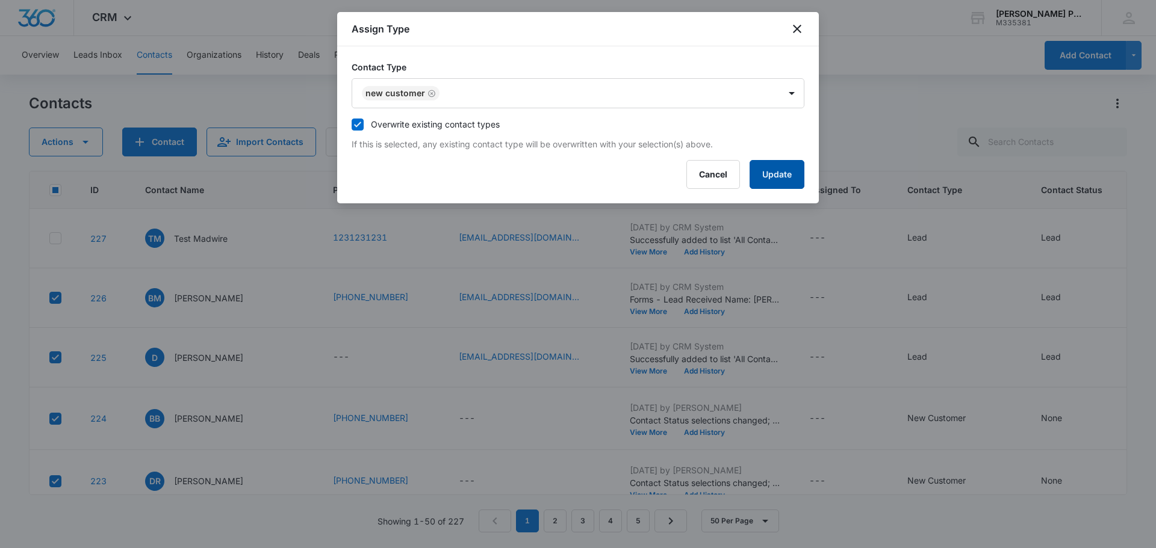
click at [781, 169] on button "Update" at bounding box center [777, 174] width 55 height 29
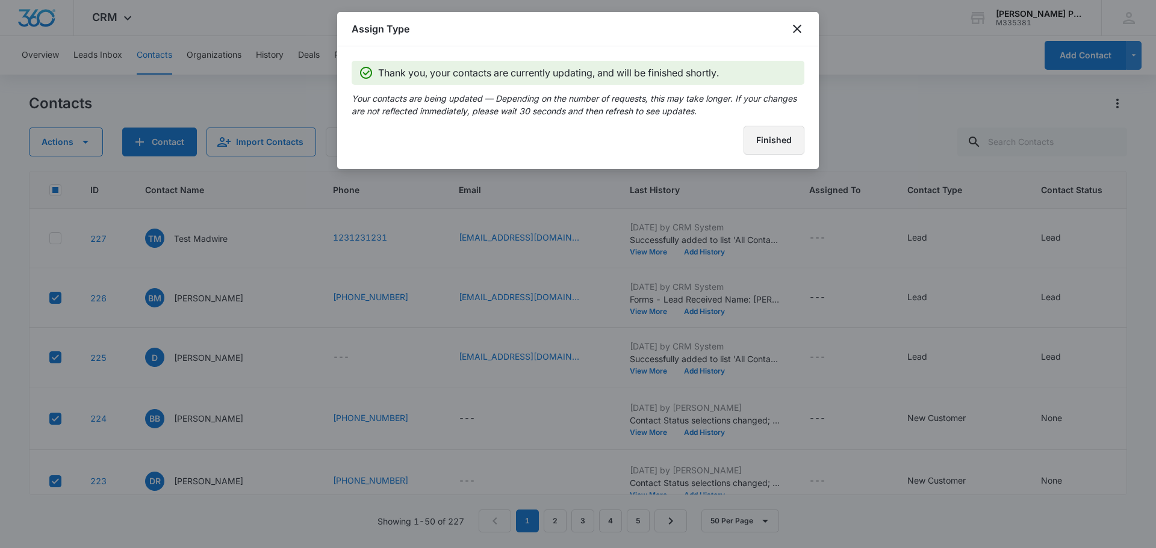
click at [771, 147] on button "Finished" at bounding box center [773, 140] width 61 height 29
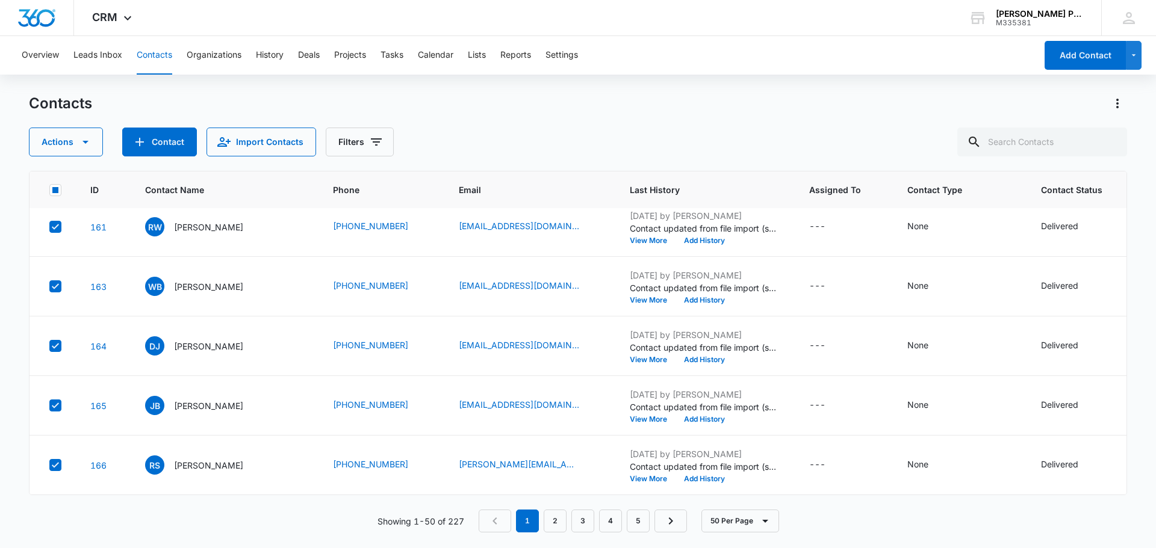
scroll to position [3127, 0]
click at [728, 113] on div "Contacts Actions Contact Import Contacts Filters" at bounding box center [578, 125] width 1098 height 63
click at [111, 63] on button "Leads Inbox" at bounding box center [97, 55] width 49 height 39
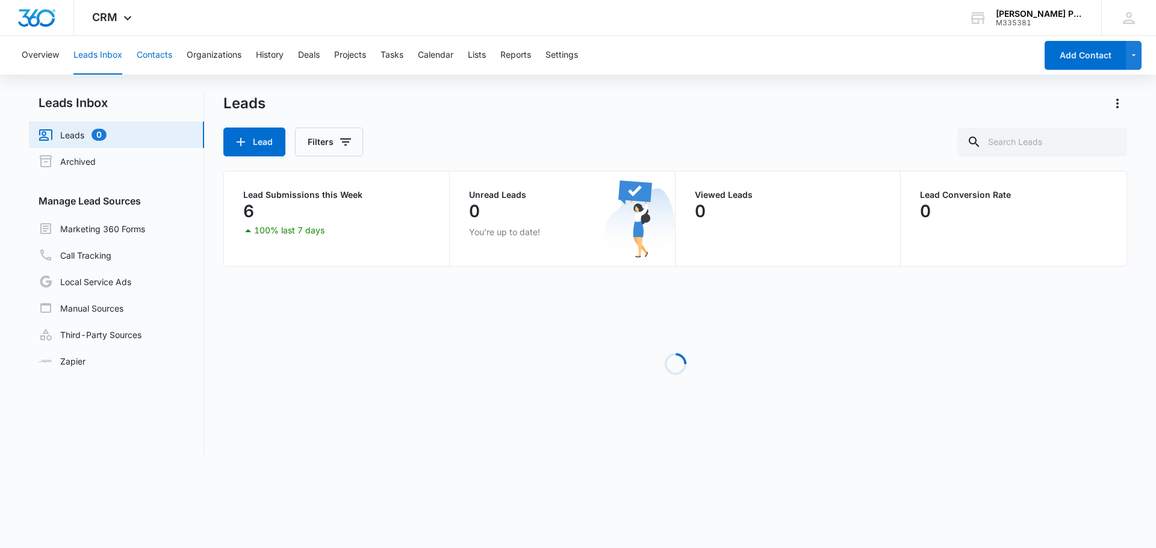
click at [159, 58] on button "Contacts" at bounding box center [155, 55] width 36 height 39
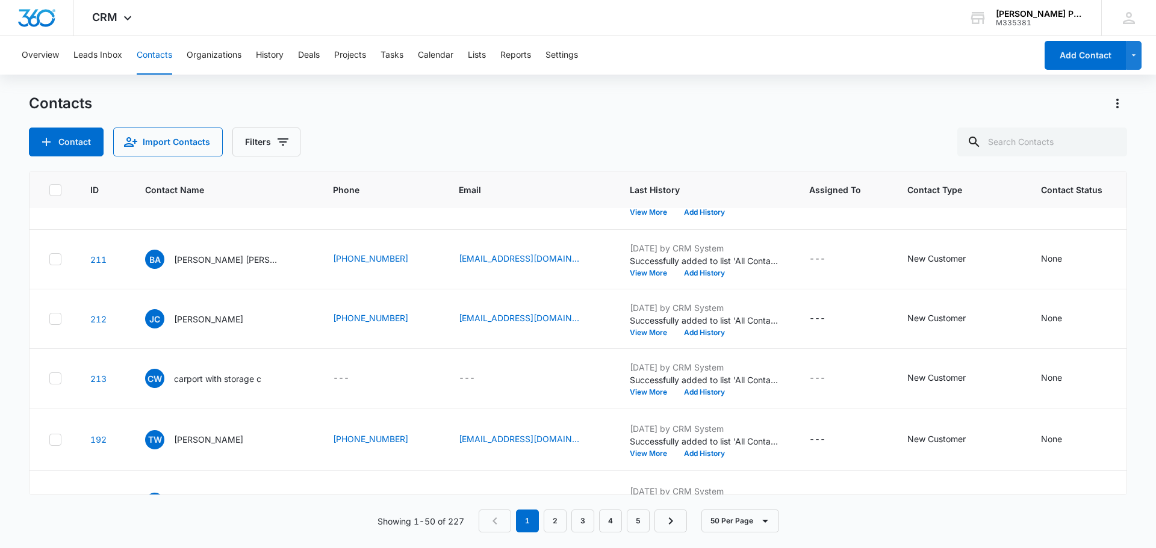
scroll to position [1204, 0]
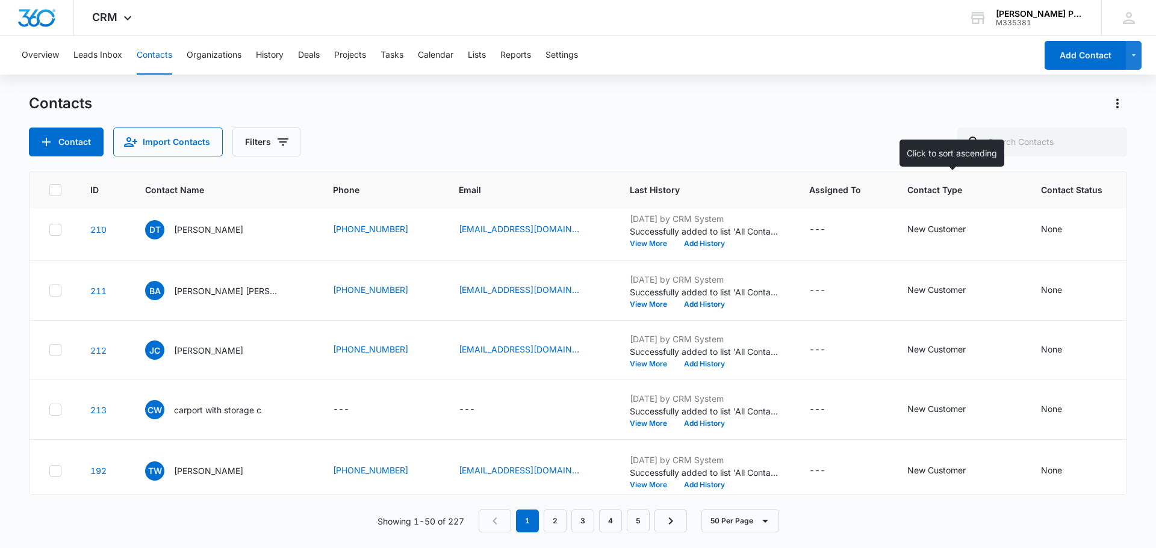
click at [936, 191] on span "Contact Type" at bounding box center [950, 190] width 87 height 13
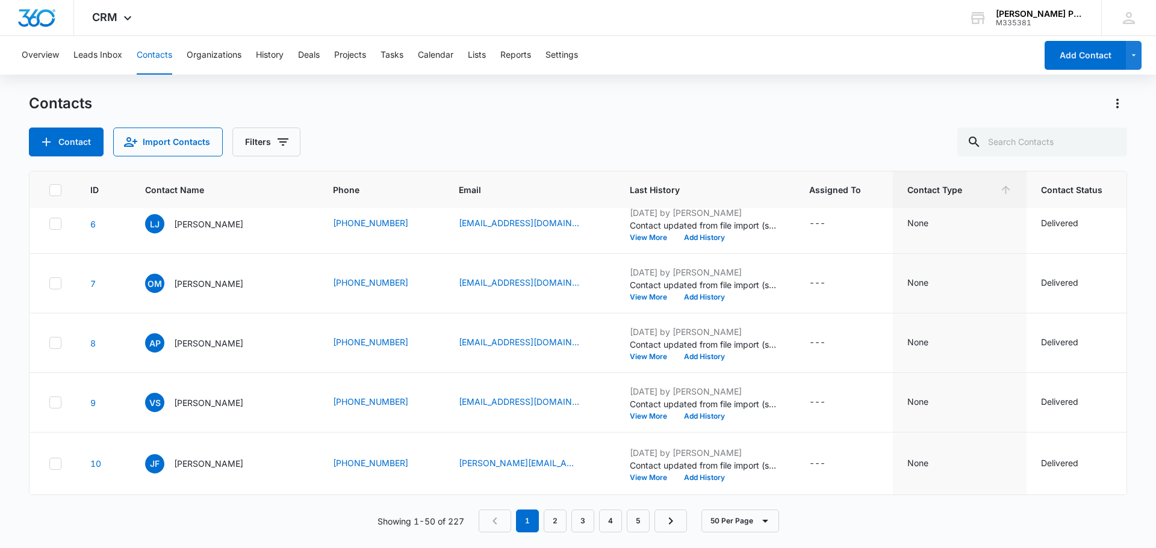
scroll to position [3010, 0]
click at [1081, 196] on span "Contact Status" at bounding box center [1088, 190] width 95 height 13
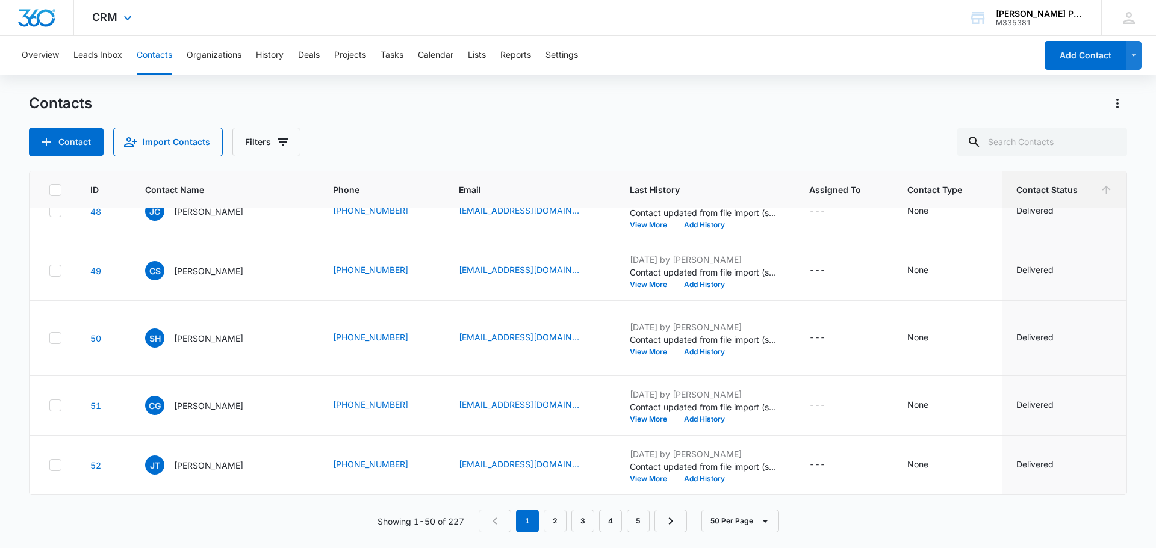
scroll to position [0, 0]
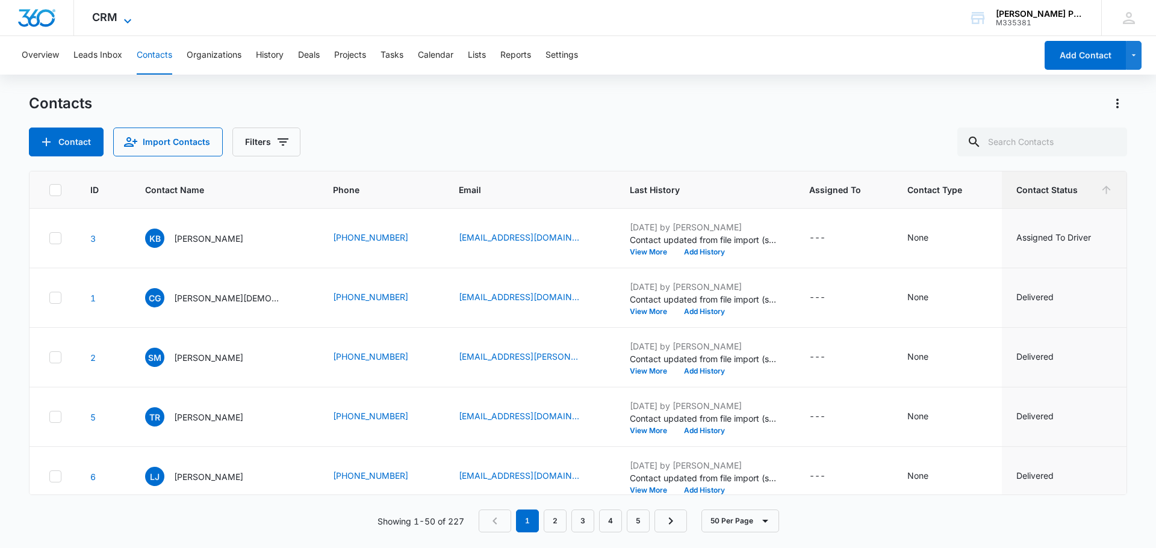
click at [132, 21] on icon at bounding box center [127, 21] width 14 height 14
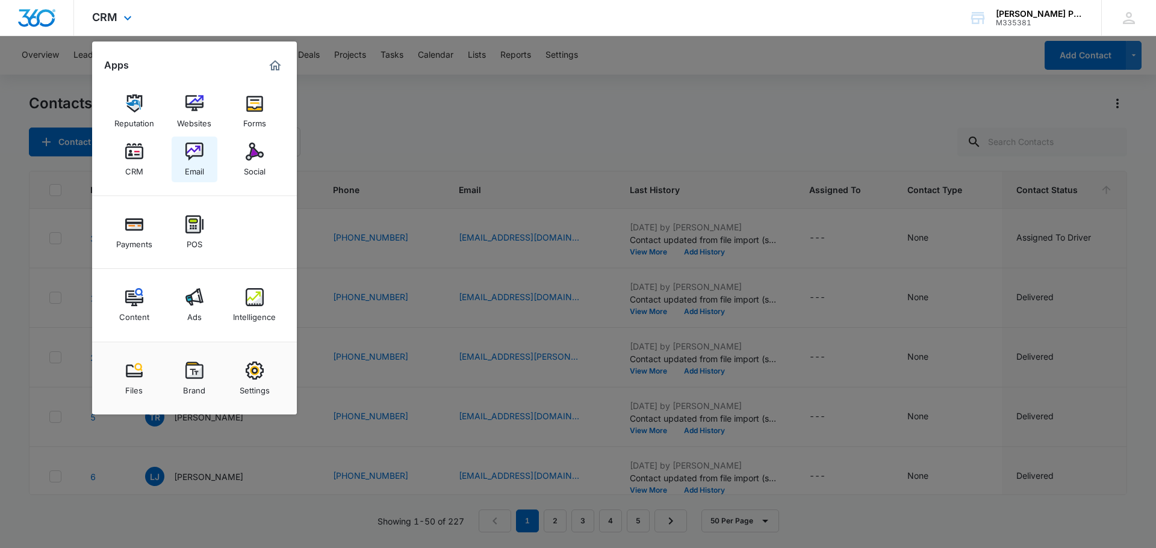
click at [189, 165] on div "Email" at bounding box center [194, 169] width 19 height 16
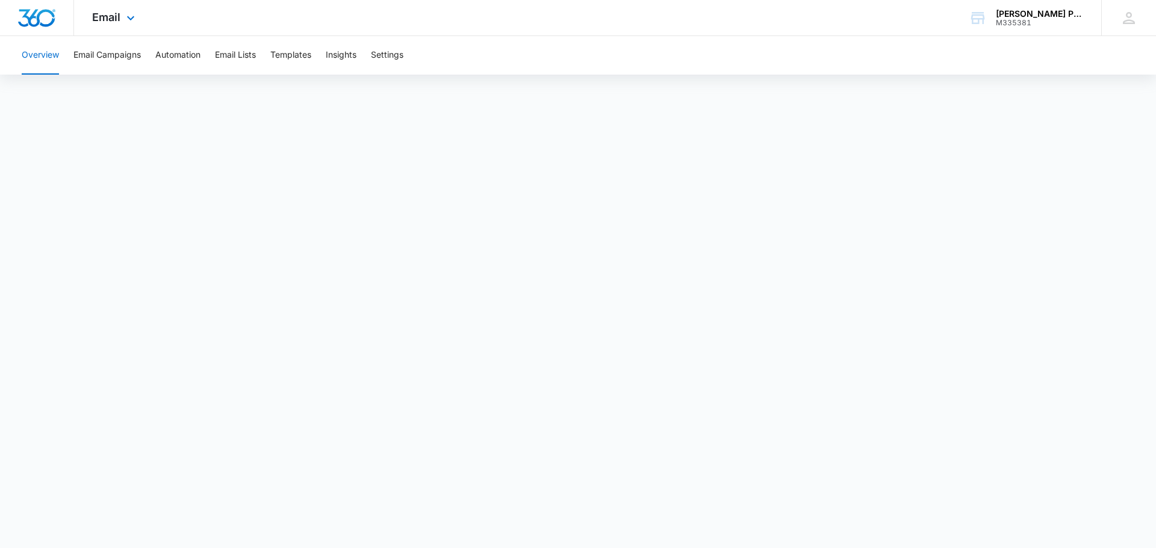
click at [119, 23] on div "Email Apps Reputation Websites Forms CRM Email Social Payments POS Content Ads …" at bounding box center [115, 18] width 82 height 36
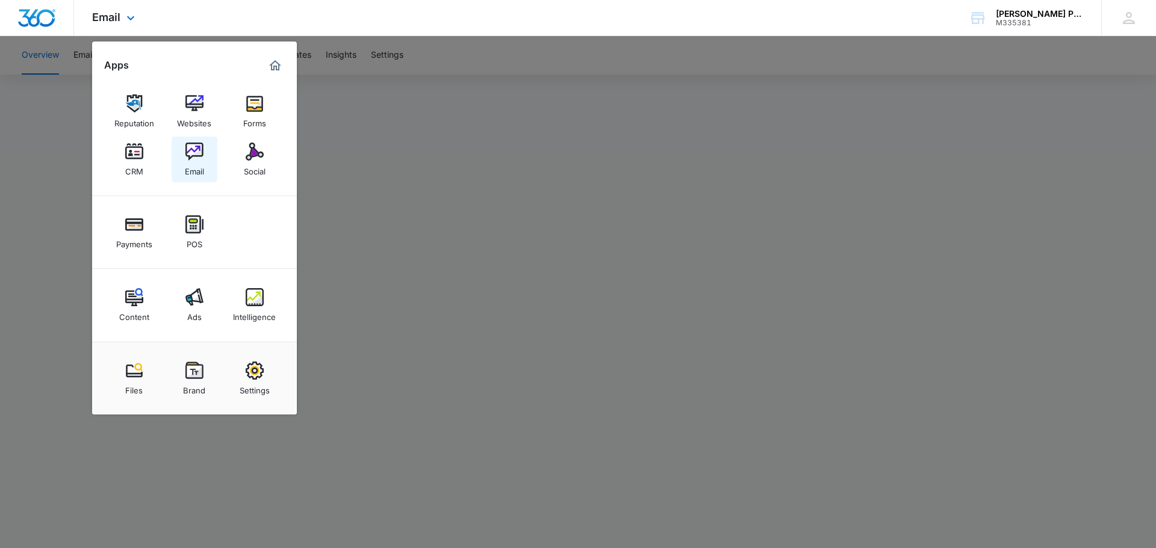
click at [187, 163] on div "Email" at bounding box center [194, 169] width 19 height 16
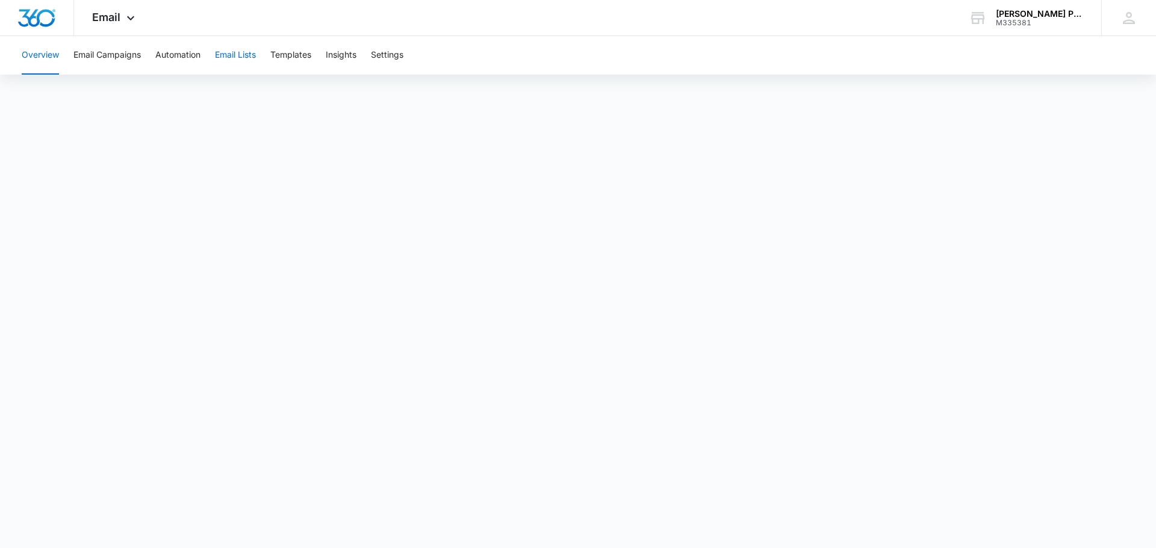
click at [241, 61] on button "Email Lists" at bounding box center [235, 55] width 41 height 39
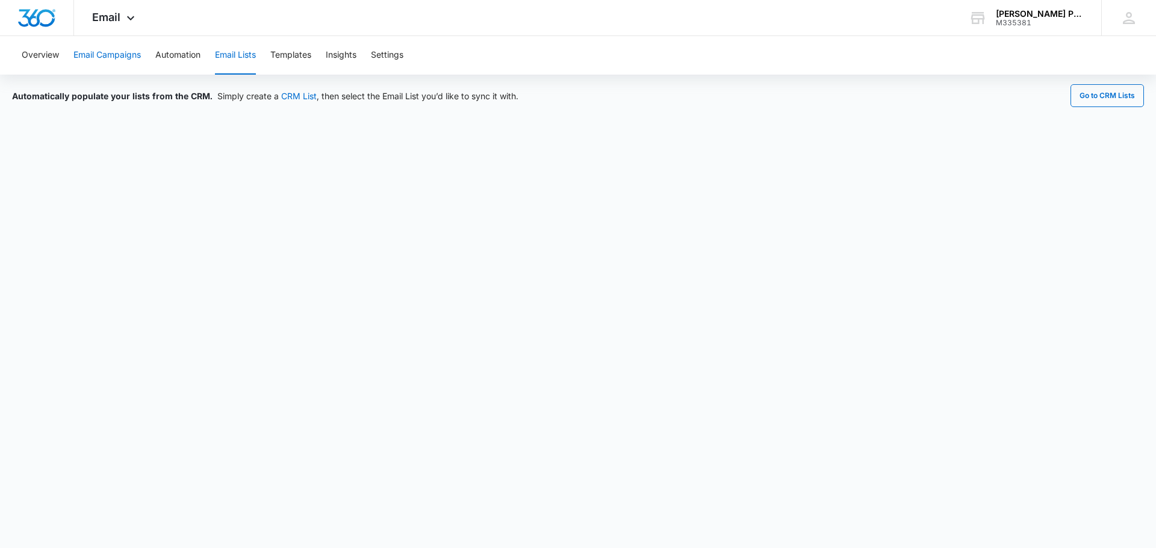
click at [129, 55] on button "Email Campaigns" at bounding box center [106, 55] width 67 height 39
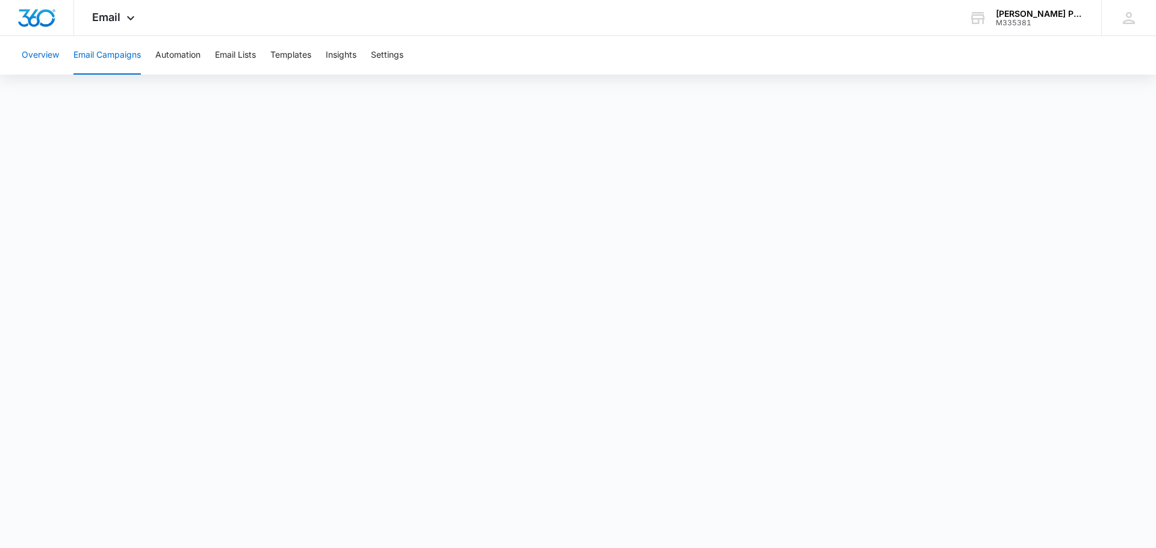
click at [33, 57] on button "Overview" at bounding box center [40, 55] width 37 height 39
click at [119, 20] on span "Email" at bounding box center [106, 17] width 28 height 13
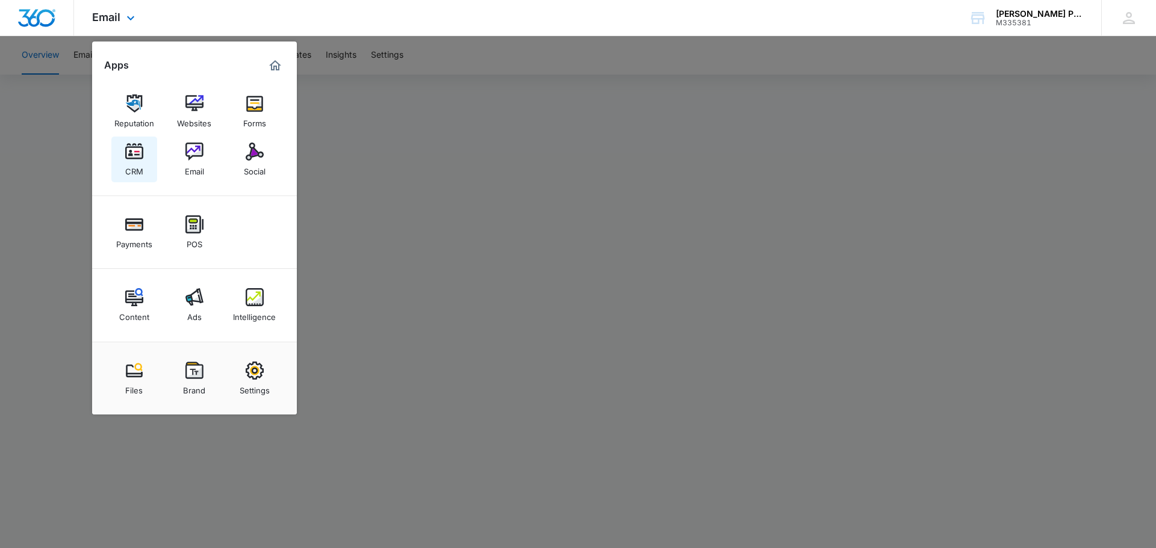
click at [135, 167] on div "CRM" at bounding box center [134, 169] width 18 height 16
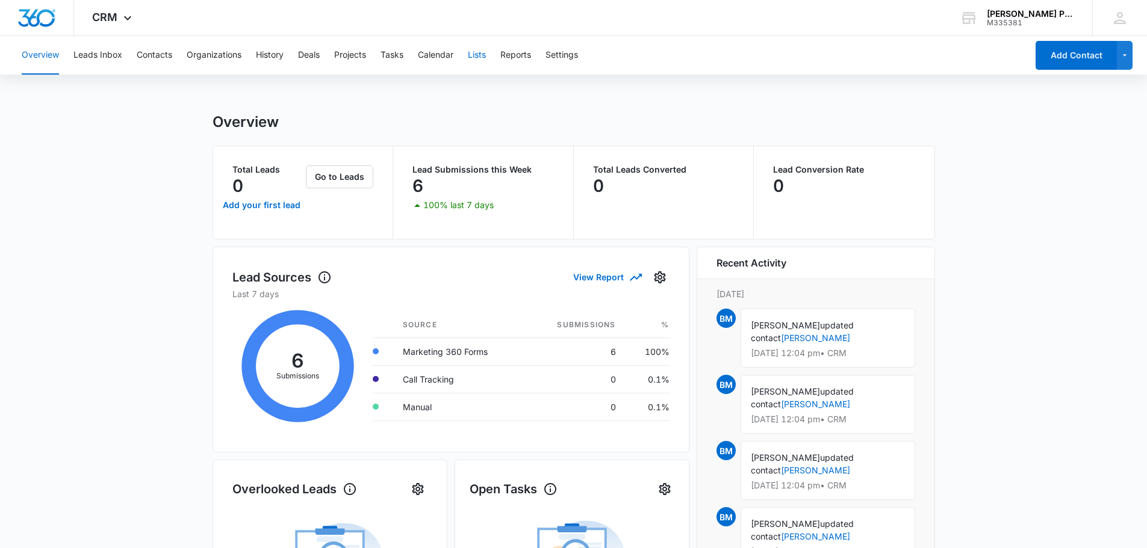
click at [485, 60] on button "Lists" at bounding box center [477, 55] width 18 height 39
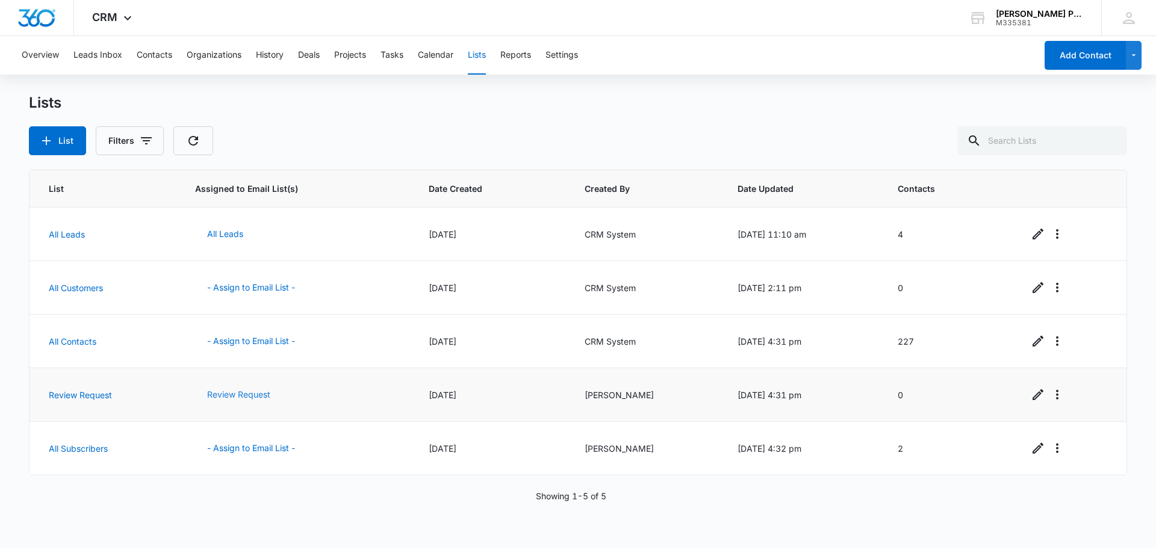
click at [251, 394] on button "Review Request" at bounding box center [238, 394] width 87 height 29
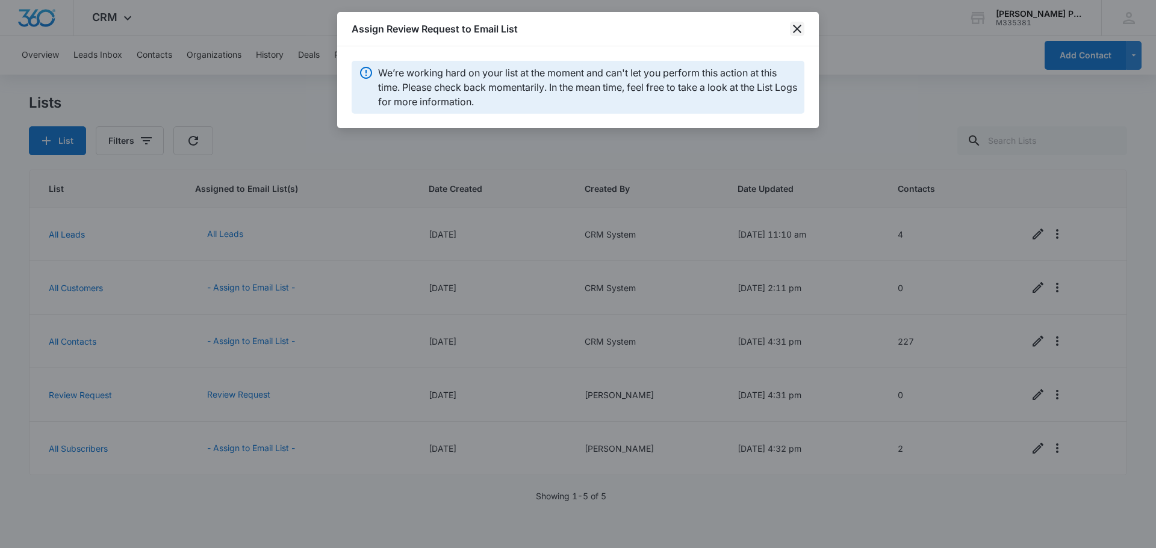
click at [799, 29] on icon "close" at bounding box center [797, 29] width 14 height 14
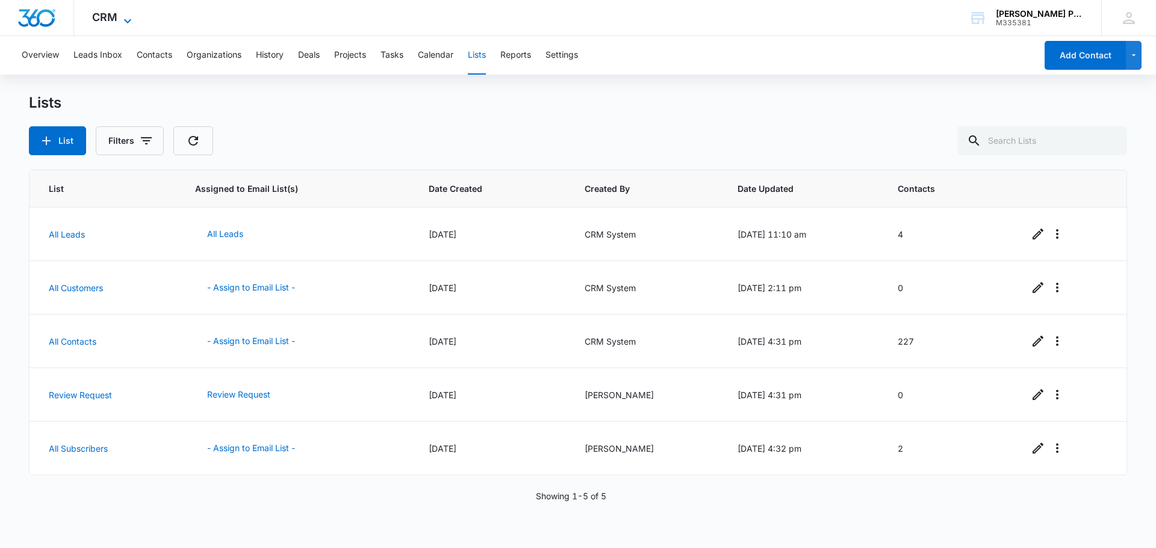
click at [113, 13] on span "CRM" at bounding box center [104, 17] width 25 height 13
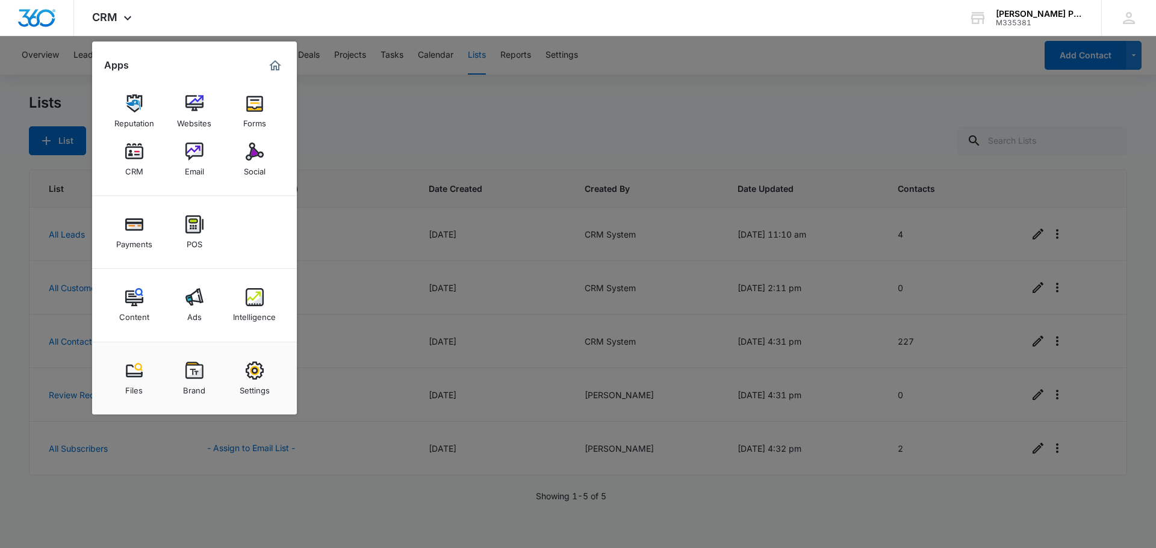
click at [178, 161] on link "Email" at bounding box center [195, 160] width 46 height 46
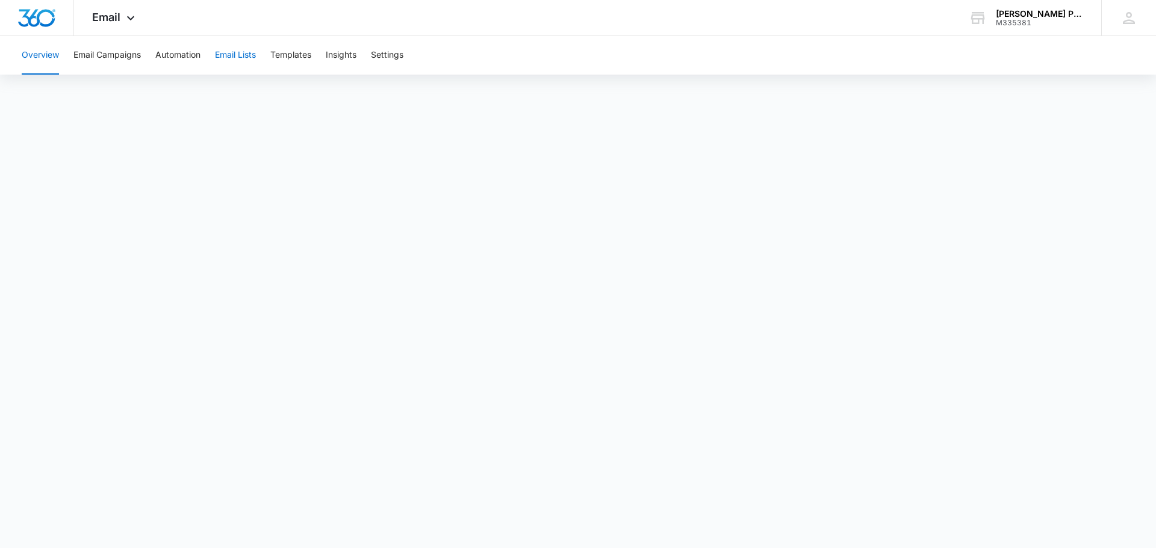
click at [245, 58] on button "Email Lists" at bounding box center [235, 55] width 41 height 39
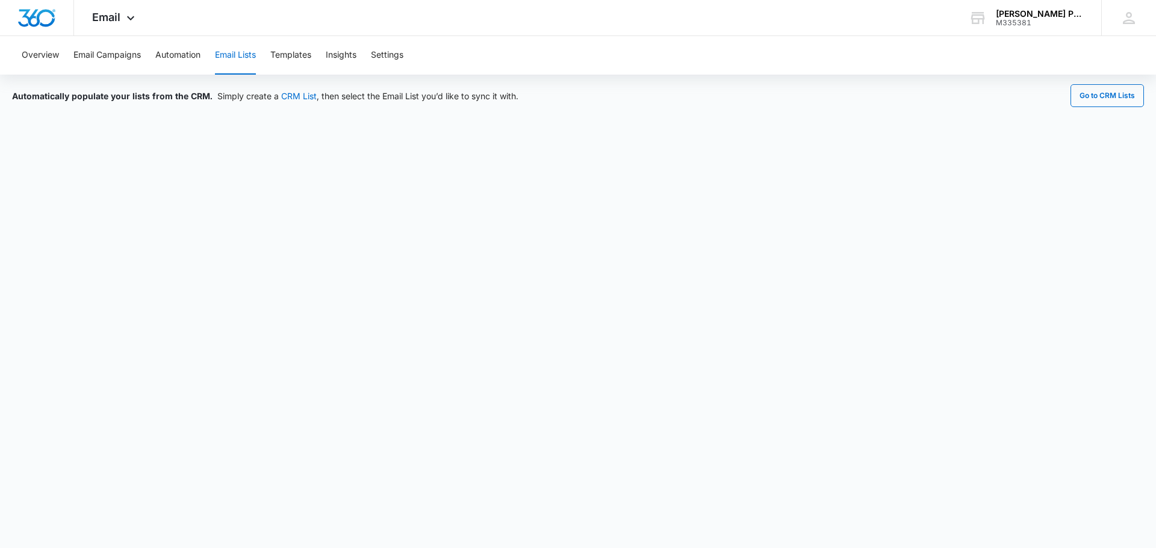
click at [1094, 82] on div "Automatically populate your lists from the CRM. Simply create a CRM List , then…" at bounding box center [578, 91] width 1156 height 33
click at [1094, 97] on button "Go to CRM Lists" at bounding box center [1106, 95] width 73 height 23
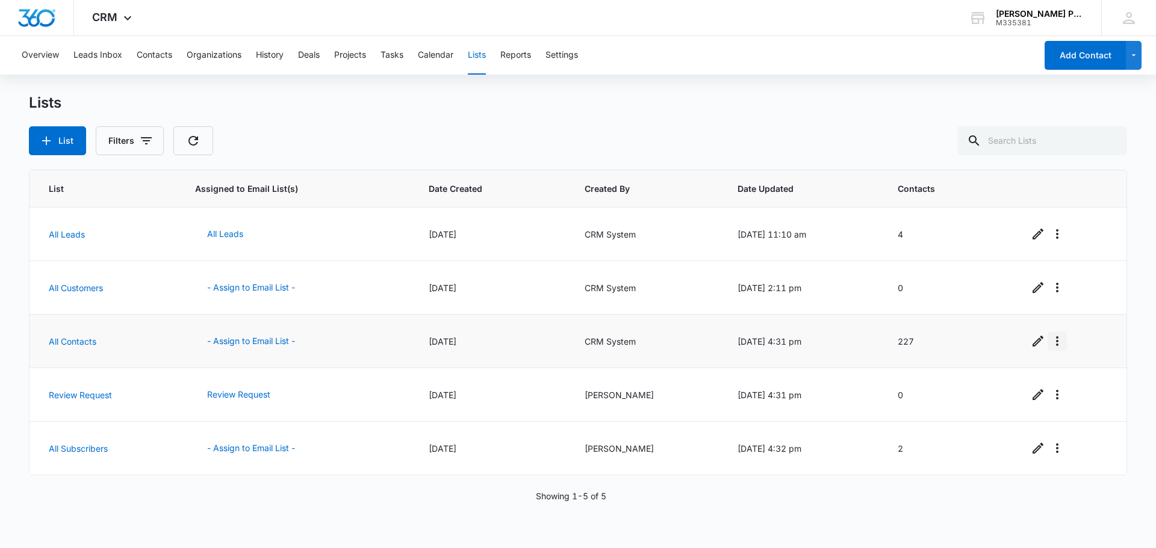
click at [1050, 345] on icon "Overflow Menu" at bounding box center [1057, 341] width 14 height 14
click at [1070, 371] on div "Refresh List" at bounding box center [1083, 375] width 53 height 8
